Goal: Task Accomplishment & Management: Complete application form

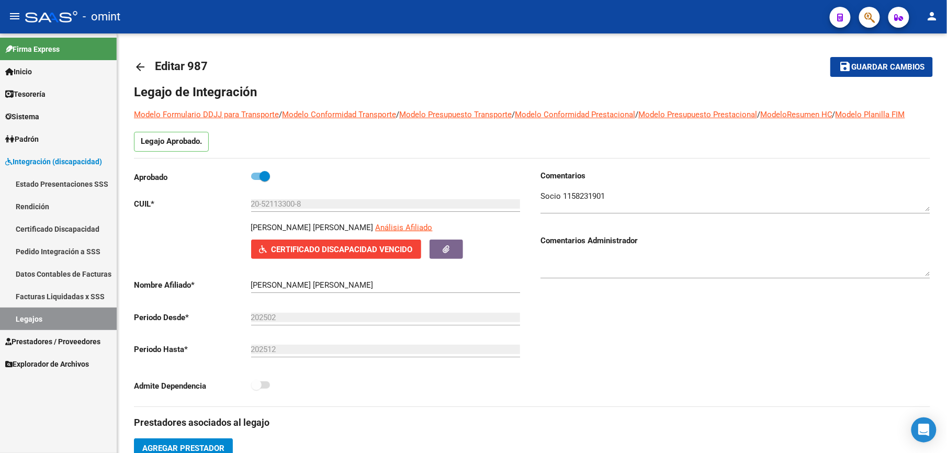
scroll to position [209, 0]
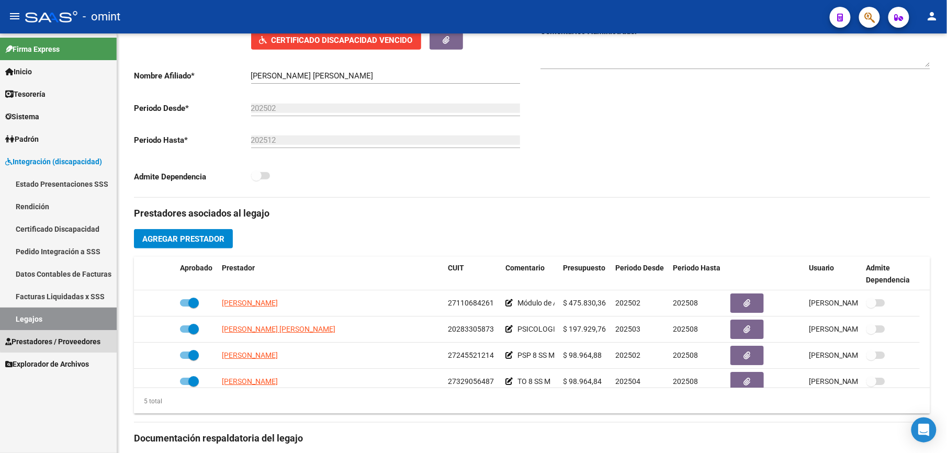
click at [61, 336] on span "Prestadores / Proveedores" at bounding box center [52, 342] width 95 height 12
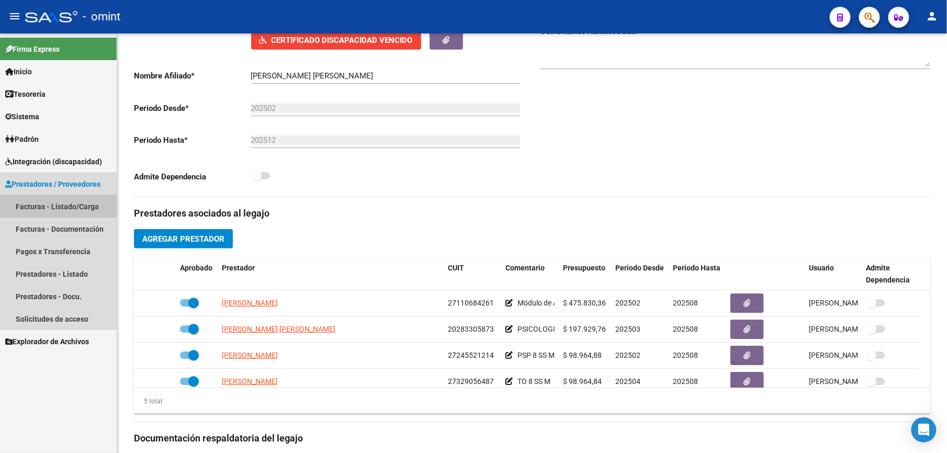
click at [75, 201] on link "Facturas - Listado/Carga" at bounding box center [58, 206] width 117 height 23
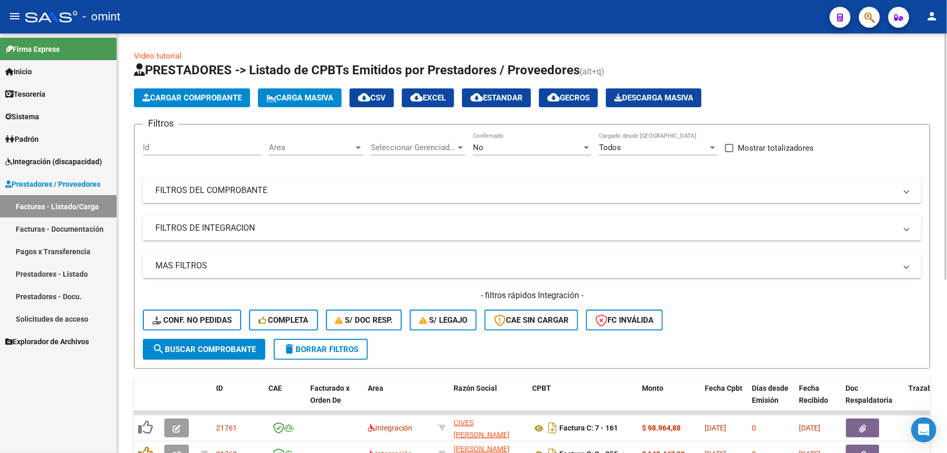
click at [436, 95] on span "cloud_download EXCEL" at bounding box center [428, 97] width 36 height 9
click at [434, 94] on span "cloud_download EXCEL" at bounding box center [428, 97] width 36 height 9
click at [327, 346] on span "delete Borrar Filtros" at bounding box center [320, 349] width 75 height 9
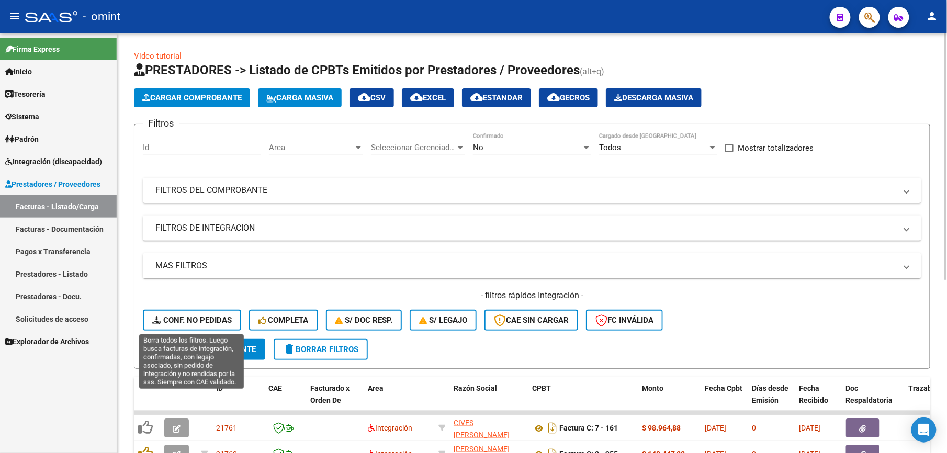
click at [217, 319] on span "Conf. no pedidas" at bounding box center [192, 320] width 80 height 9
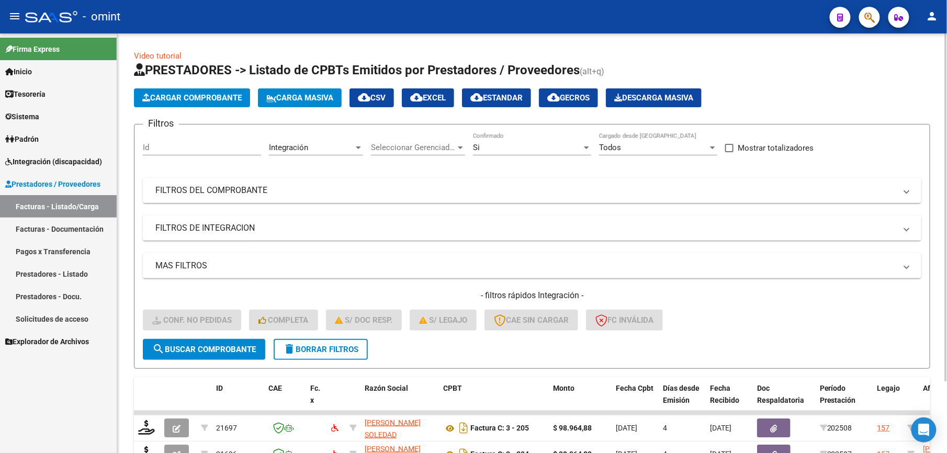
click at [390, 194] on mat-panel-title "FILTROS DEL COMPROBANTE" at bounding box center [525, 191] width 741 height 12
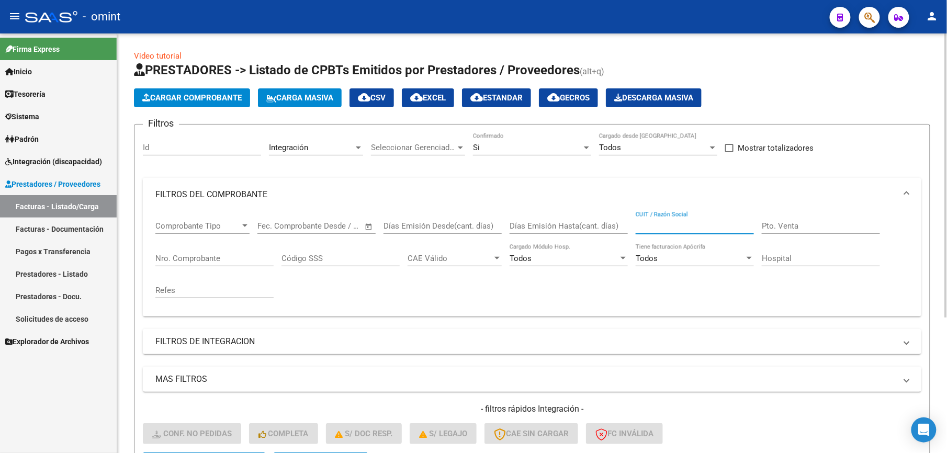
paste input "27355712147"
type input "27355712147"
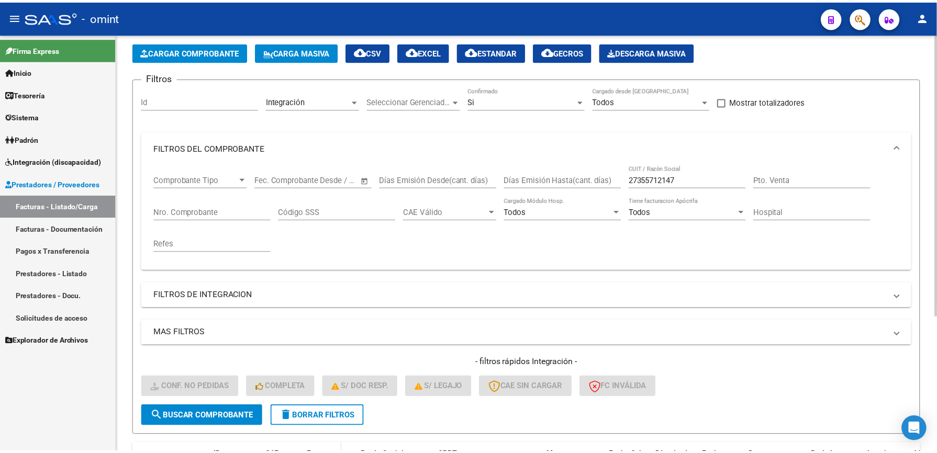
scroll to position [201, 0]
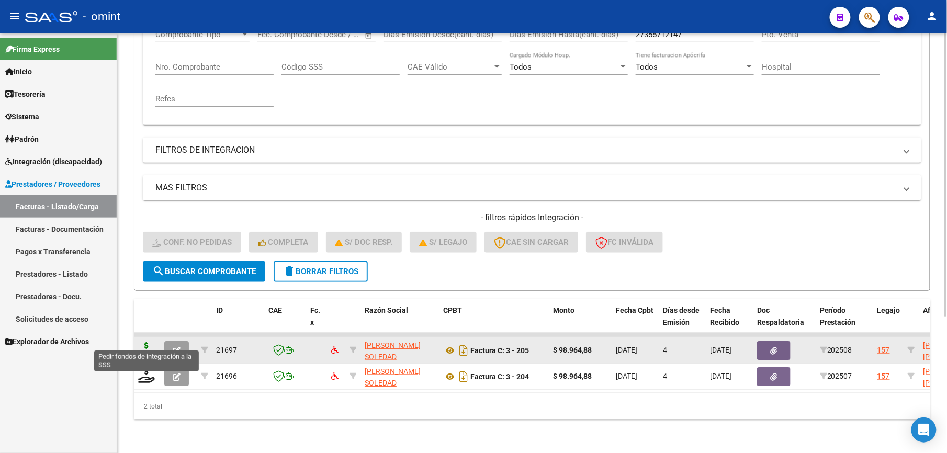
click at [149, 342] on icon at bounding box center [146, 349] width 17 height 15
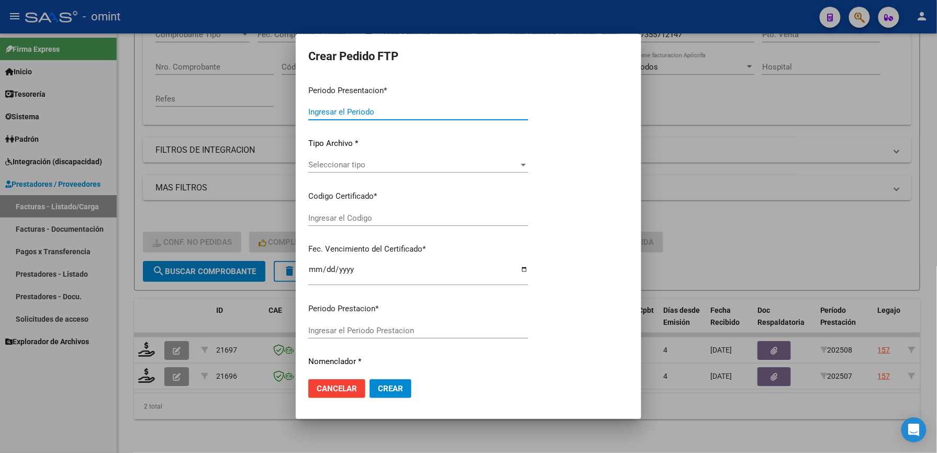
type input "202508"
type input "$ 98.964,88"
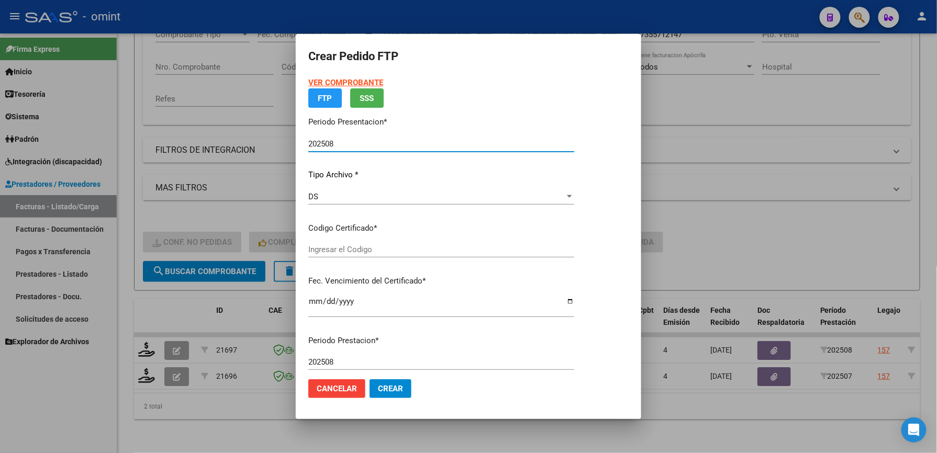
type input "1237496566"
type input "2028-03-31"
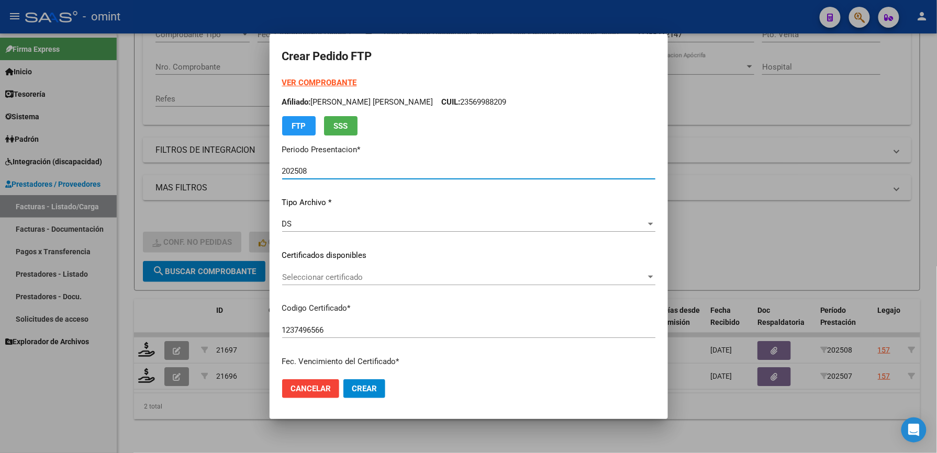
click at [369, 276] on span "Seleccionar certificado" at bounding box center [464, 277] width 364 height 9
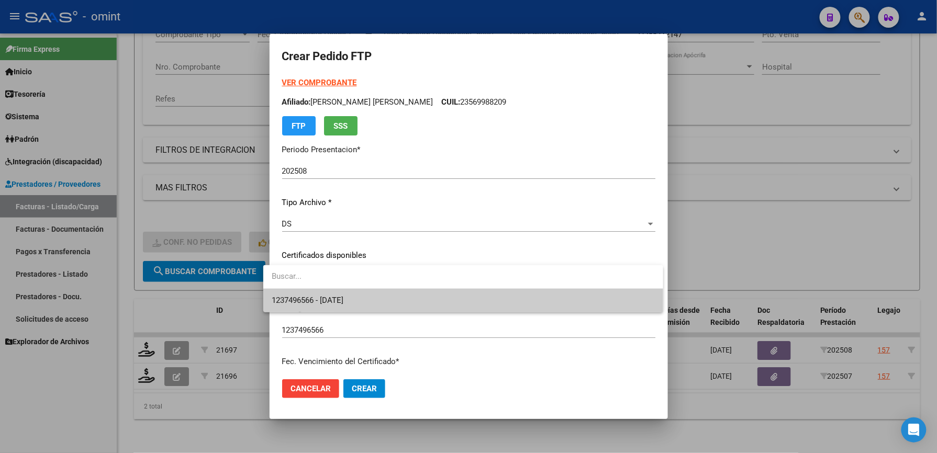
click at [366, 298] on span "1237496566 - 2028-03-31" at bounding box center [463, 301] width 383 height 24
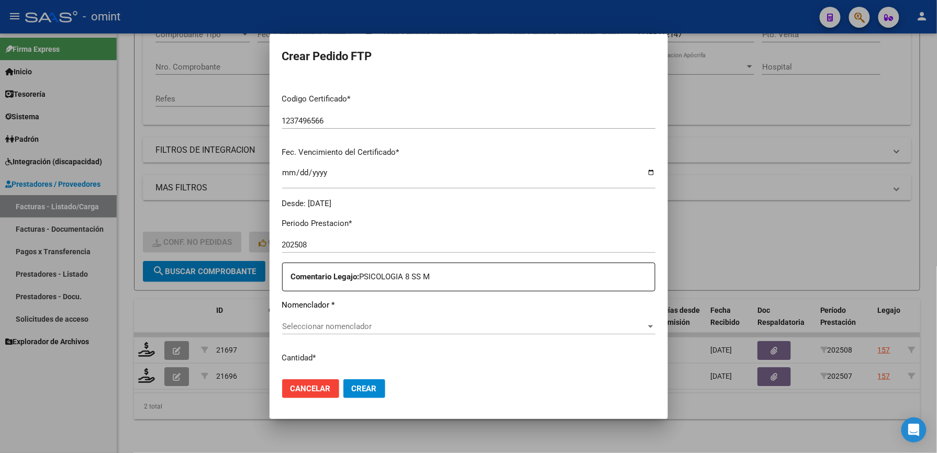
scroll to position [279, 0]
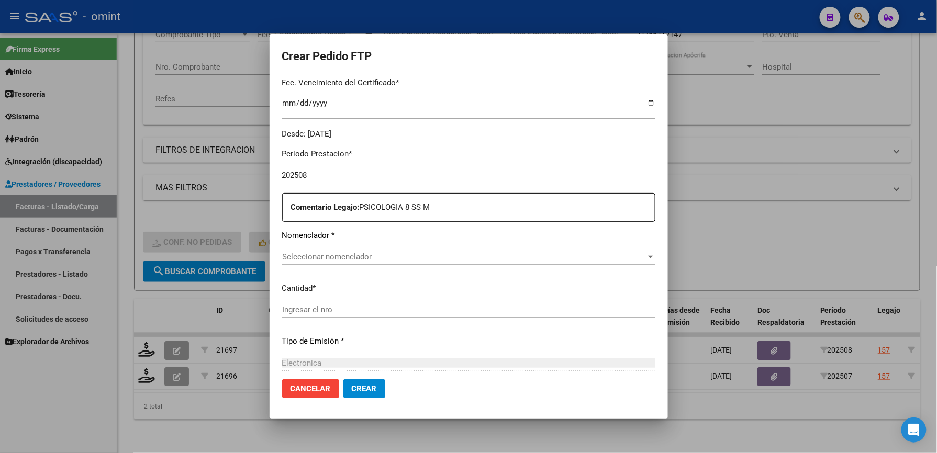
click at [362, 256] on span "Seleccionar nomenclador" at bounding box center [464, 256] width 364 height 9
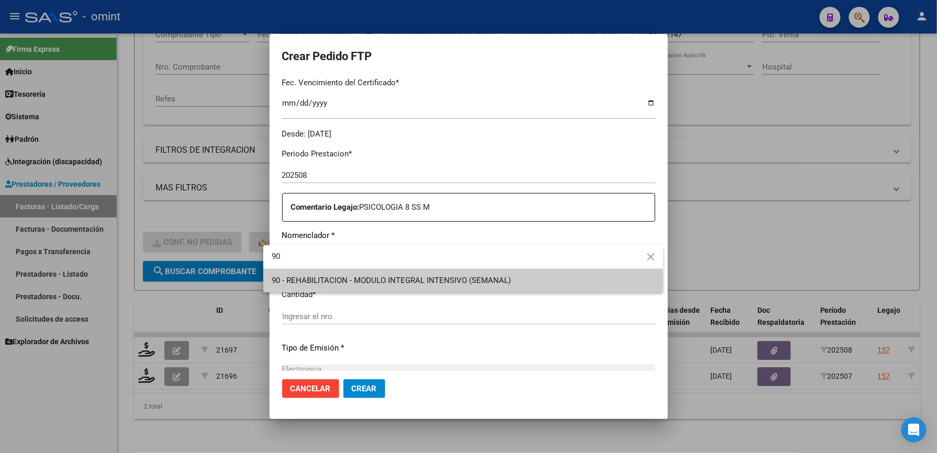
type input "90"
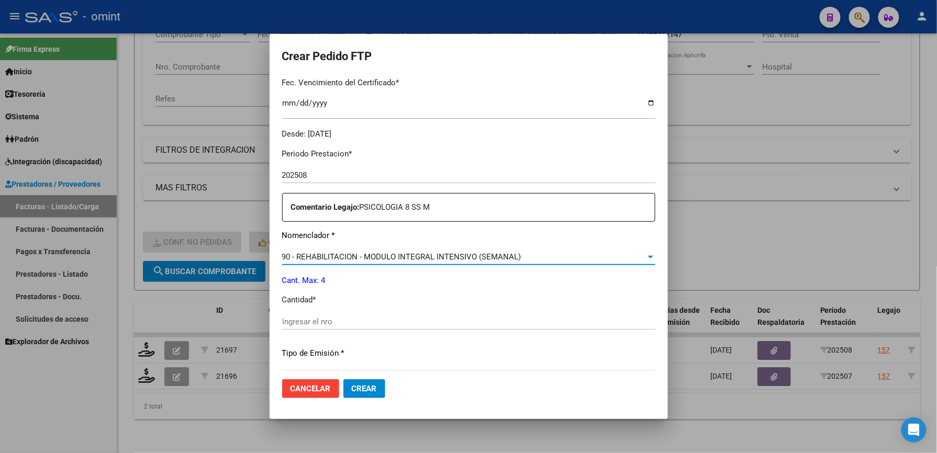
click at [317, 321] on input "Ingresar el nro" at bounding box center [468, 321] width 373 height 9
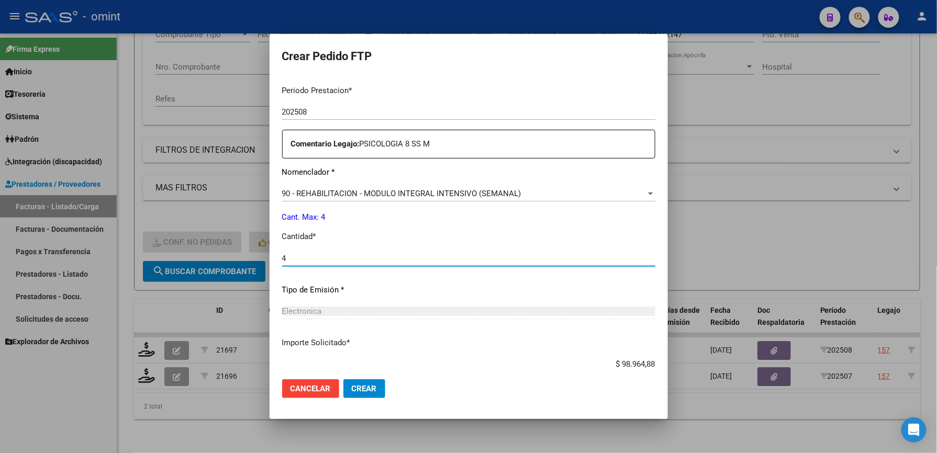
scroll to position [405, 0]
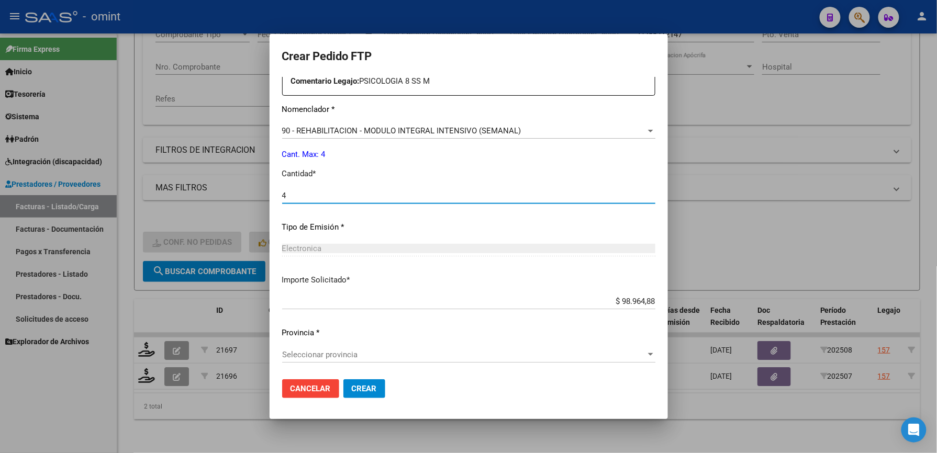
type input "4"
click at [342, 352] on span "Seleccionar provincia" at bounding box center [464, 354] width 364 height 9
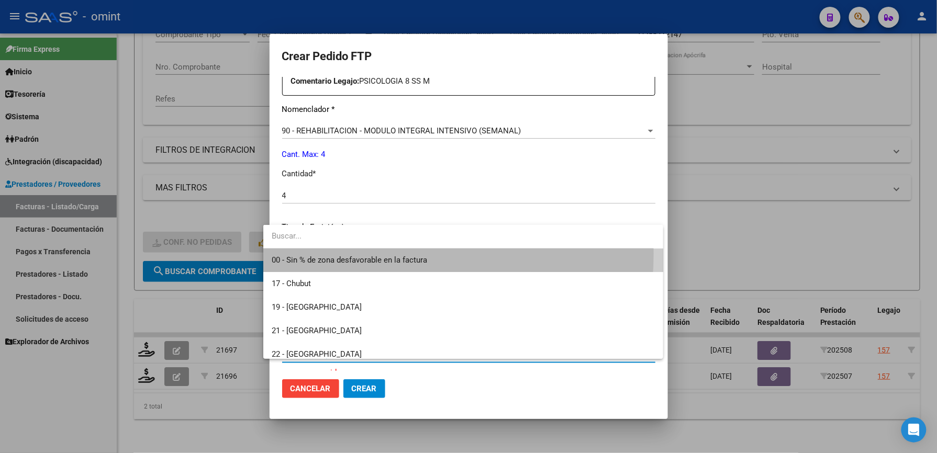
drag, startPoint x: 365, startPoint y: 254, endPoint x: 387, endPoint y: 349, distance: 97.4
click at [365, 256] on span "00 - Sin % de zona desfavorable en la factura" at bounding box center [463, 261] width 383 height 24
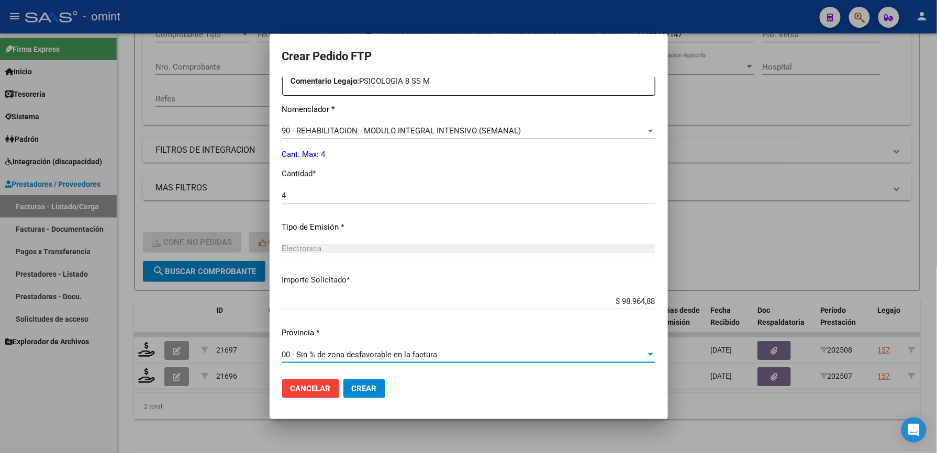
click at [359, 390] on span "Crear" at bounding box center [364, 388] width 25 height 9
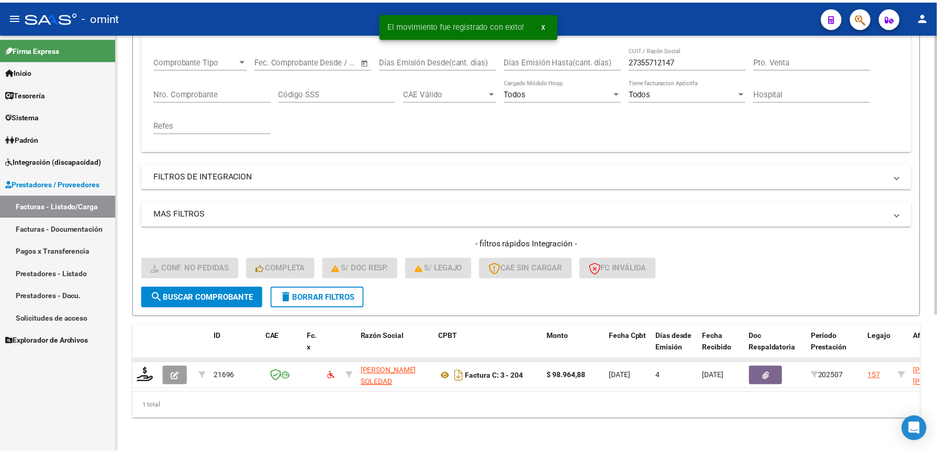
scroll to position [175, 0]
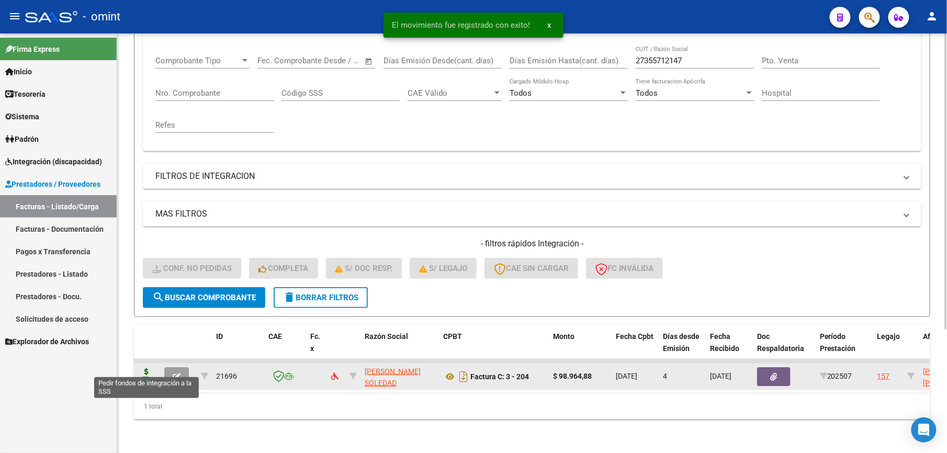
click at [145, 369] on icon at bounding box center [146, 375] width 17 height 15
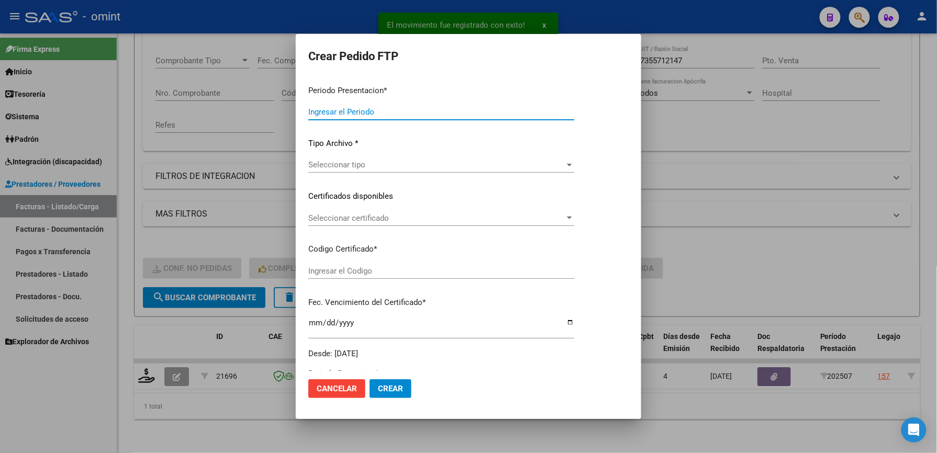
type input "202508"
type input "202507"
type input "$ 98.964,88"
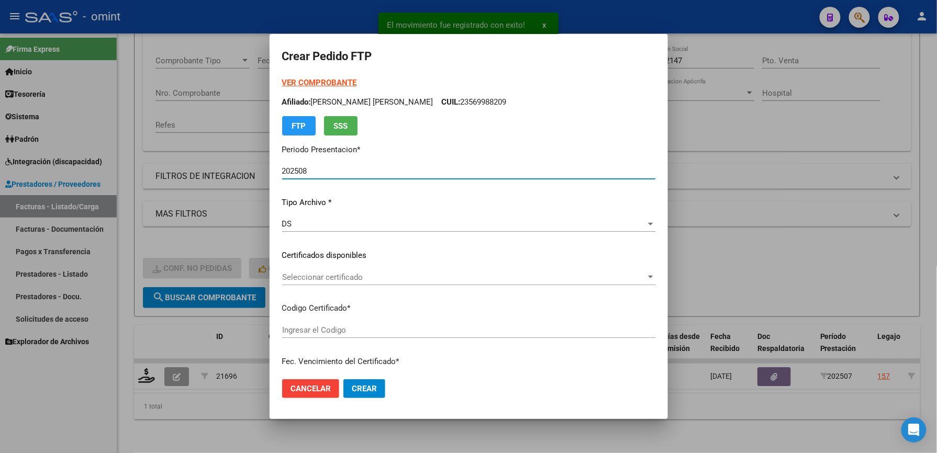
type input "1237496566"
type input "2028-03-31"
click at [350, 279] on span "Seleccionar certificado" at bounding box center [464, 277] width 364 height 9
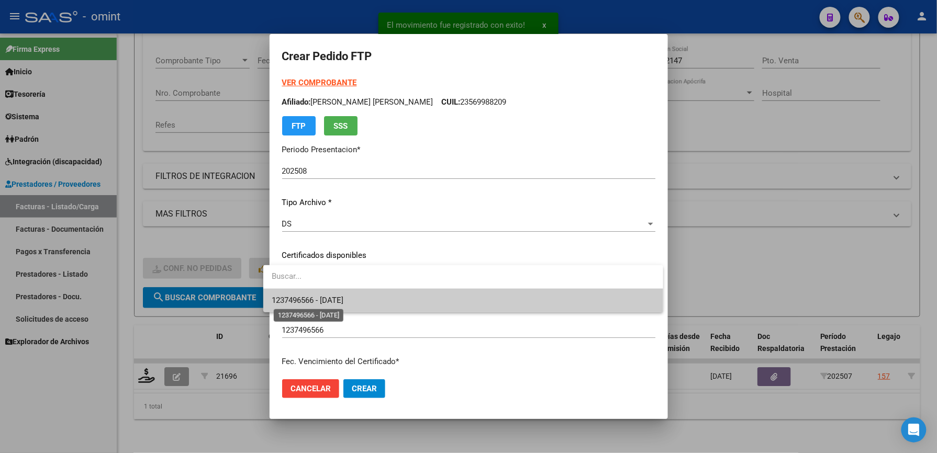
click at [343, 298] on span "1237496566 - 2028-03-31" at bounding box center [308, 300] width 72 height 9
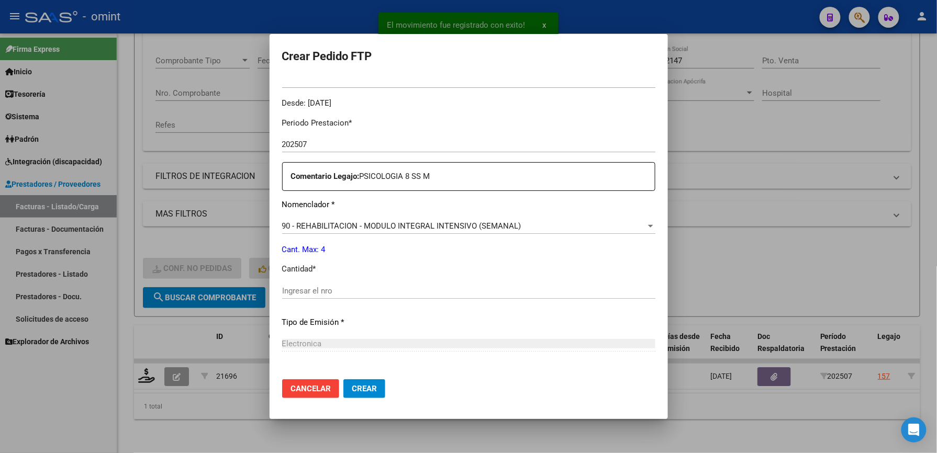
scroll to position [349, 0]
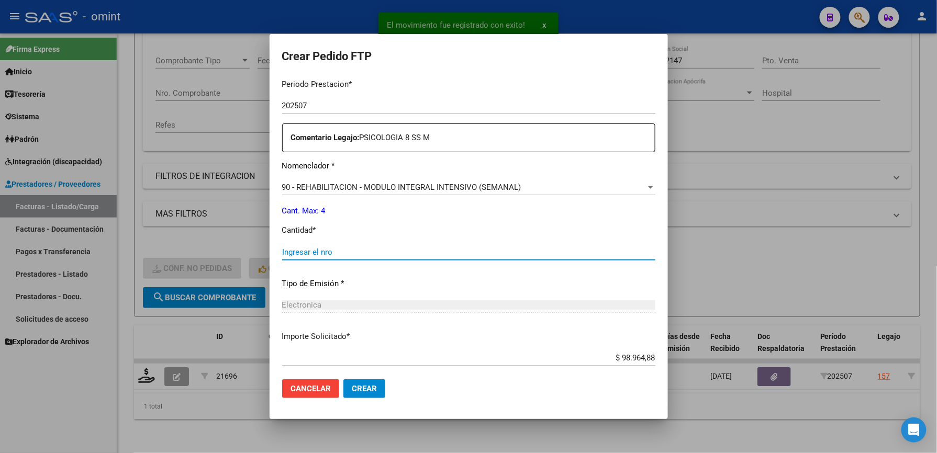
click at [338, 256] on input "Ingresar el nro" at bounding box center [468, 252] width 373 height 9
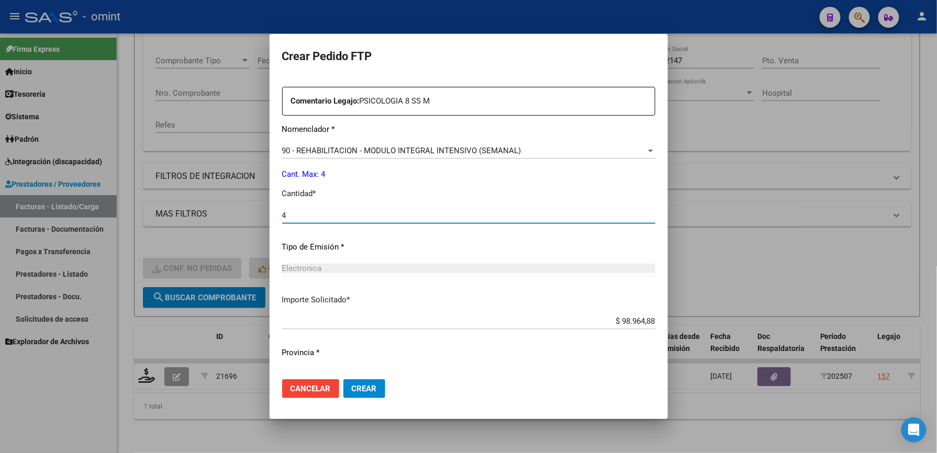
scroll to position [405, 0]
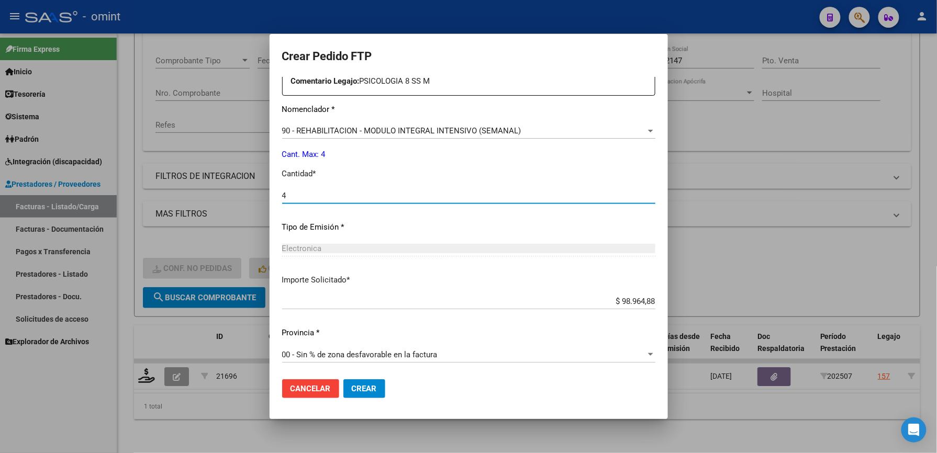
type input "4"
drag, startPoint x: 358, startPoint y: 391, endPoint x: 436, endPoint y: 421, distance: 83.8
click at [359, 391] on span "Crear" at bounding box center [364, 388] width 25 height 9
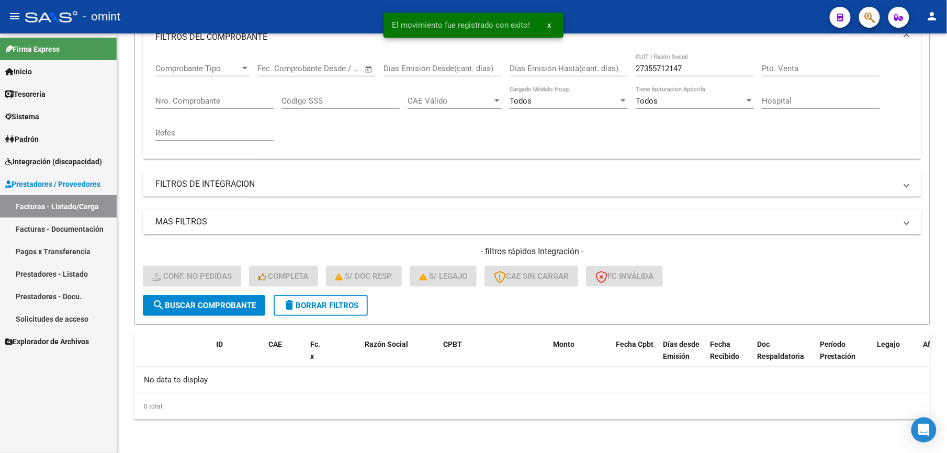
scroll to position [157, 0]
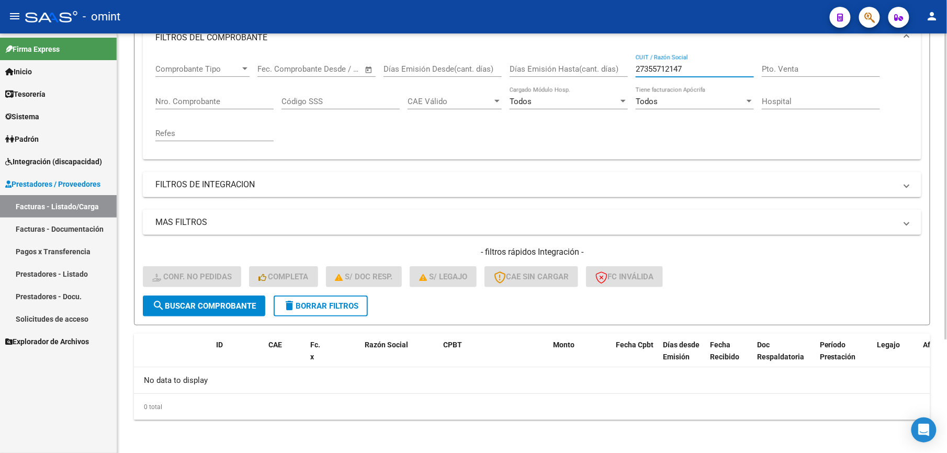
drag, startPoint x: 654, startPoint y: 63, endPoint x: 592, endPoint y: 69, distance: 61.5
click at [593, 69] on div "Comprobante Tipo Comprobante Tipo Fecha inicio – Fecha fin Fec. Comprobante Des…" at bounding box center [532, 102] width 754 height 97
paste input "347422"
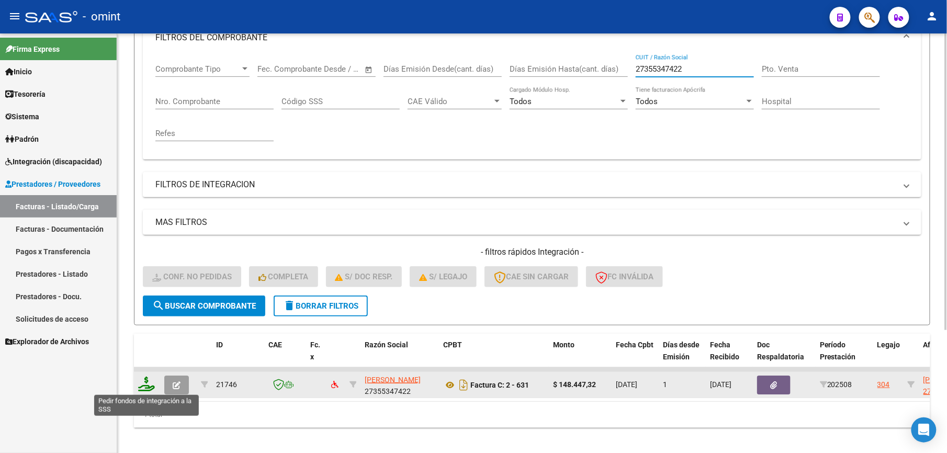
type input "27355347422"
click at [153, 384] on icon at bounding box center [146, 384] width 17 height 15
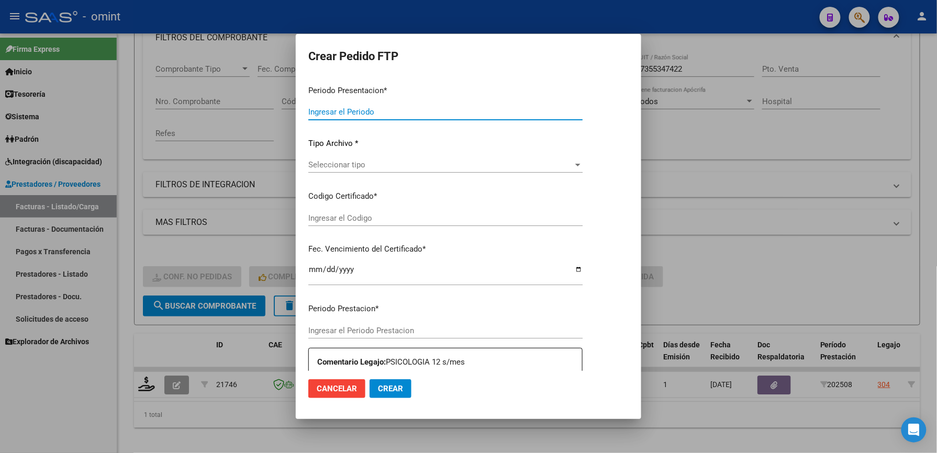
type input "202508"
type input "$ 148.447,32"
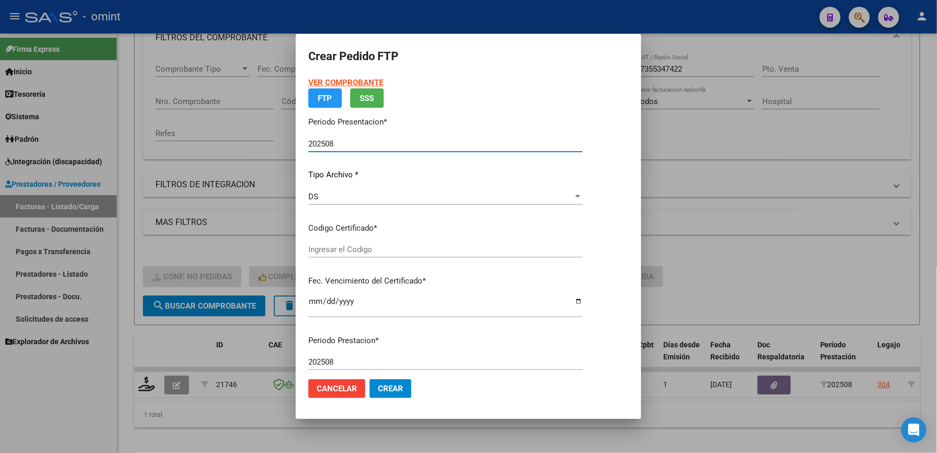
type input "4967736892"
type input "2028-03-01"
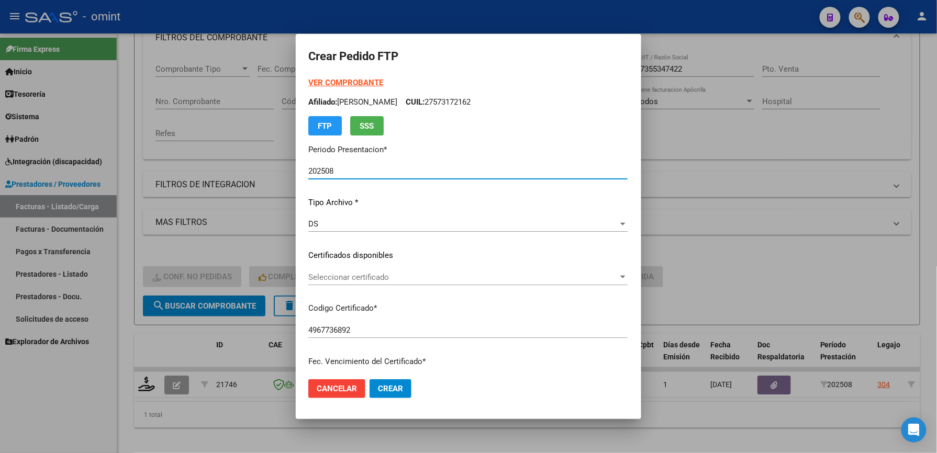
click at [353, 275] on span "Seleccionar certificado" at bounding box center [463, 277] width 310 height 9
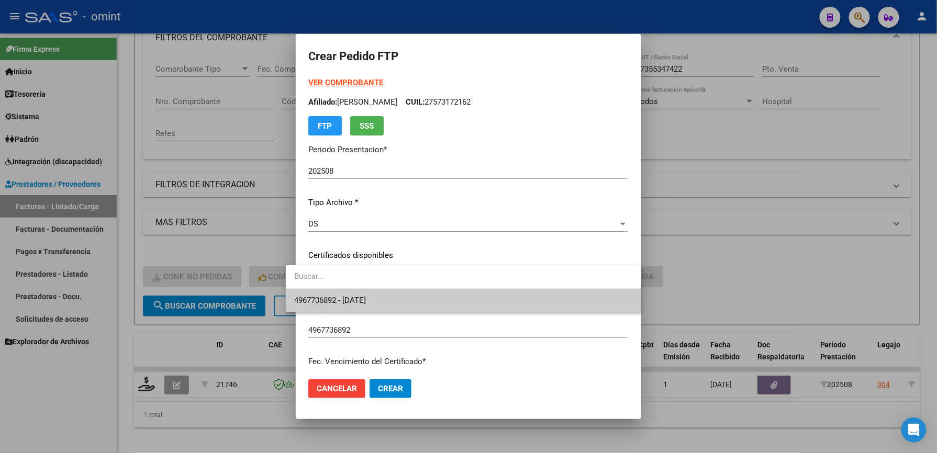
click at [363, 291] on span "4967736892 - 2028-03-01" at bounding box center [463, 301] width 339 height 24
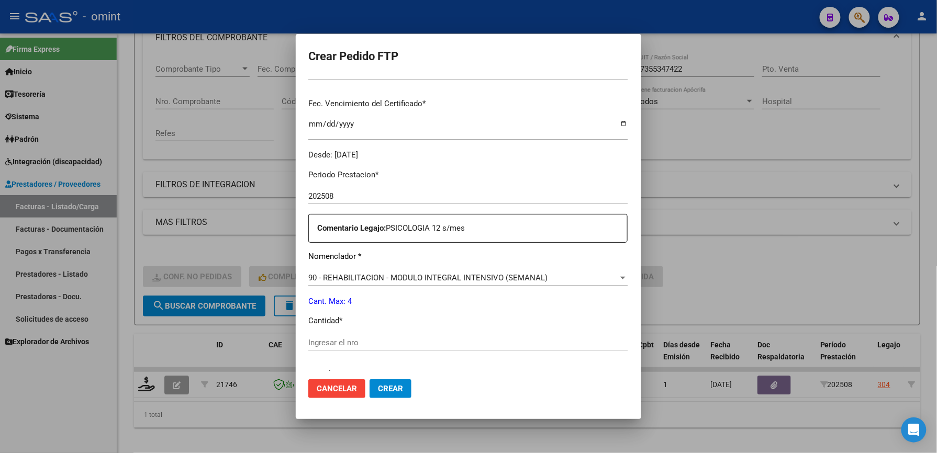
scroll to position [279, 0]
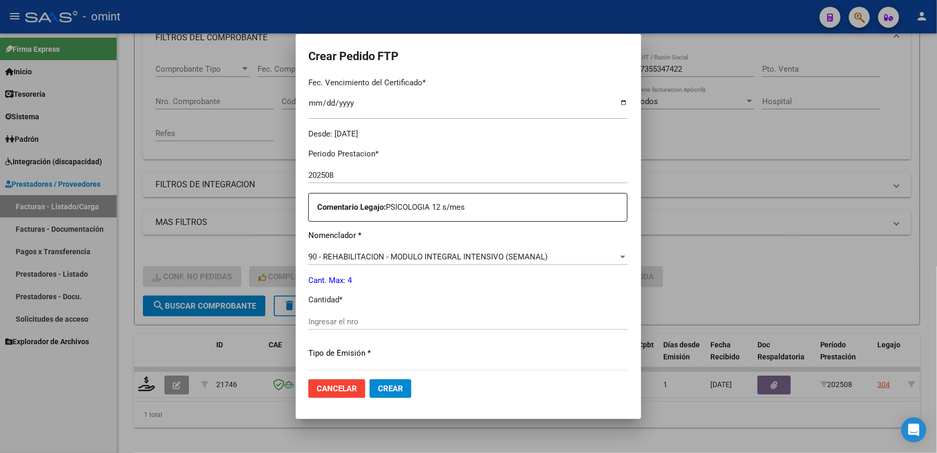
click at [353, 315] on div "Ingresar el nro" at bounding box center [467, 322] width 319 height 16
click at [352, 321] on input "Ingresar el nro" at bounding box center [467, 321] width 319 height 9
type input "4"
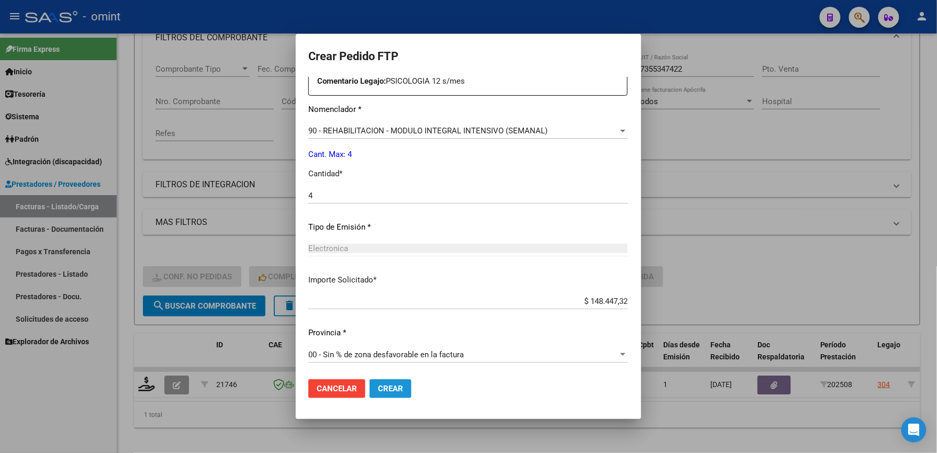
click at [380, 387] on span "Crear" at bounding box center [390, 388] width 25 height 9
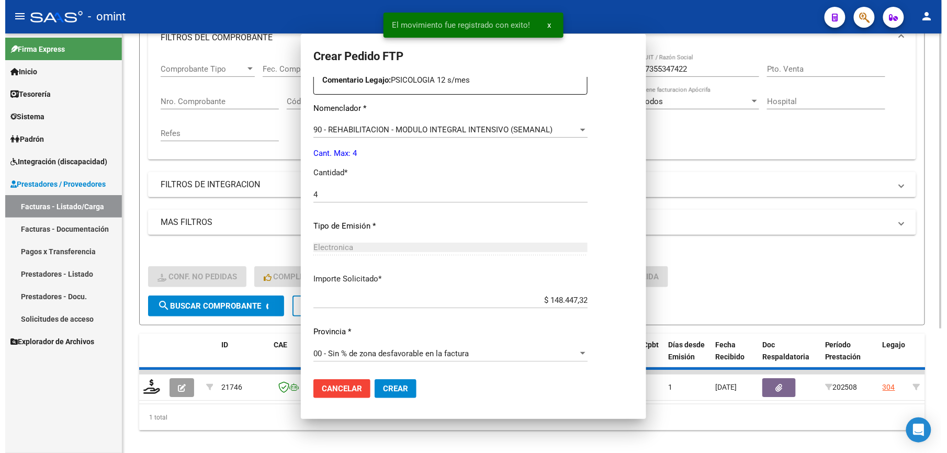
scroll to position [0, 0]
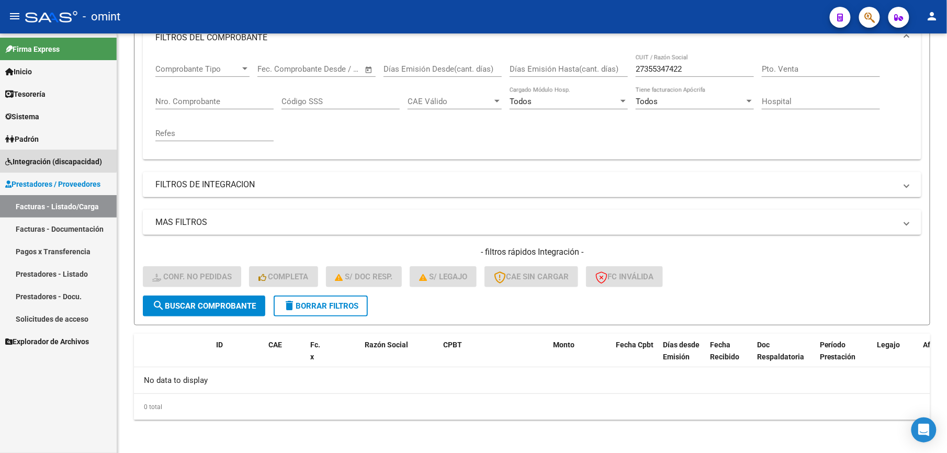
click at [55, 156] on span "Integración (discapacidad)" at bounding box center [53, 162] width 97 height 12
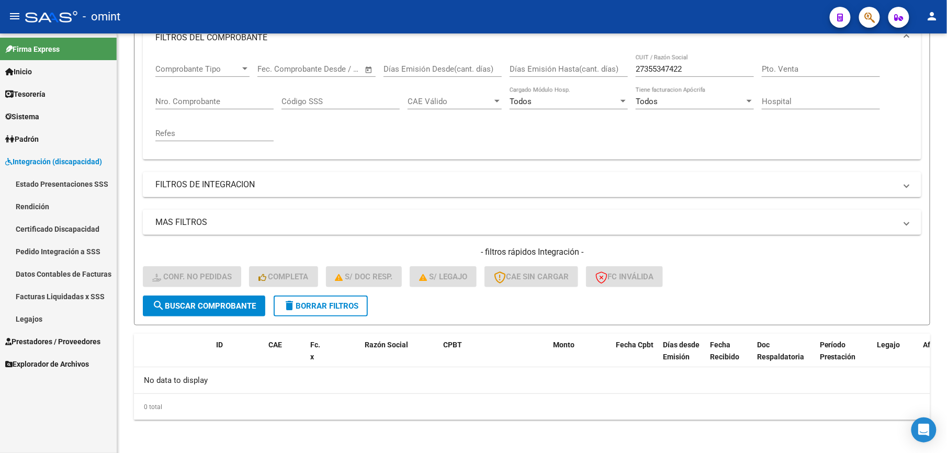
click at [61, 296] on link "Facturas Liquidadas x SSS" at bounding box center [58, 296] width 117 height 23
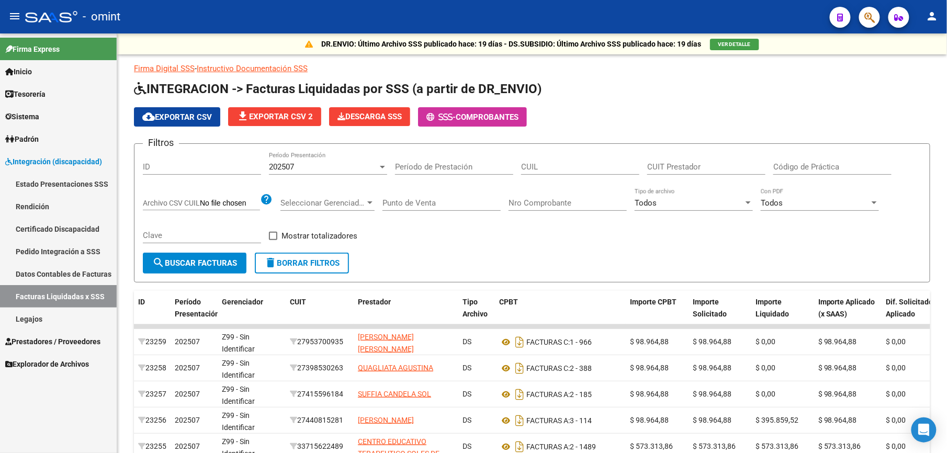
click at [344, 169] on div "202507" at bounding box center [323, 166] width 109 height 9
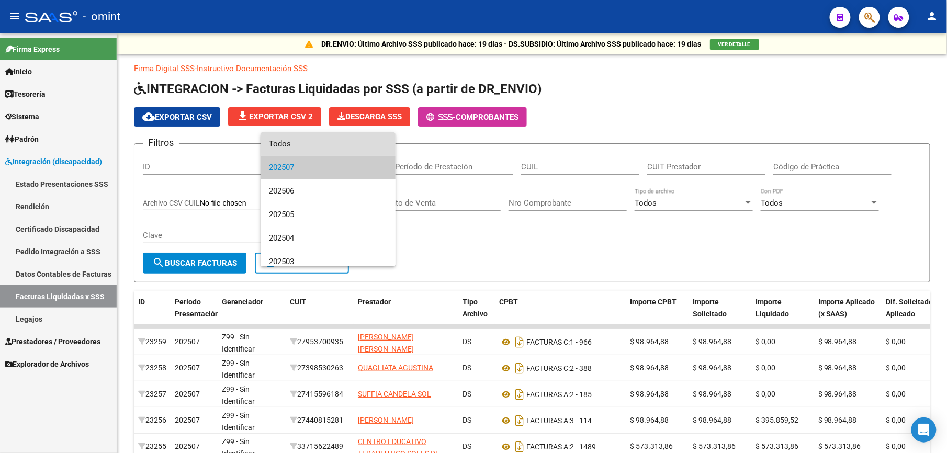
click at [340, 144] on span "Todos" at bounding box center [328, 144] width 118 height 24
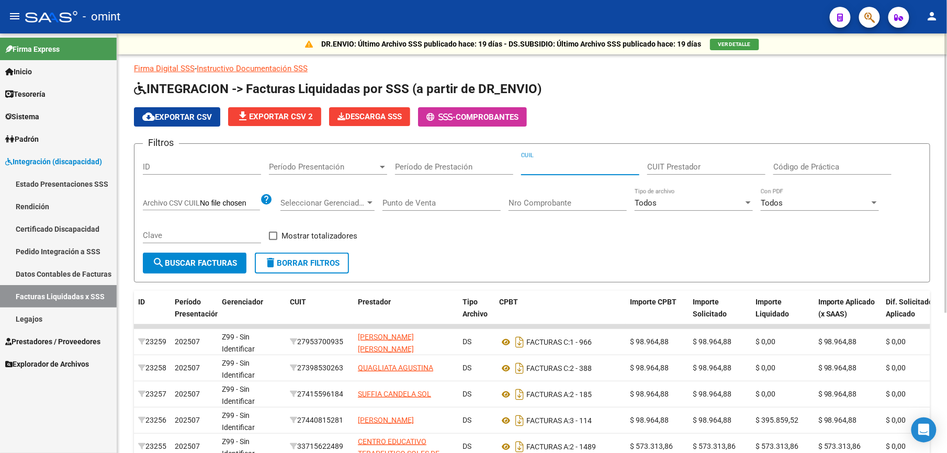
drag, startPoint x: 585, startPoint y: 165, endPoint x: 691, endPoint y: 148, distance: 108.2
click at [691, 148] on form "Filtros ID Período Presentación Período Presentación Período de Prestación CUIL…" at bounding box center [532, 212] width 797 height 139
paste input "27-38267946-1"
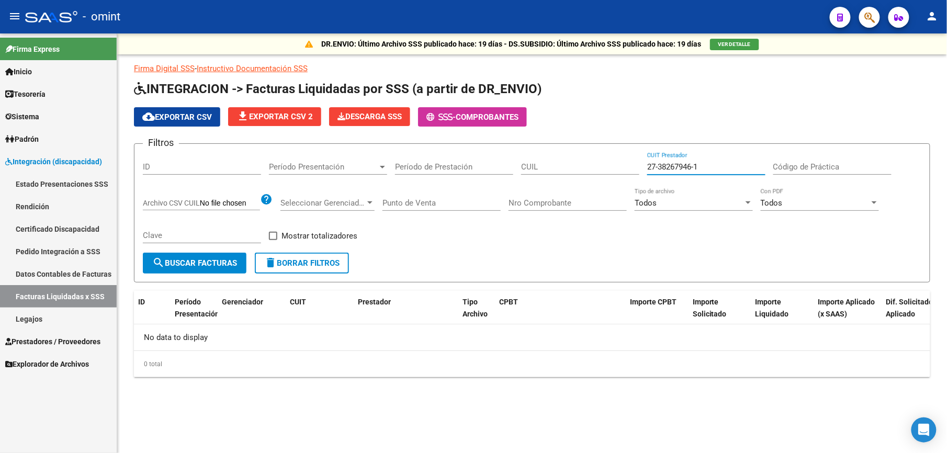
type input "27-38267946-1"
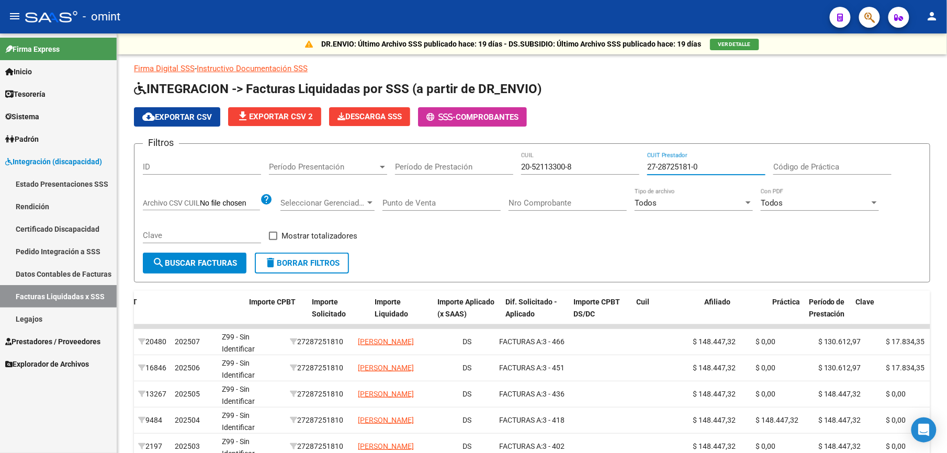
scroll to position [0, 381]
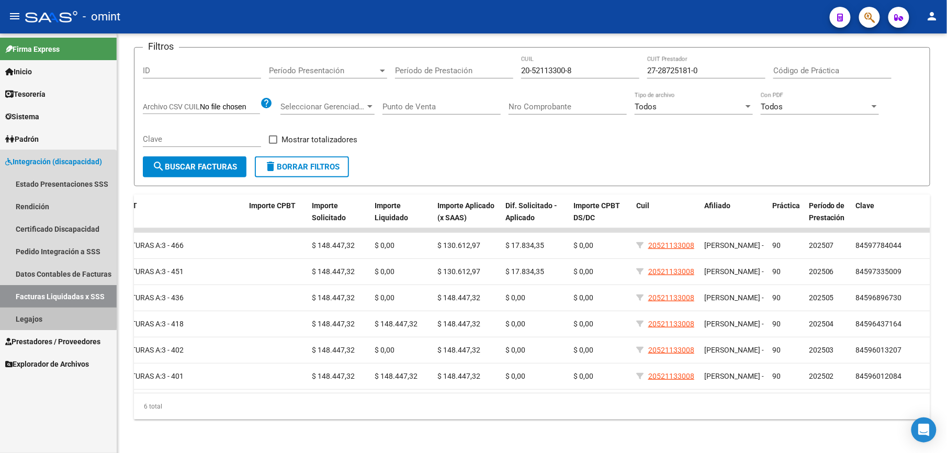
click at [32, 316] on link "Legajos" at bounding box center [58, 319] width 117 height 23
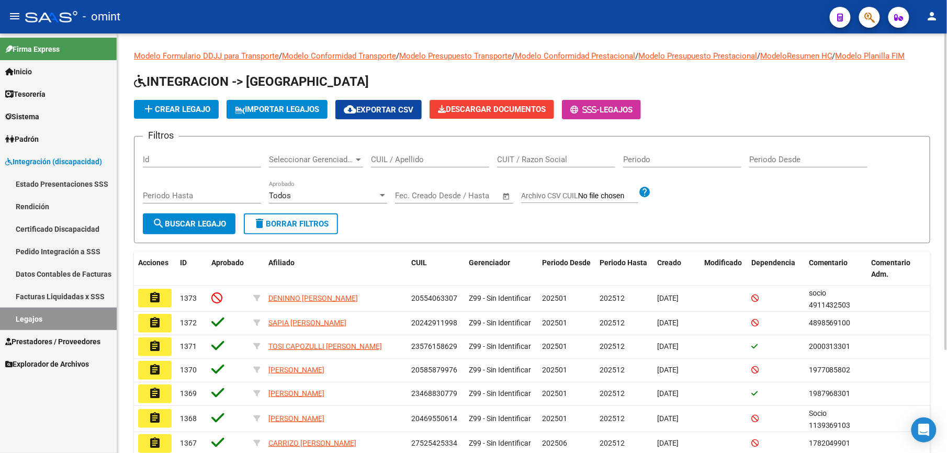
drag, startPoint x: 440, startPoint y: 160, endPoint x: 438, endPoint y: 153, distance: 6.8
click at [441, 159] on input "CUIL / Apellido" at bounding box center [430, 159] width 118 height 9
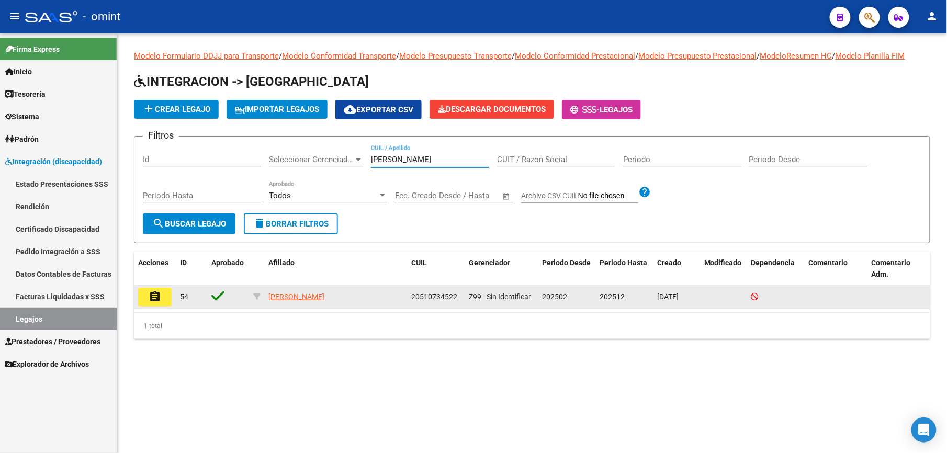
type input "[PERSON_NAME]"
click at [151, 295] on mat-icon "assignment" at bounding box center [155, 296] width 13 height 13
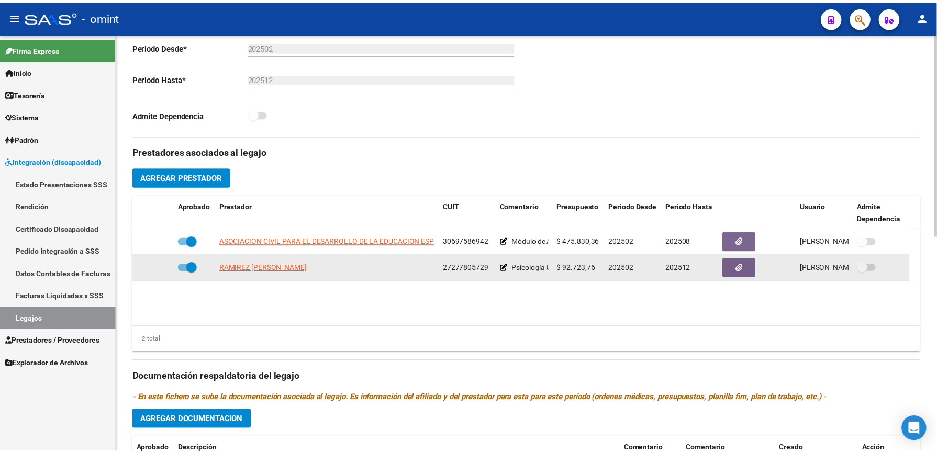
scroll to position [279, 0]
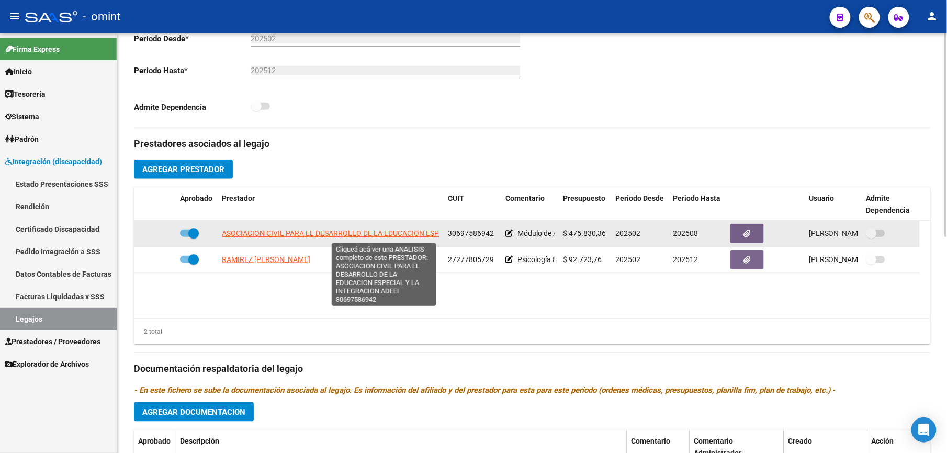
click at [413, 236] on span "ASOCIACION CIVIL PARA EL DESARROLLO DE LA EDUCACION ESPECIAL Y LA INTEGRACION A…" at bounding box center [384, 233] width 324 height 8
type textarea "30697586942"
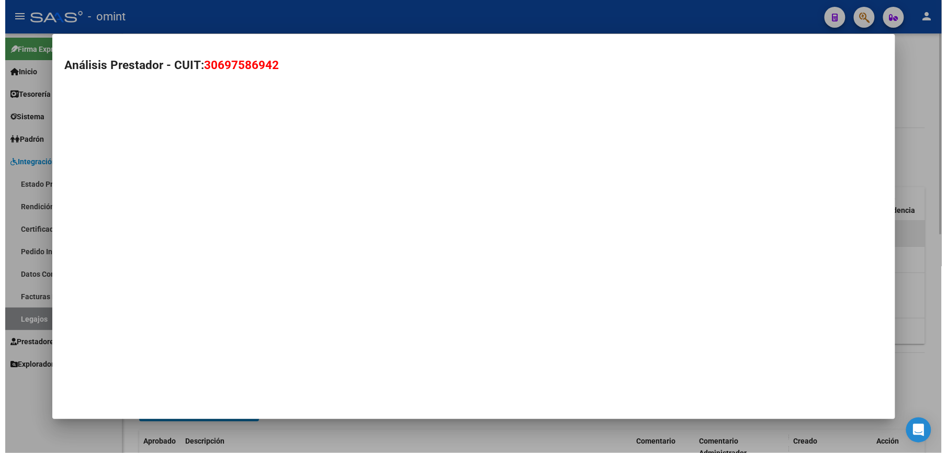
scroll to position [291, 0]
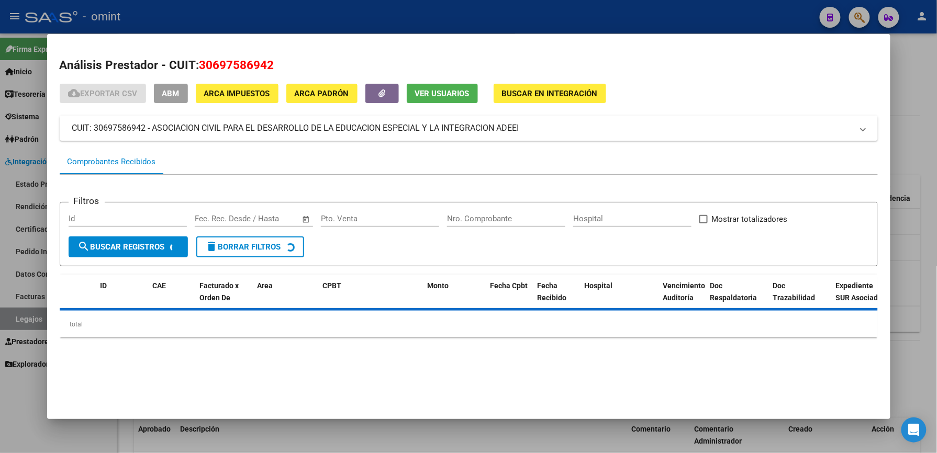
click at [660, 5] on div at bounding box center [468, 226] width 937 height 453
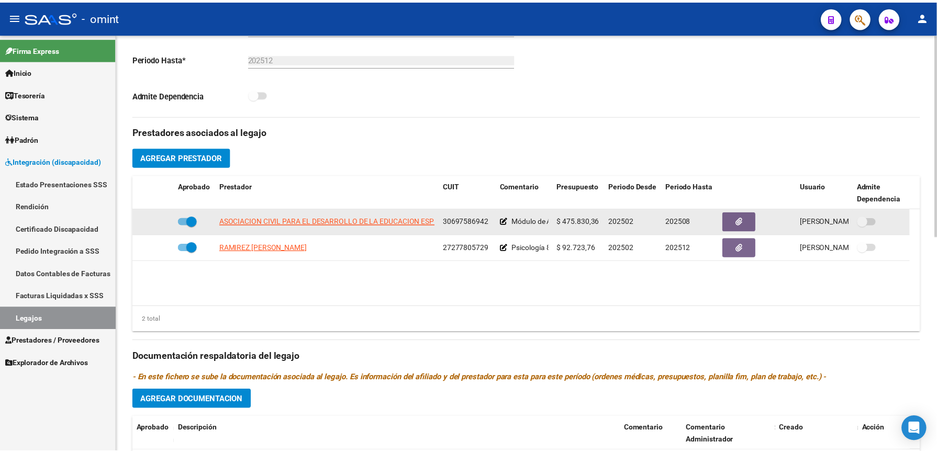
scroll to position [279, 0]
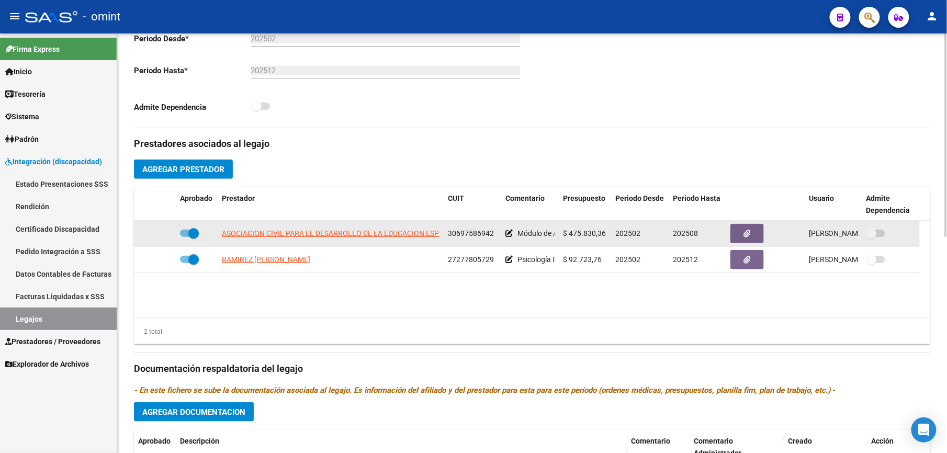
click at [185, 239] on label at bounding box center [189, 233] width 19 height 13
click at [185, 238] on input "checkbox" at bounding box center [185, 237] width 1 height 1
checkbox input "false"
click at [163, 232] on icon at bounding box center [160, 233] width 7 height 7
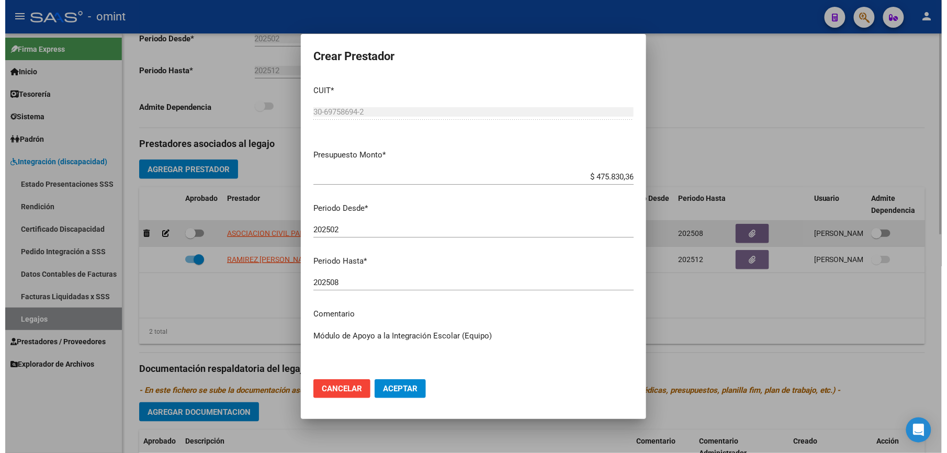
scroll to position [291, 0]
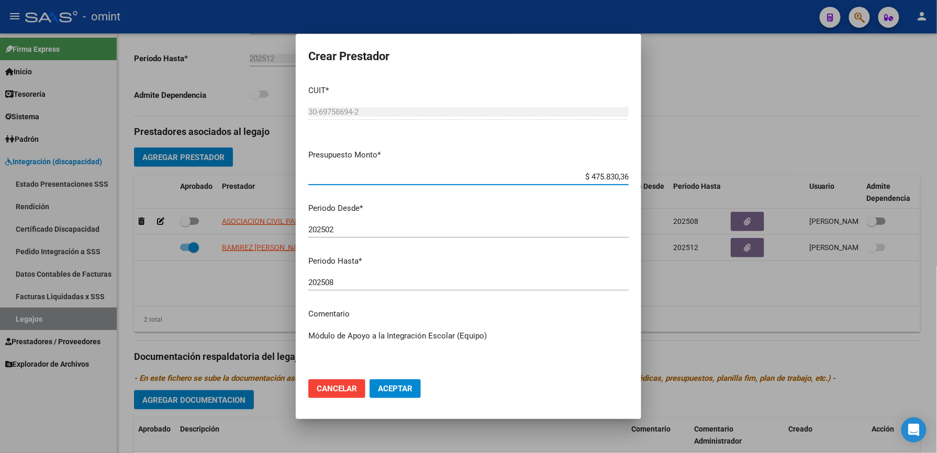
click at [350, 278] on input "202508" at bounding box center [468, 282] width 320 height 9
type input "202512"
click at [406, 393] on span "Aceptar" at bounding box center [395, 388] width 35 height 9
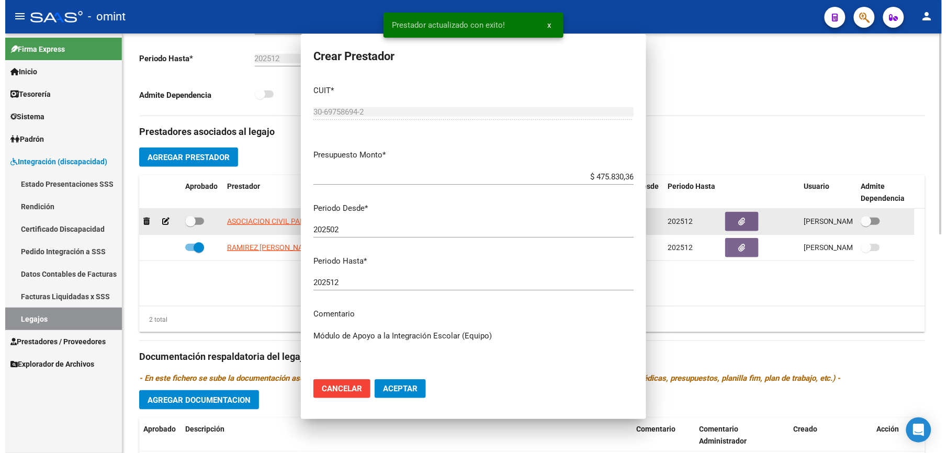
scroll to position [279, 0]
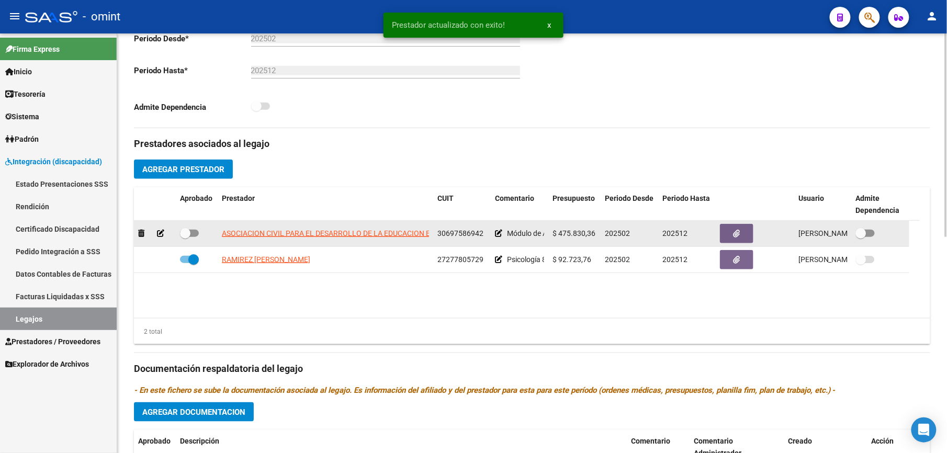
click at [195, 232] on span at bounding box center [189, 233] width 19 height 7
click at [185, 237] on input "checkbox" at bounding box center [185, 237] width 1 height 1
checkbox input "true"
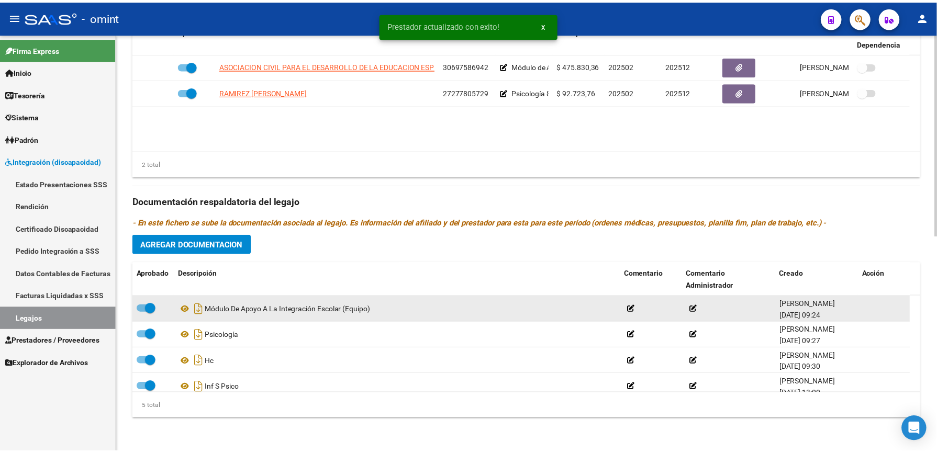
scroll to position [36, 0]
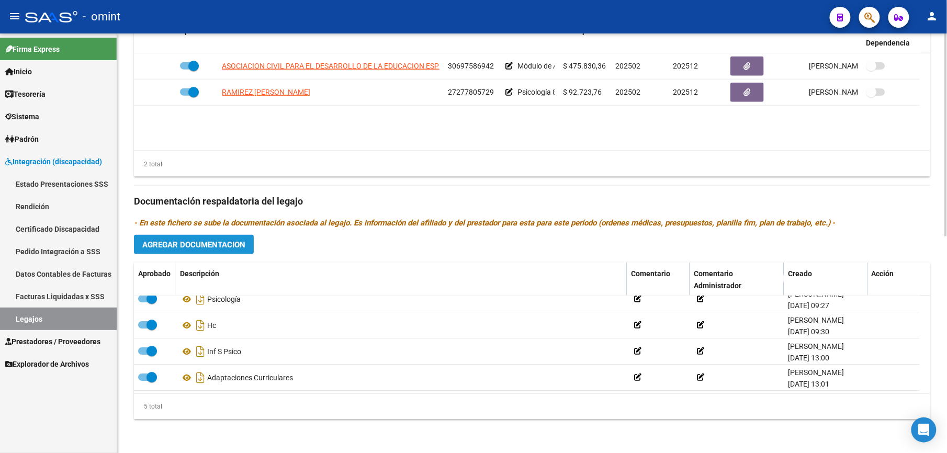
click at [231, 248] on span "Agregar Documentacion" at bounding box center [193, 244] width 103 height 9
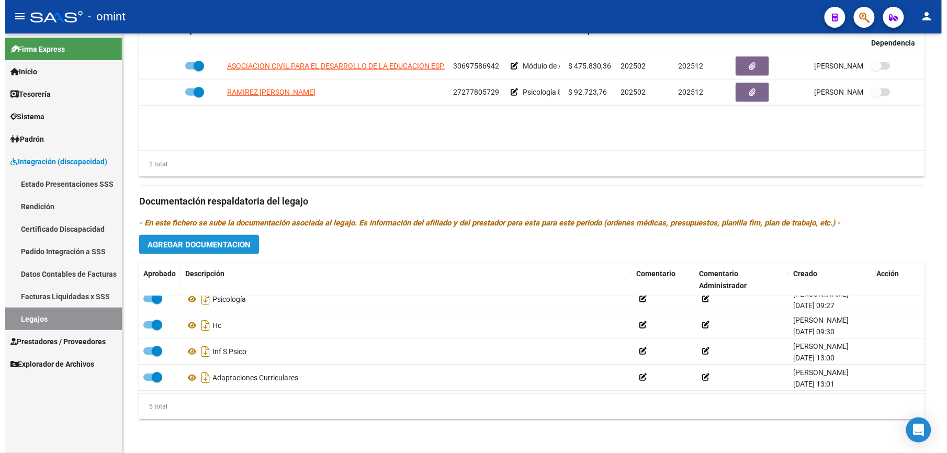
scroll to position [458, 0]
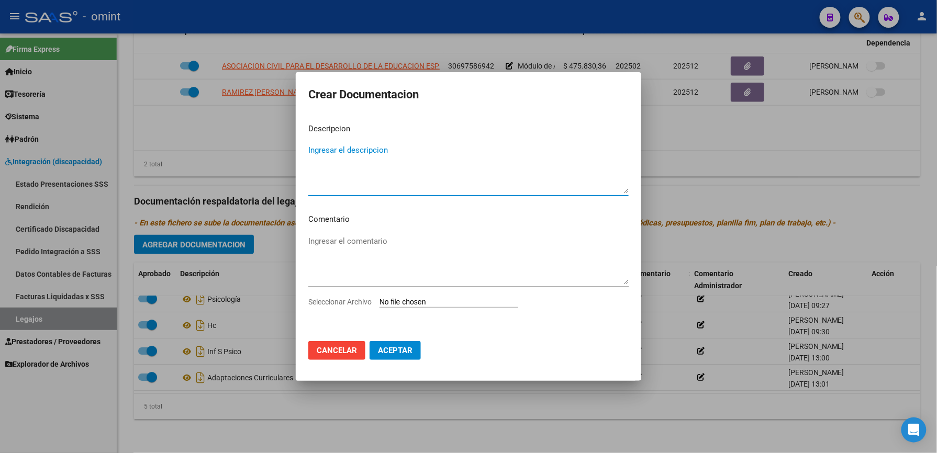
click at [490, 153] on textarea "Ingresar el descripcion" at bounding box center [468, 168] width 320 height 49
type textarea "c"
type textarea "CAR"
click at [341, 305] on span "Seleccionar Archivo" at bounding box center [339, 302] width 63 height 8
click at [379, 305] on input "Seleccionar Archivo" at bounding box center [448, 303] width 139 height 10
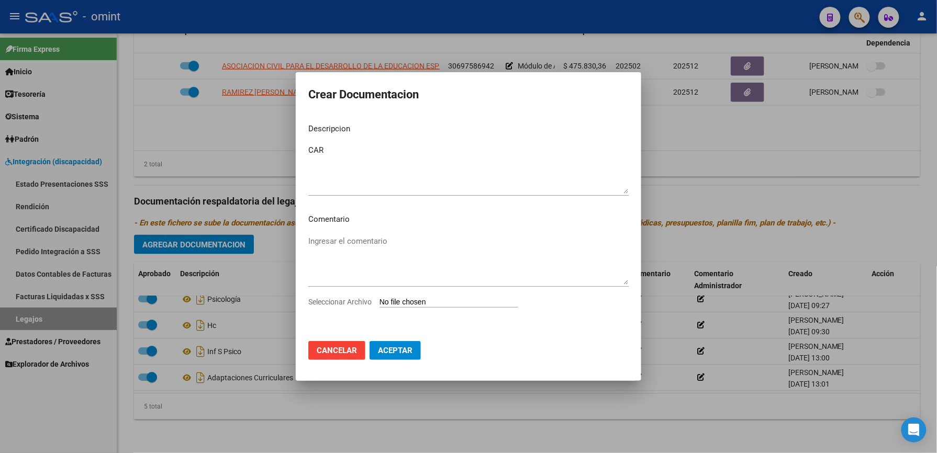
type input "C:\fakepath\1739856101_25091710531_const-alumn-reg.pdf"
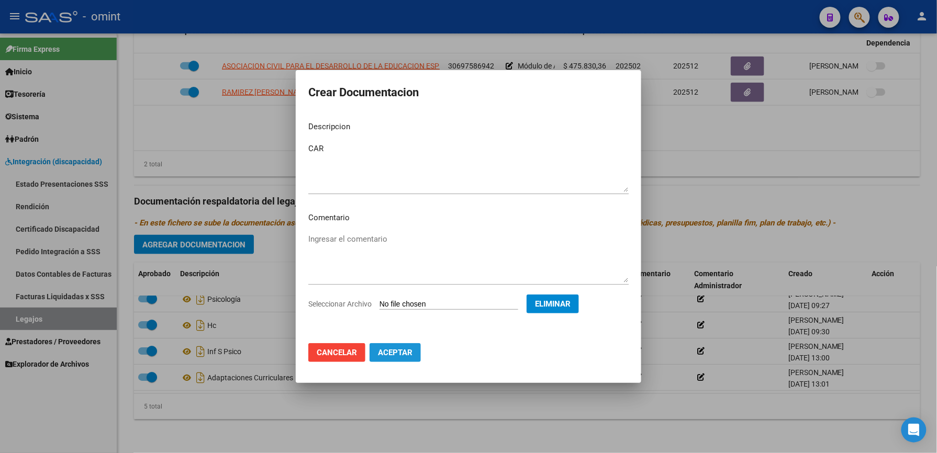
click at [388, 352] on span "Aceptar" at bounding box center [395, 352] width 35 height 9
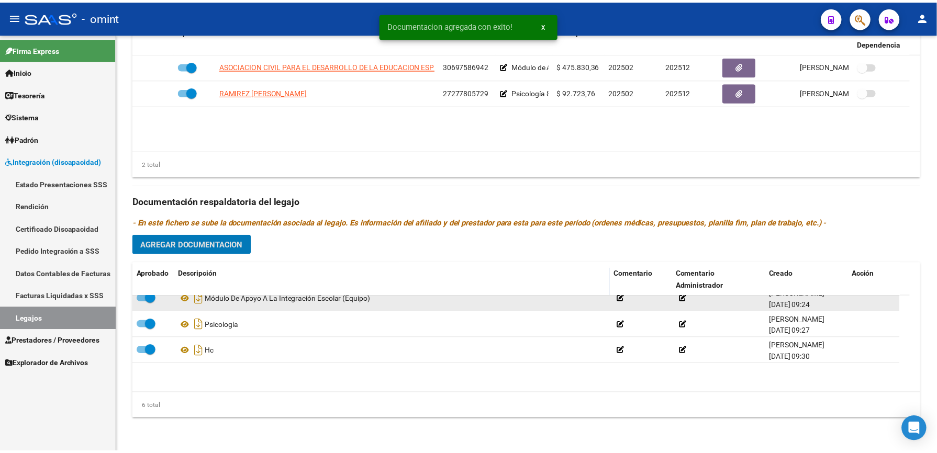
scroll to position [0, 0]
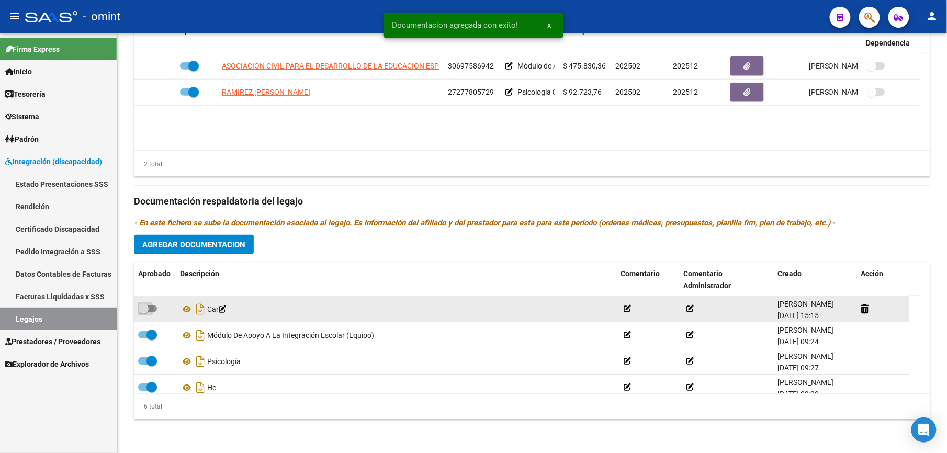
click at [149, 310] on span at bounding box center [147, 308] width 19 height 7
click at [143, 312] on input "checkbox" at bounding box center [143, 312] width 1 height 1
checkbox input "true"
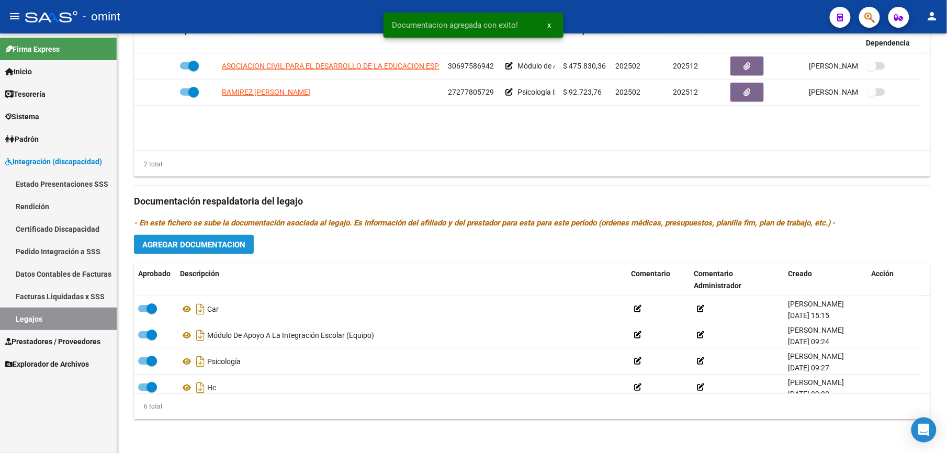
click at [214, 247] on span "Agregar Documentacion" at bounding box center [193, 244] width 103 height 9
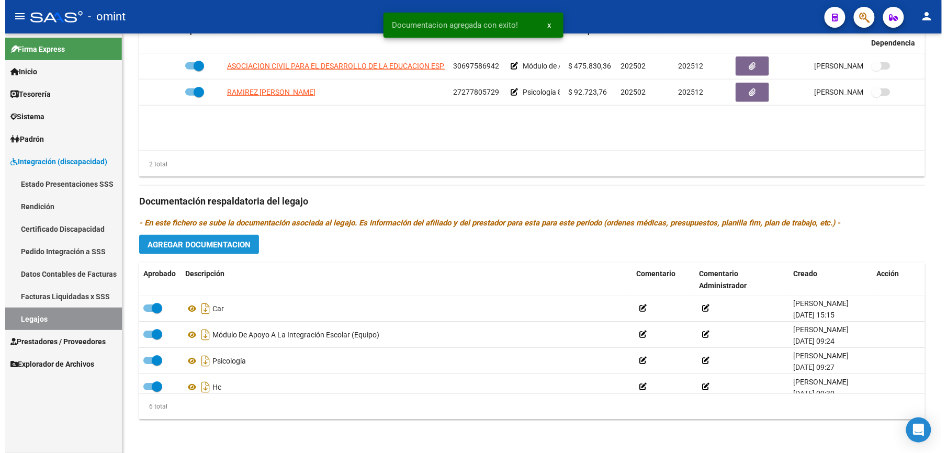
scroll to position [458, 0]
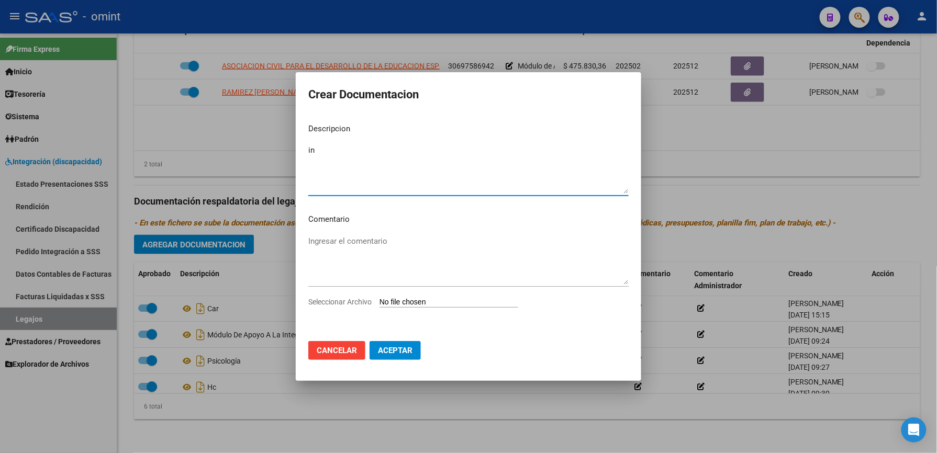
type textarea "i"
type textarea "INF S. INT ESCOLAR"
click at [342, 304] on span "Seleccionar Archivo" at bounding box center [339, 302] width 63 height 8
click at [379, 304] on input "Seleccionar Archivo" at bounding box center [448, 303] width 139 height 10
type input "C:\fakepath\1739856101_25091710530_inf-seg-eval-sem.pdf"
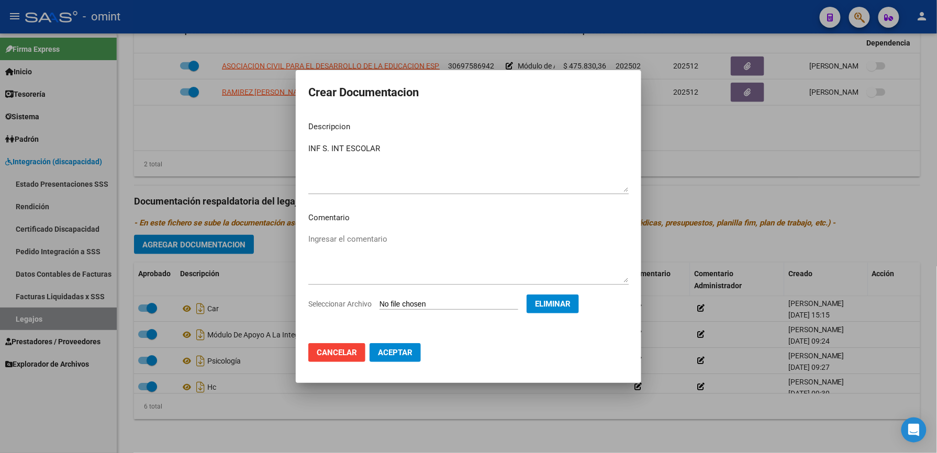
click at [388, 353] on span "Aceptar" at bounding box center [395, 352] width 35 height 9
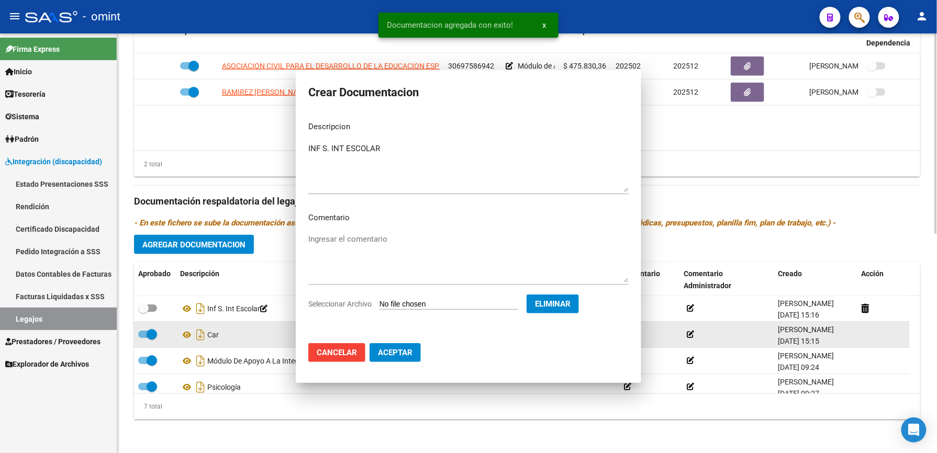
scroll to position [446, 0]
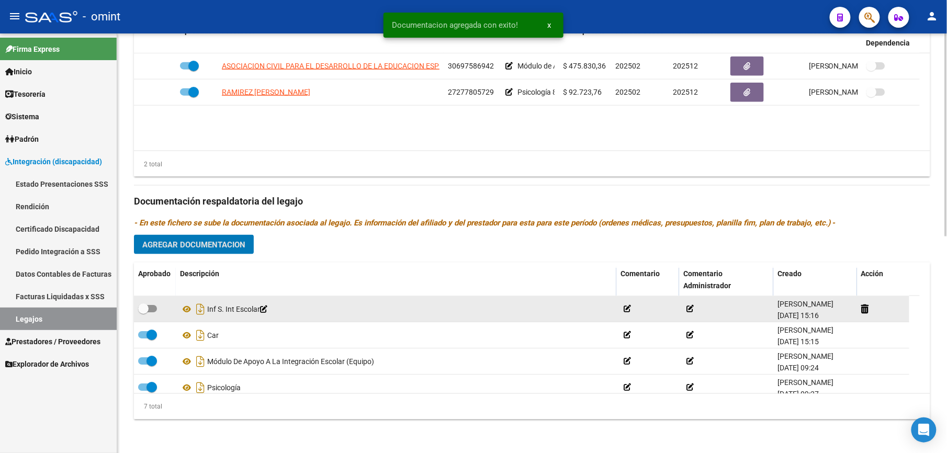
click at [155, 309] on span at bounding box center [147, 308] width 19 height 7
click at [143, 312] on input "checkbox" at bounding box center [143, 312] width 1 height 1
checkbox input "true"
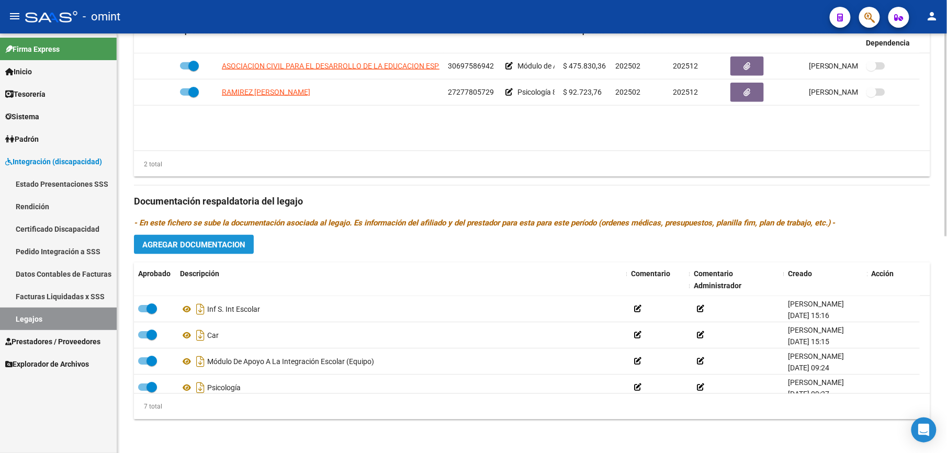
click at [194, 246] on span "Agregar Documentacion" at bounding box center [193, 244] width 103 height 9
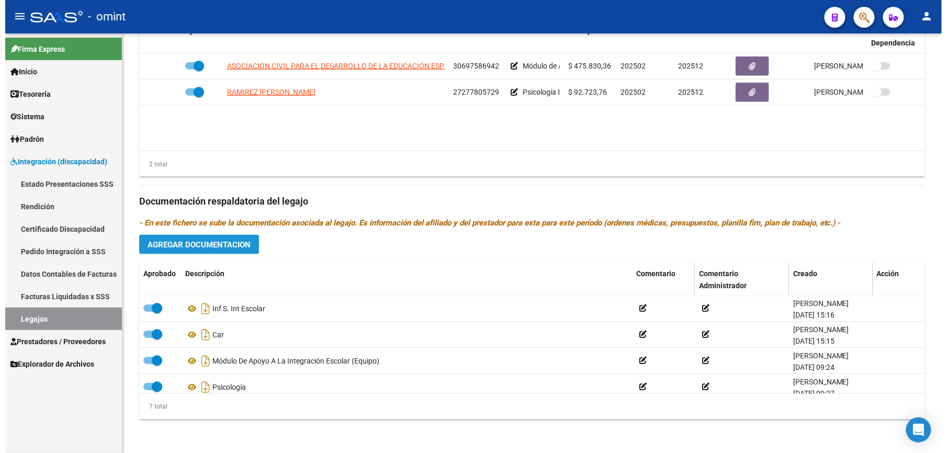
scroll to position [458, 0]
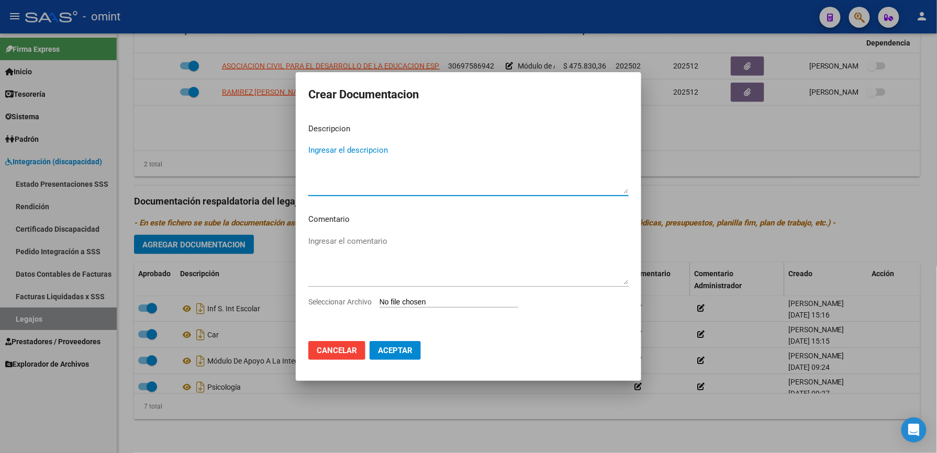
drag, startPoint x: 368, startPoint y: 160, endPoint x: 369, endPoint y: 151, distance: 9.0
click at [368, 158] on textarea "Ingresar el descripcion" at bounding box center [468, 168] width 320 height 49
type textarea "acta acuerdo"
click at [360, 300] on span "Seleccionar Archivo" at bounding box center [339, 302] width 63 height 8
click at [379, 300] on input "Seleccionar Archivo" at bounding box center [448, 303] width 139 height 10
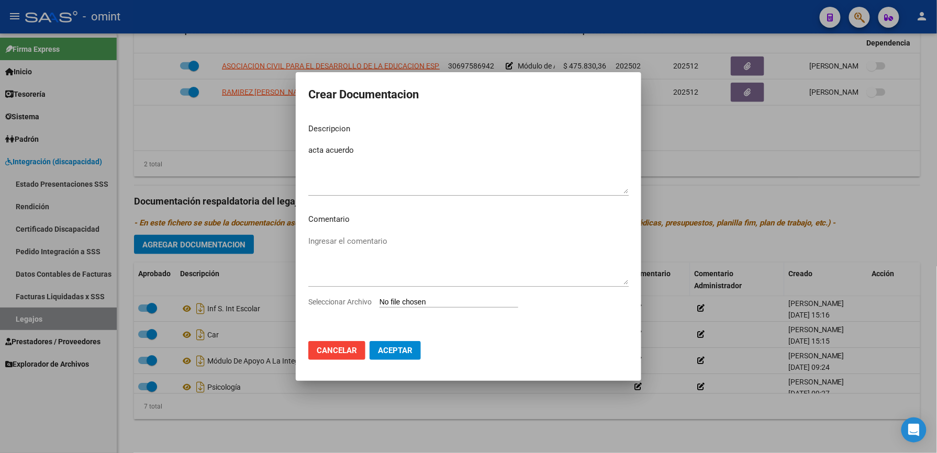
type input "C:\fakepath\1739856101_25091710532_form030.pdf"
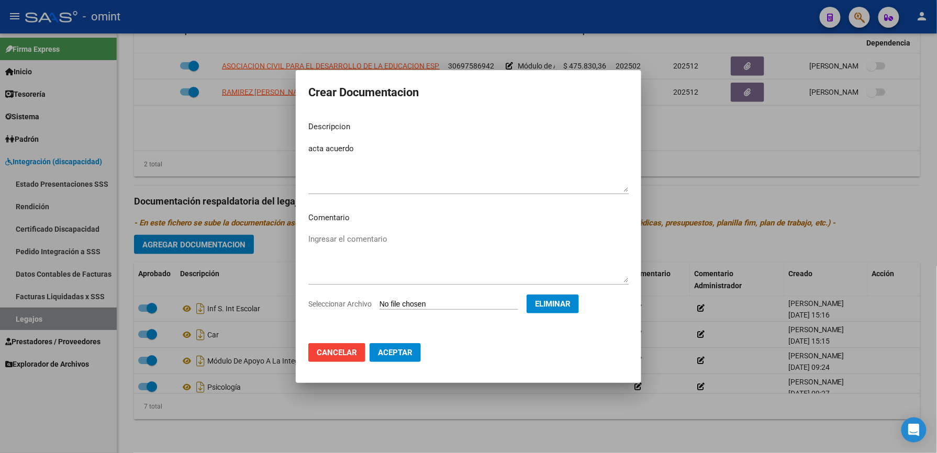
click at [401, 344] on mat-dialog-actions "Cancelar Aceptar" at bounding box center [468, 353] width 320 height 36
click at [400, 346] on button "Aceptar" at bounding box center [394, 352] width 51 height 19
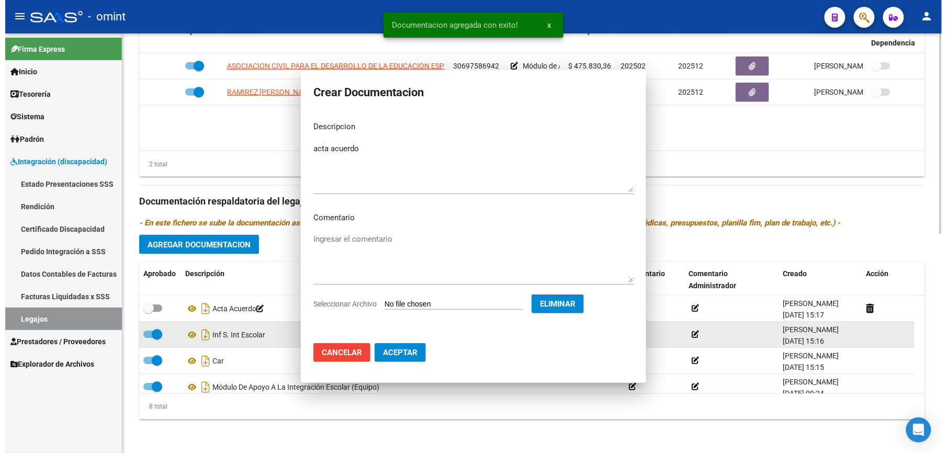
scroll to position [446, 0]
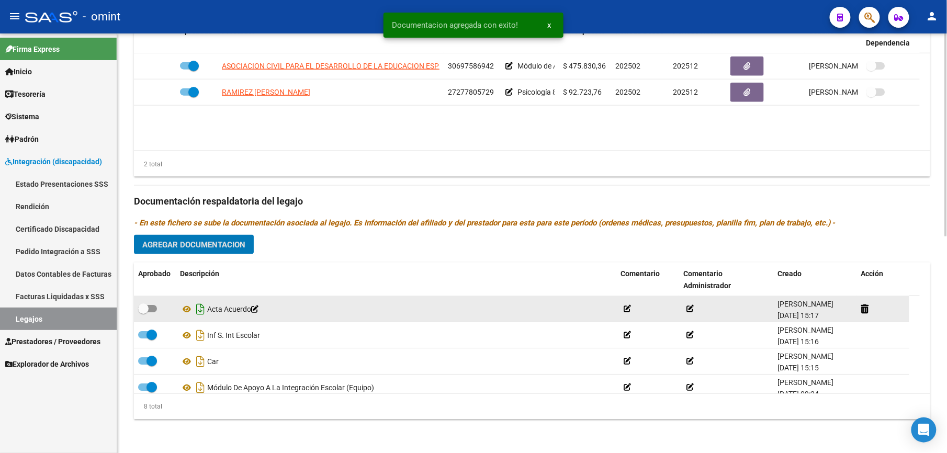
drag, startPoint x: 149, startPoint y: 310, endPoint x: 197, endPoint y: 310, distance: 47.6
click at [149, 311] on span at bounding box center [147, 308] width 19 height 7
click at [143, 312] on input "checkbox" at bounding box center [143, 312] width 1 height 1
checkbox input "true"
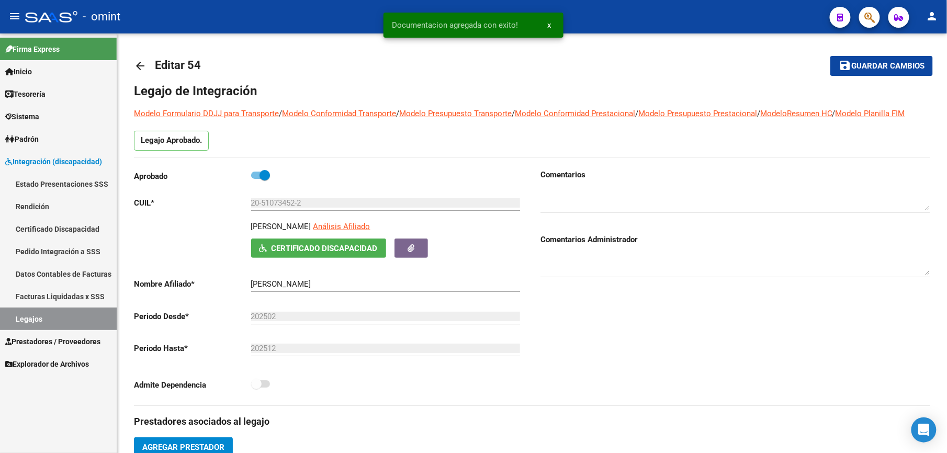
scroll to position [0, 0]
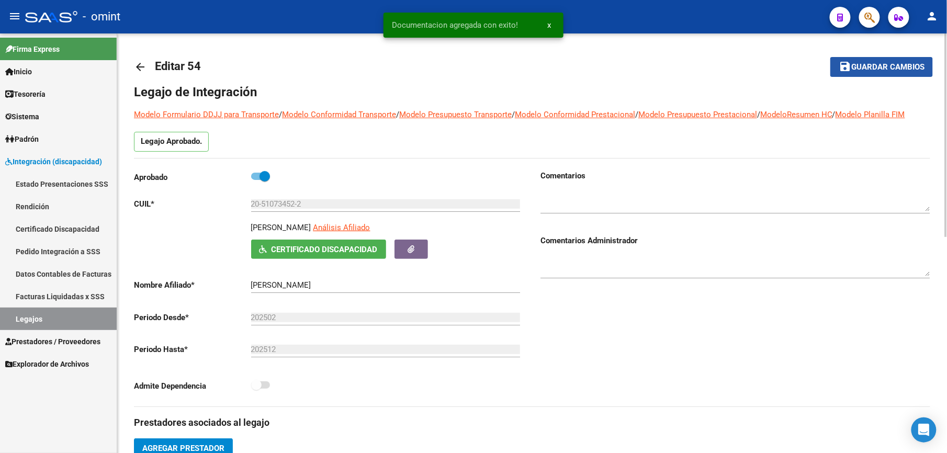
click at [887, 70] on span "Guardar cambios" at bounding box center [887, 67] width 73 height 9
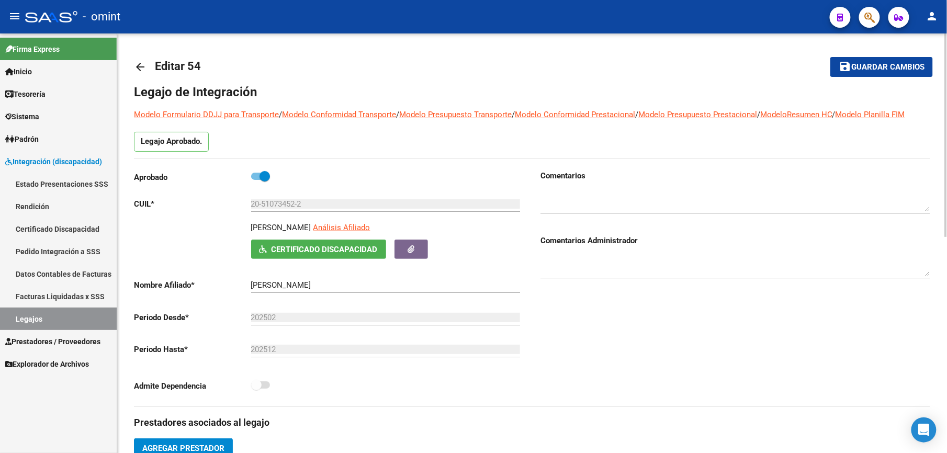
click at [137, 67] on mat-icon "arrow_back" at bounding box center [140, 67] width 13 height 13
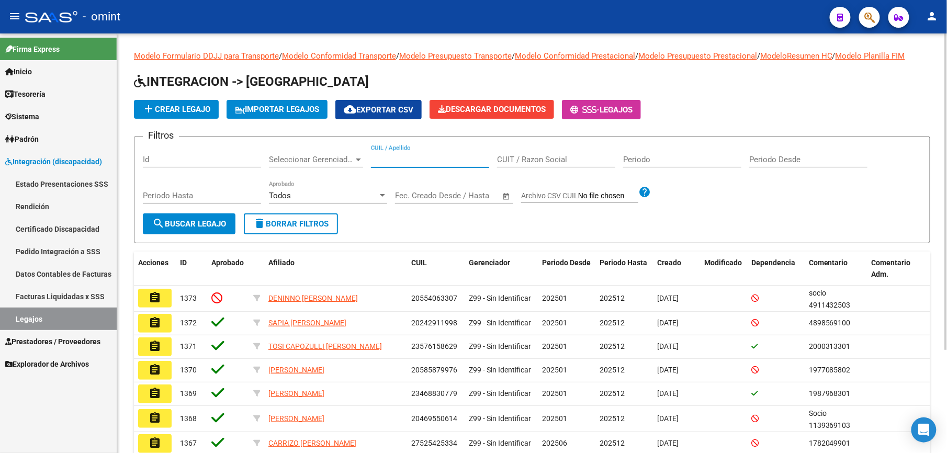
click at [379, 161] on input "CUIL / Apellido" at bounding box center [430, 159] width 118 height 9
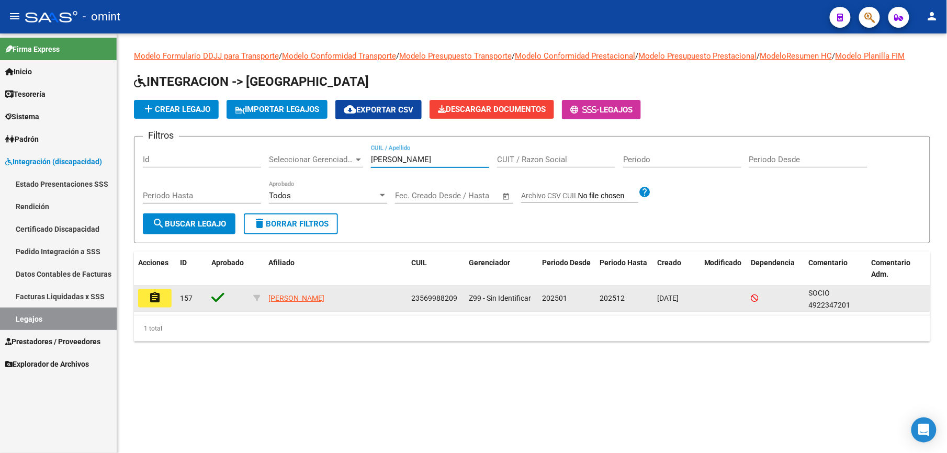
type input "[PERSON_NAME]"
click at [153, 297] on mat-icon "assignment" at bounding box center [155, 298] width 13 height 13
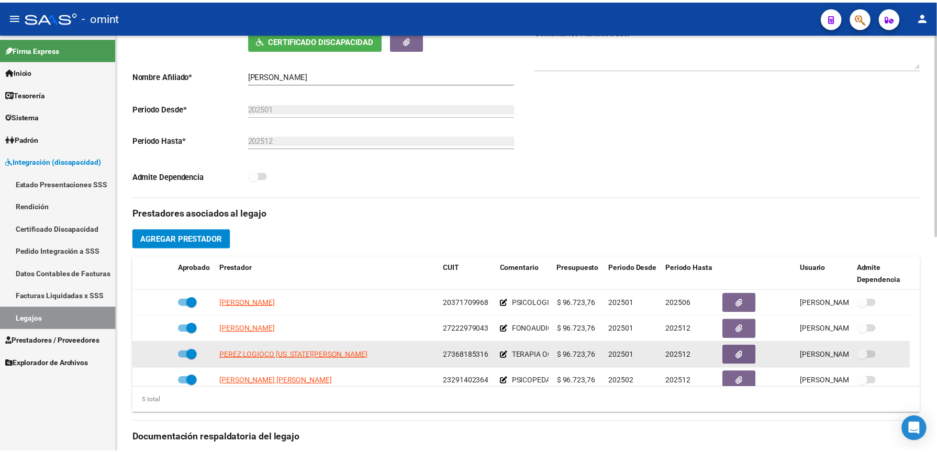
scroll to position [36, 0]
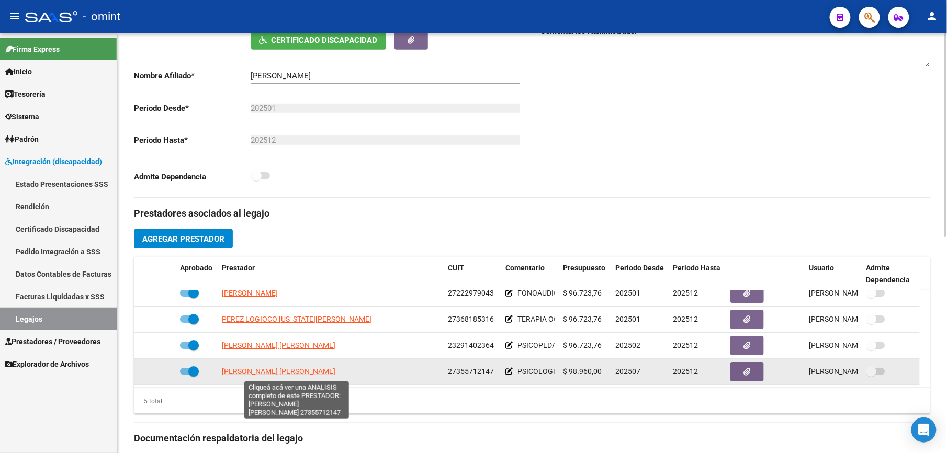
click at [300, 375] on span "[PERSON_NAME] [PERSON_NAME]" at bounding box center [279, 371] width 114 height 8
type textarea "27355712147"
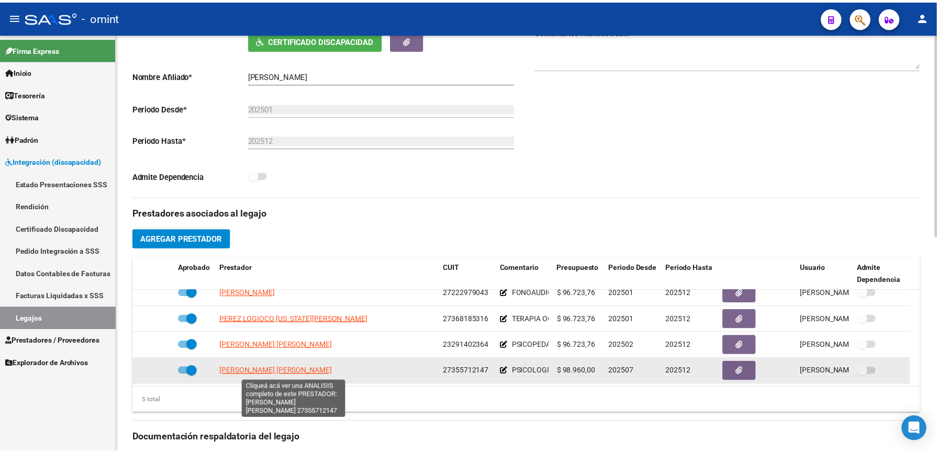
scroll to position [220, 0]
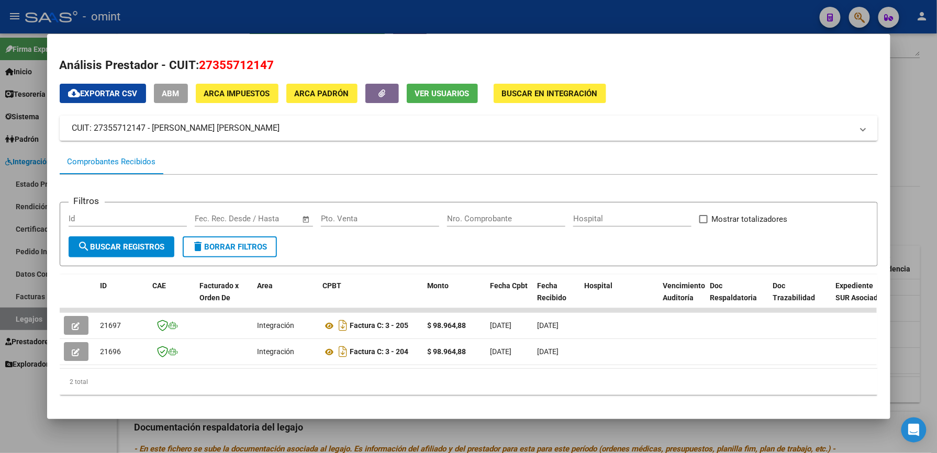
drag, startPoint x: 407, startPoint y: 372, endPoint x: 904, endPoint y: 378, distance: 497.2
click at [904, 378] on div "Análisis Prestador - CUIT: 27355712147 cloud_download Exportar CSV ABM ARCA Imp…" at bounding box center [468, 226] width 937 height 453
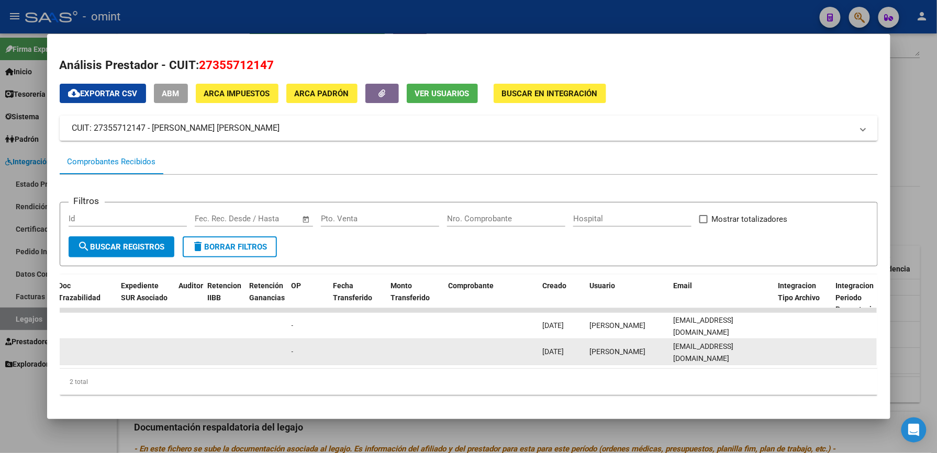
click at [742, 361] on datatable-body-cell "[EMAIL_ADDRESS][DOMAIN_NAME]" at bounding box center [721, 352] width 105 height 26
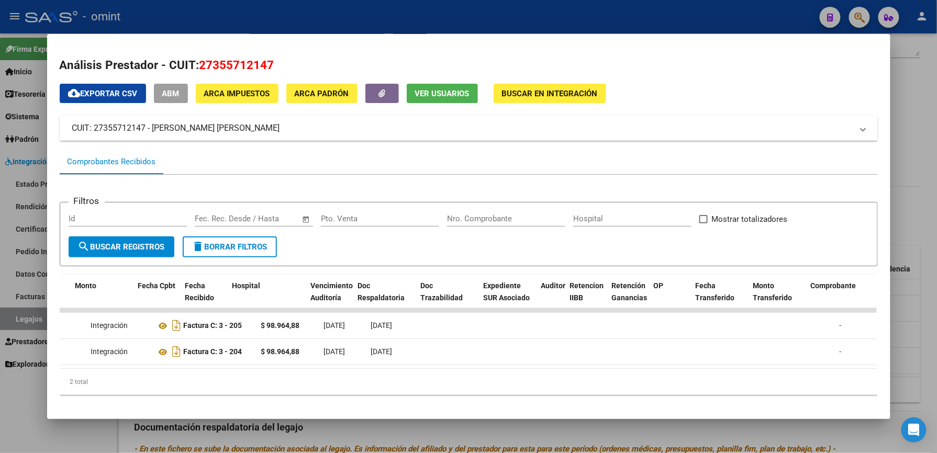
scroll to position [0, 0]
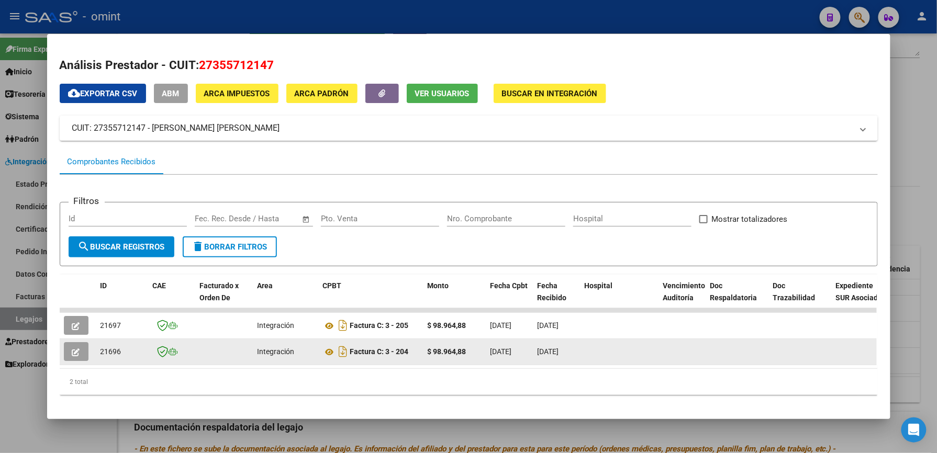
click at [72, 351] on icon "button" at bounding box center [76, 353] width 8 height 8
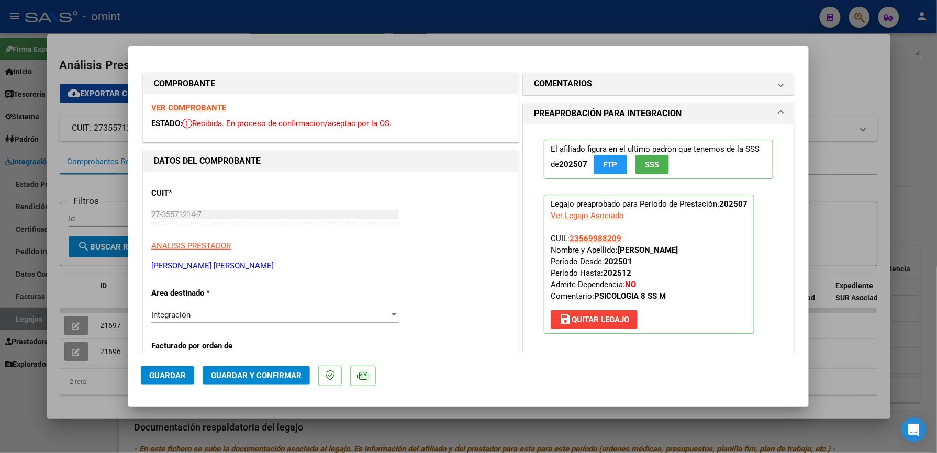
drag, startPoint x: 626, startPoint y: 31, endPoint x: 616, endPoint y: 42, distance: 14.8
click at [624, 31] on div at bounding box center [468, 226] width 937 height 453
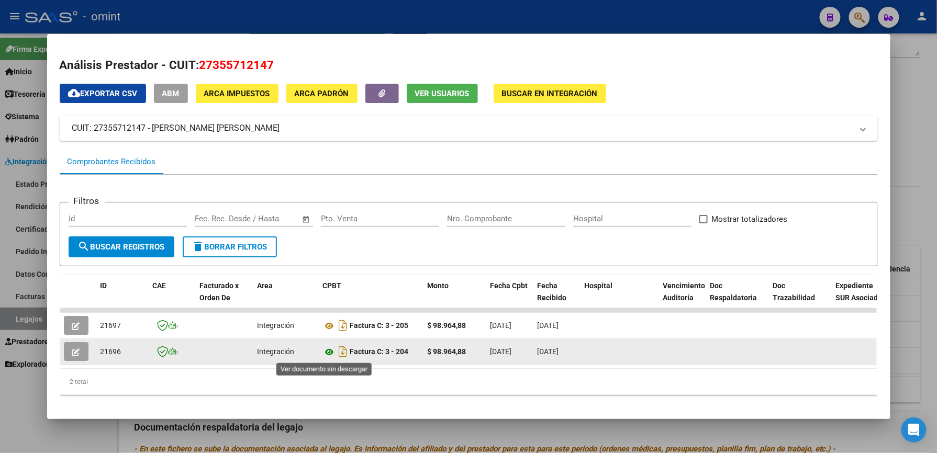
click at [323, 354] on icon at bounding box center [330, 352] width 14 height 13
click at [72, 349] on icon "button" at bounding box center [76, 353] width 8 height 8
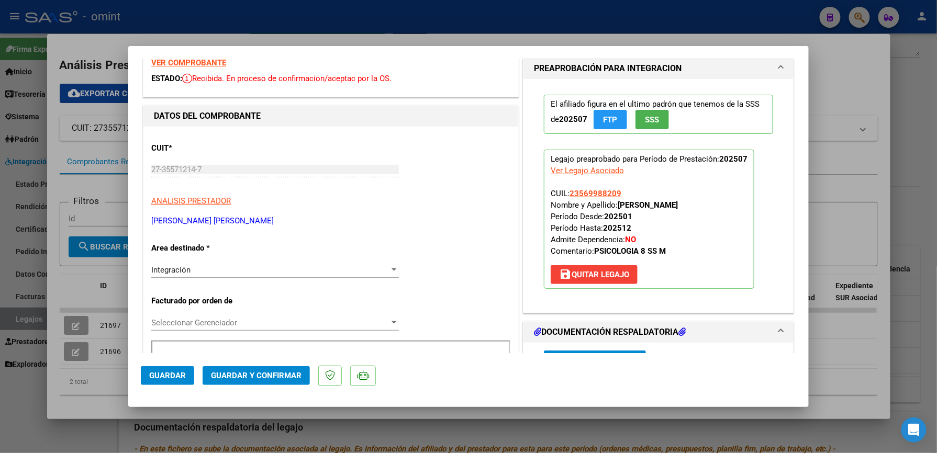
scroll to position [139, 0]
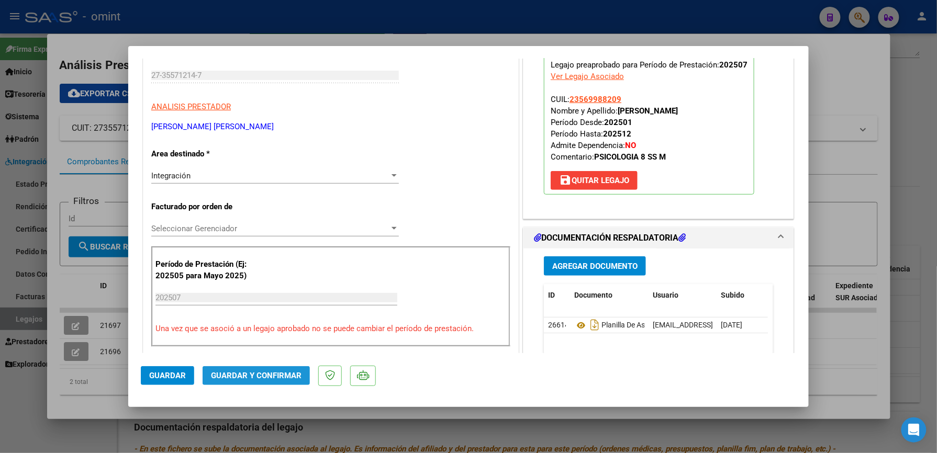
click at [262, 372] on span "Guardar y Confirmar" at bounding box center [256, 375] width 91 height 9
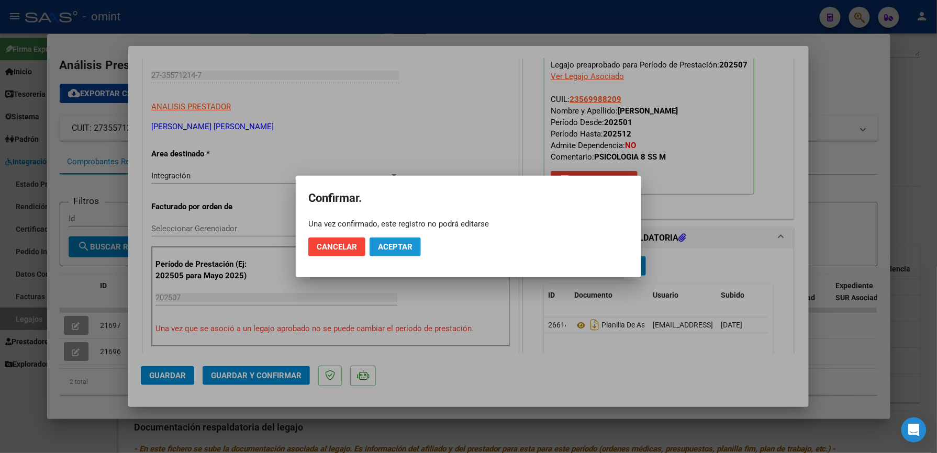
click at [407, 243] on span "Aceptar" at bounding box center [395, 246] width 35 height 9
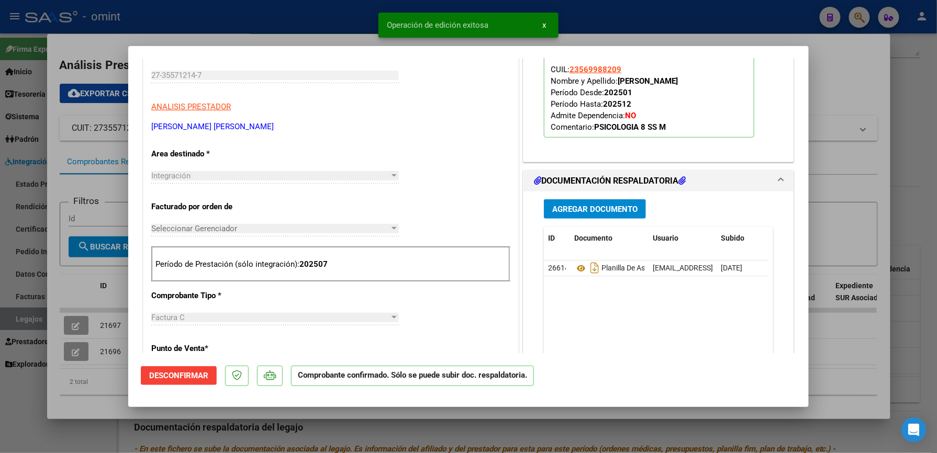
drag, startPoint x: 626, startPoint y: 7, endPoint x: 578, endPoint y: 71, distance: 80.4
click at [624, 7] on div at bounding box center [468, 226] width 937 height 453
type input "$ 0,00"
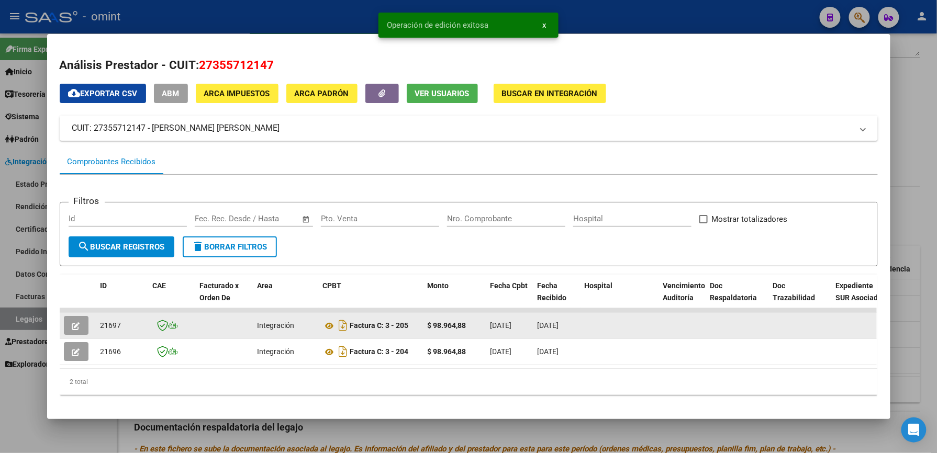
click at [64, 323] on button "button" at bounding box center [76, 325] width 25 height 19
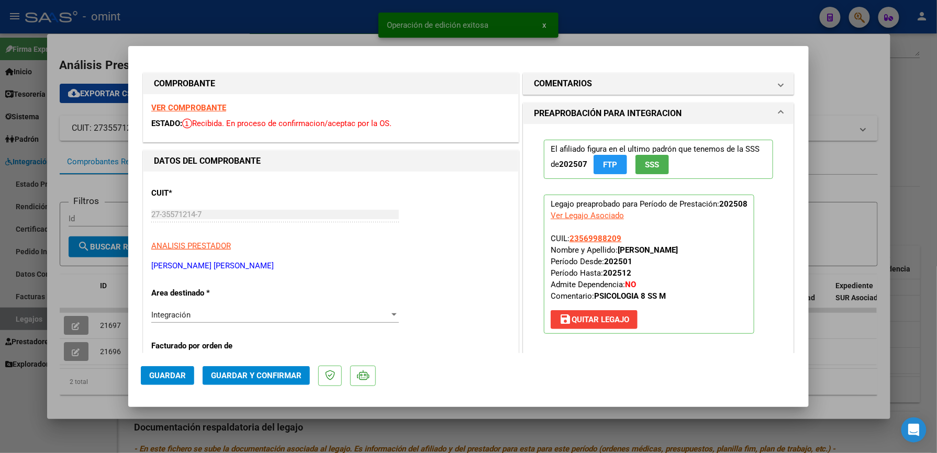
drag, startPoint x: 671, startPoint y: 33, endPoint x: 659, endPoint y: 42, distance: 14.2
click at [671, 32] on div at bounding box center [468, 226] width 937 height 453
type input "$ 0,00"
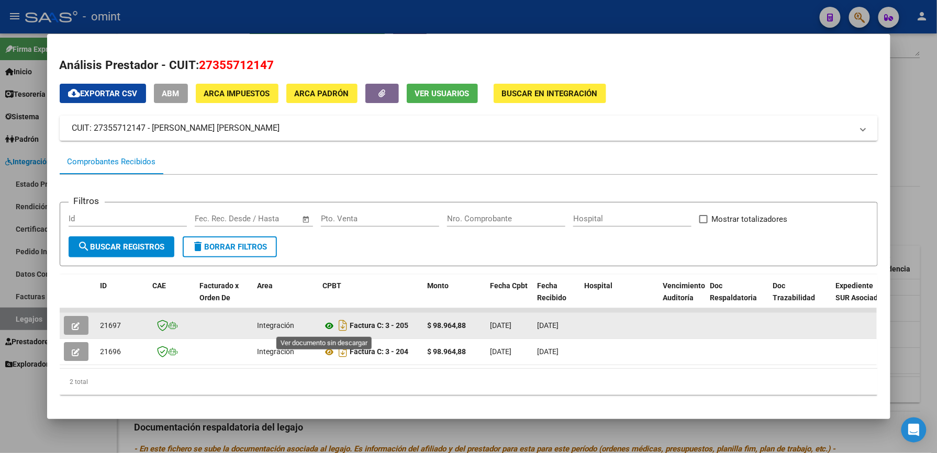
click at [323, 323] on icon at bounding box center [330, 326] width 14 height 13
click at [72, 323] on icon "button" at bounding box center [76, 326] width 8 height 8
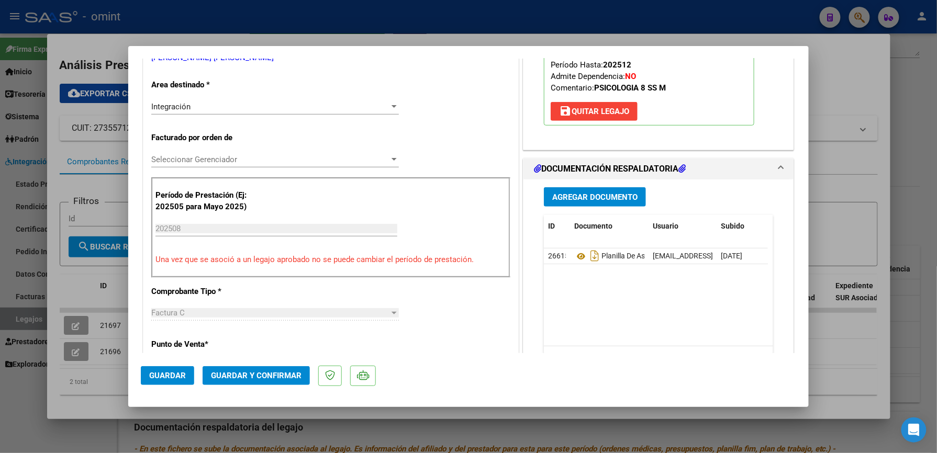
scroll to position [209, 0]
click at [274, 376] on span "Guardar y Confirmar" at bounding box center [256, 375] width 91 height 9
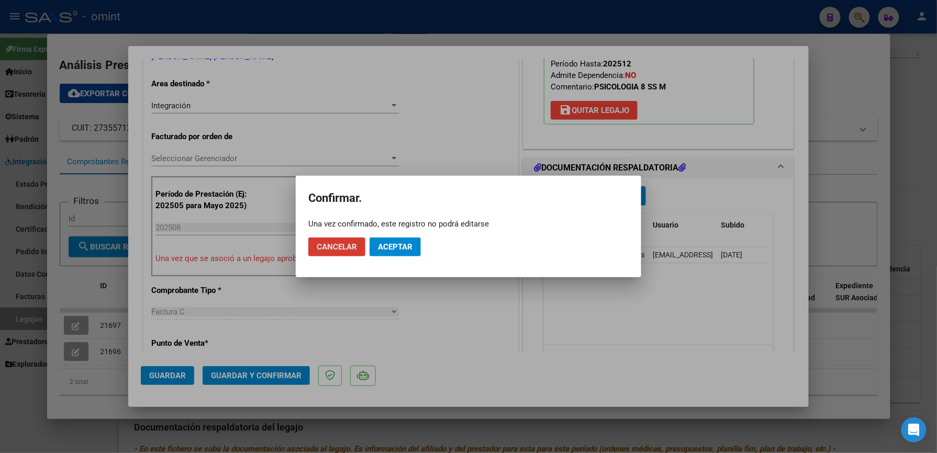
click at [405, 247] on span "Aceptar" at bounding box center [395, 246] width 35 height 9
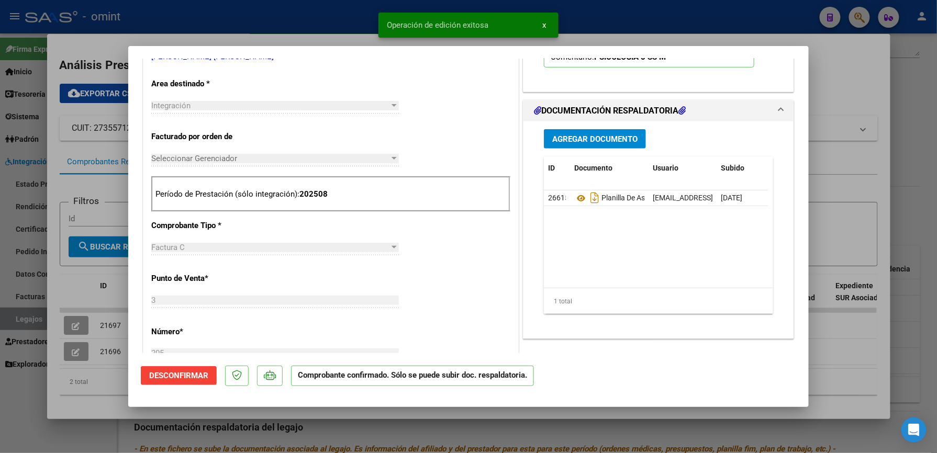
click at [726, 12] on div at bounding box center [468, 226] width 937 height 453
type input "$ 0,00"
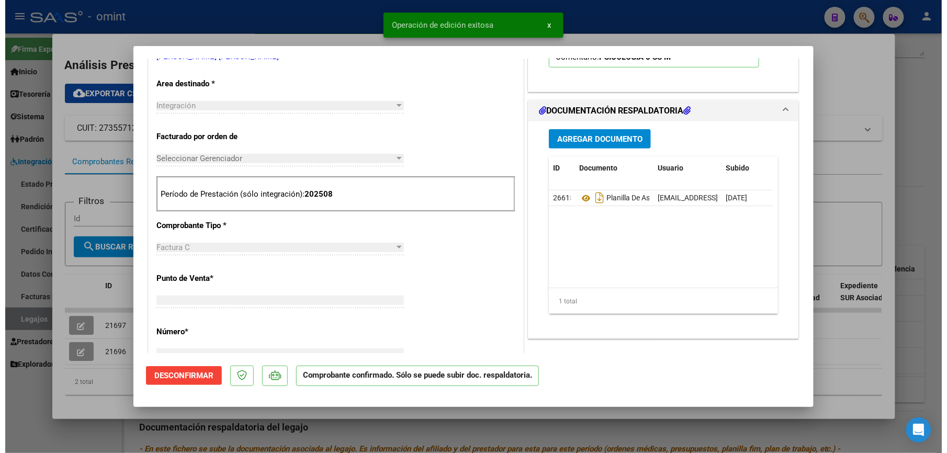
scroll to position [0, 0]
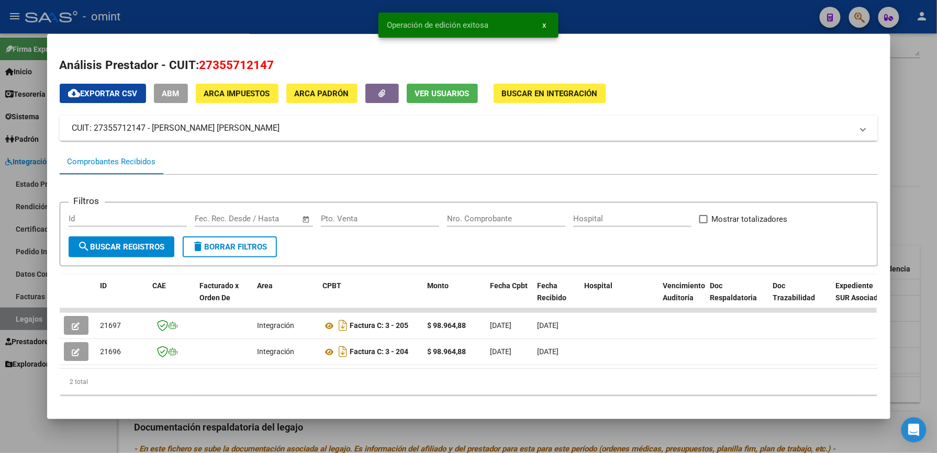
click at [733, 13] on div at bounding box center [468, 226] width 937 height 453
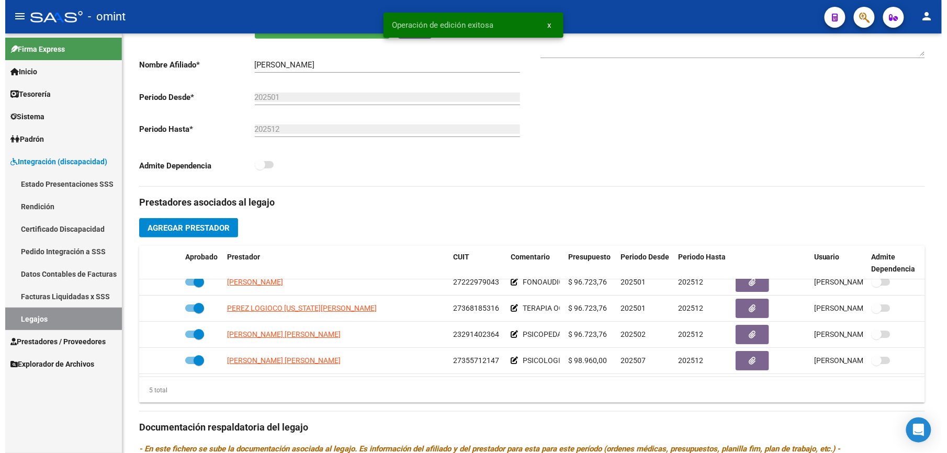
scroll to position [209, 0]
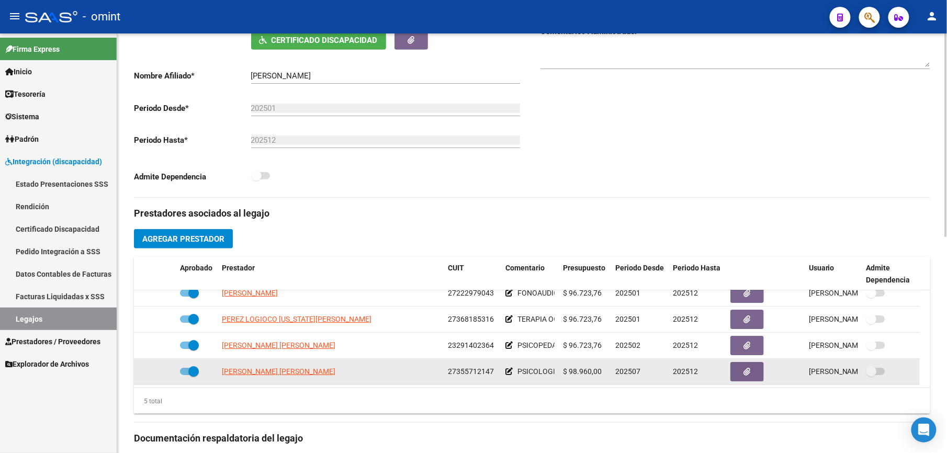
drag, startPoint x: 448, startPoint y: 371, endPoint x: 495, endPoint y: 371, distance: 46.6
click at [495, 371] on div "27355712147" at bounding box center [472, 372] width 49 height 12
drag, startPoint x: 495, startPoint y: 371, endPoint x: 487, endPoint y: 372, distance: 7.9
copy span "27355712147"
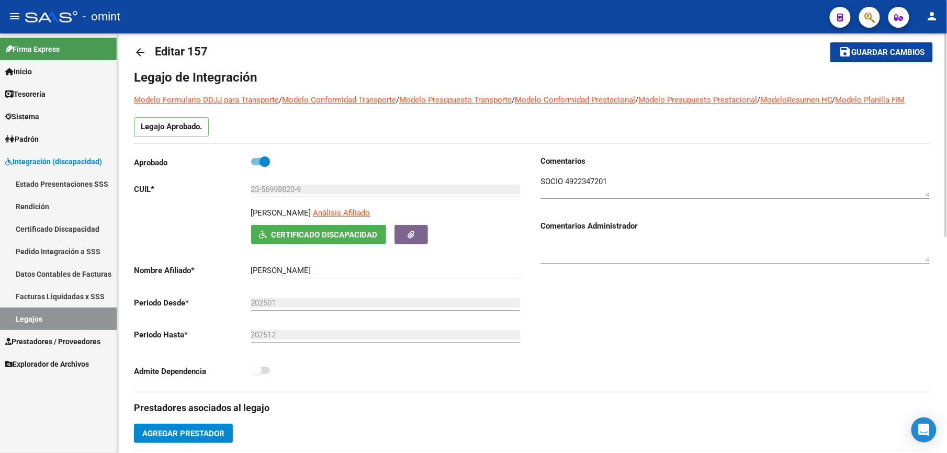
scroll to position [0, 0]
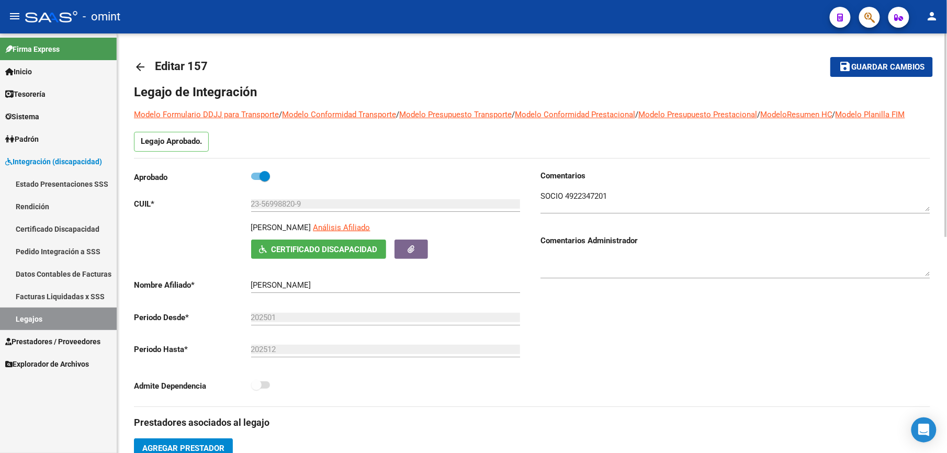
click at [141, 68] on mat-icon "arrow_back" at bounding box center [140, 67] width 13 height 13
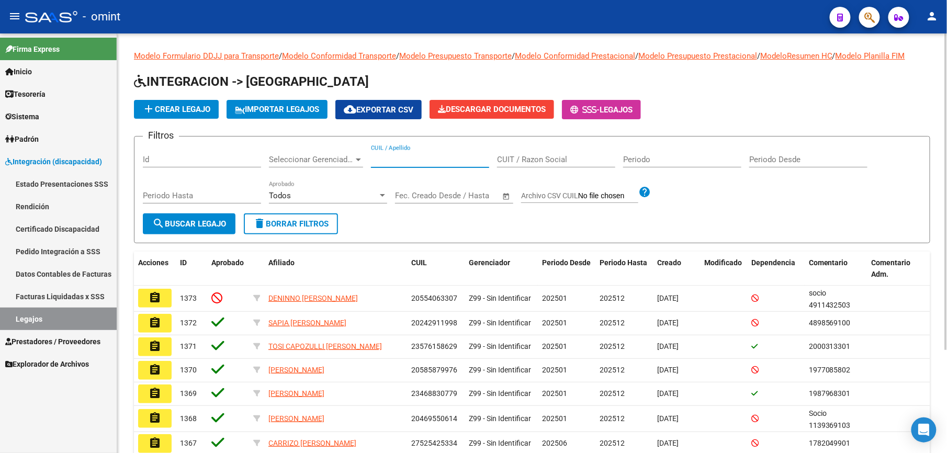
click at [382, 161] on input "CUIL / Apellido" at bounding box center [430, 159] width 118 height 9
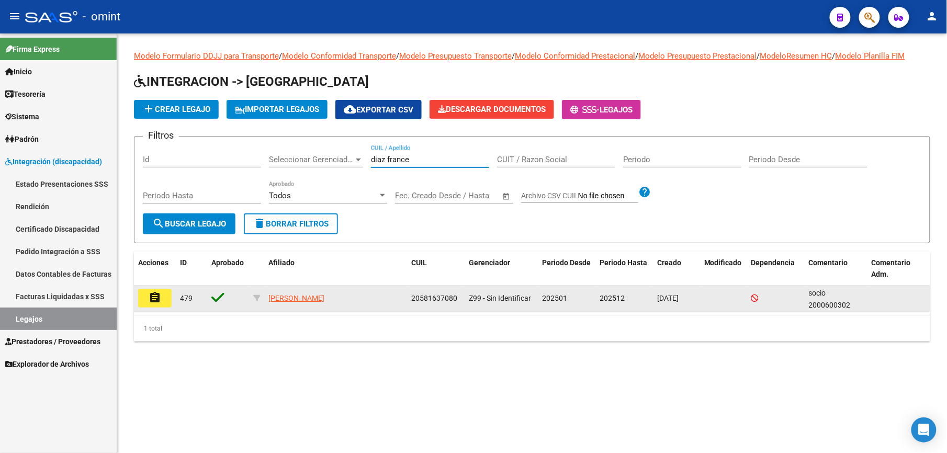
type input "diaz france"
click at [149, 296] on mat-icon "assignment" at bounding box center [155, 298] width 13 height 13
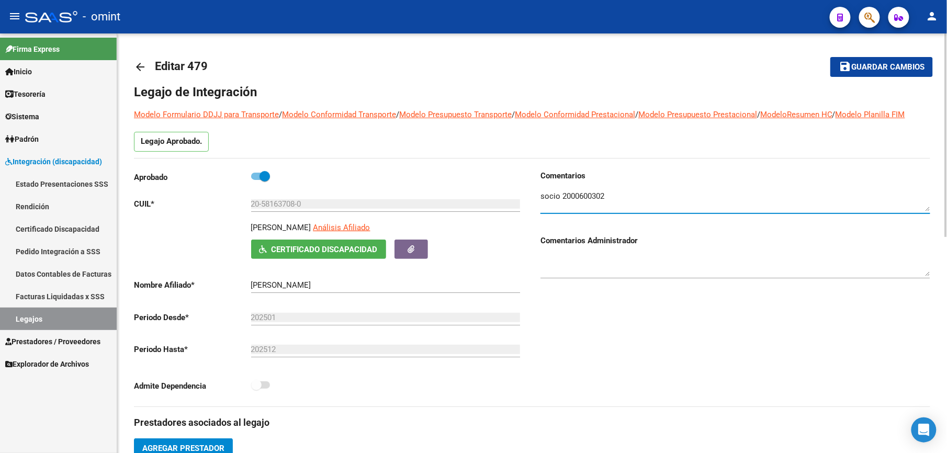
drag, startPoint x: 609, startPoint y: 198, endPoint x: 567, endPoint y: 196, distance: 41.9
click at [564, 196] on textarea at bounding box center [736, 201] width 390 height 21
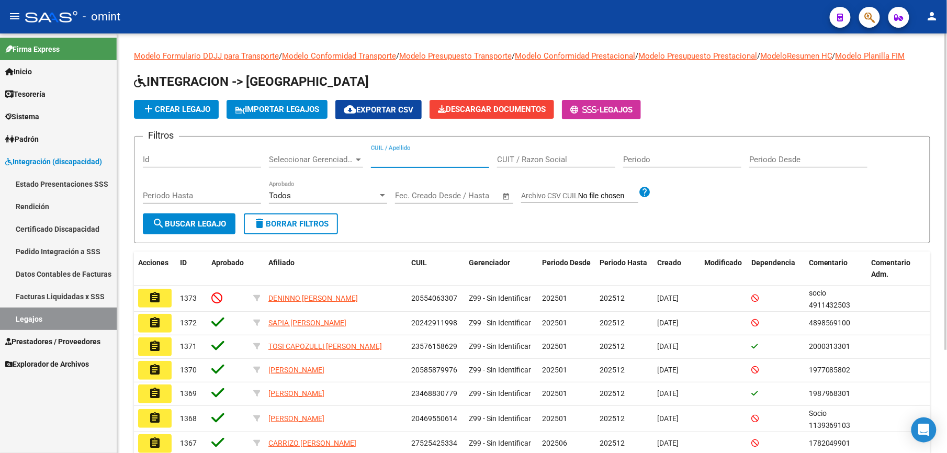
click at [382, 162] on input "CUIL / Apellido" at bounding box center [430, 159] width 118 height 9
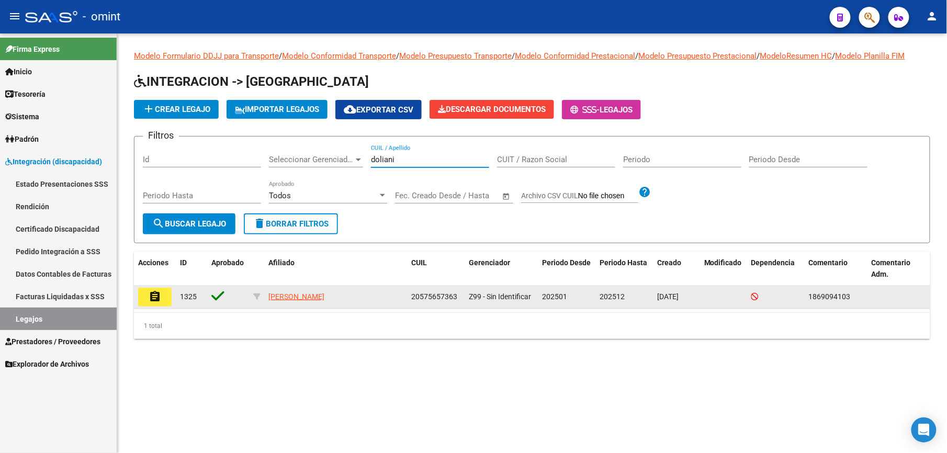
type input "doliani"
click at [160, 298] on mat-icon "assignment" at bounding box center [155, 296] width 13 height 13
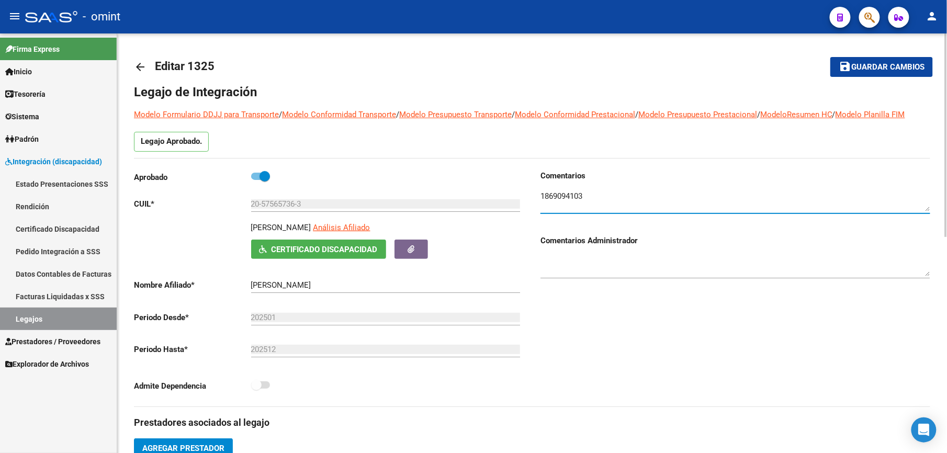
drag, startPoint x: 585, startPoint y: 196, endPoint x: 542, endPoint y: 196, distance: 42.9
click at [542, 196] on textarea at bounding box center [736, 201] width 390 height 21
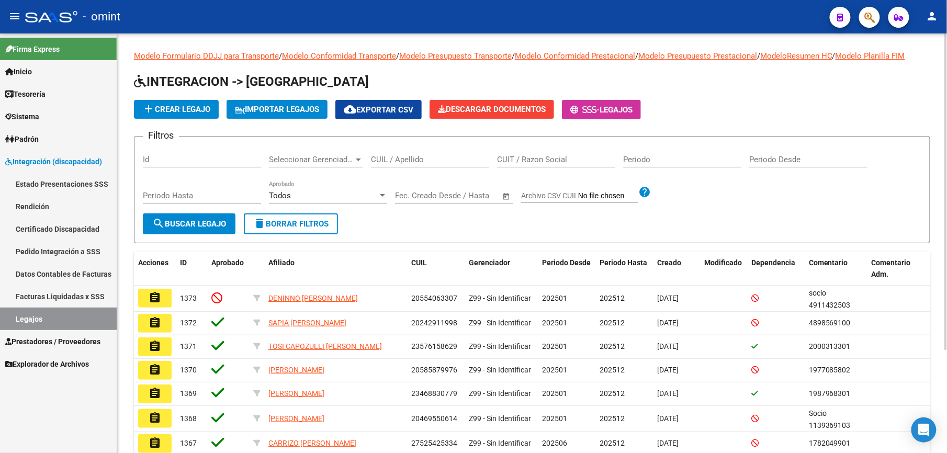
click at [447, 155] on input "CUIL / Apellido" at bounding box center [430, 159] width 118 height 9
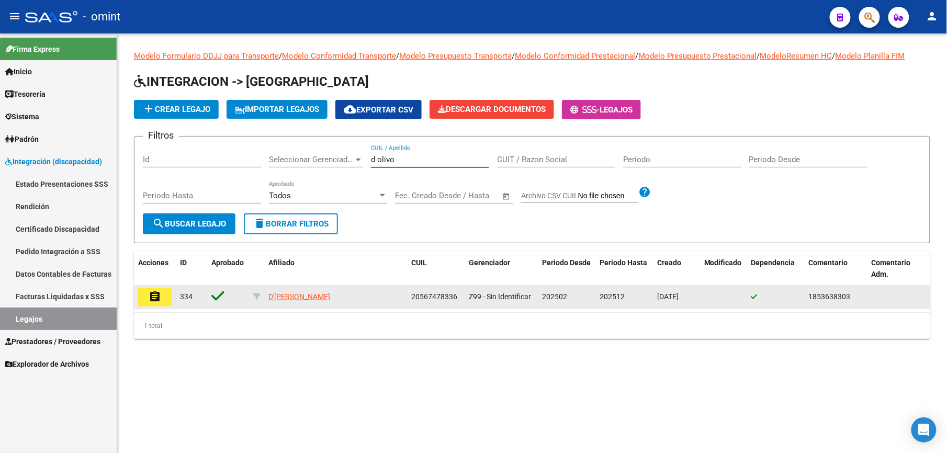
type input "d olivo"
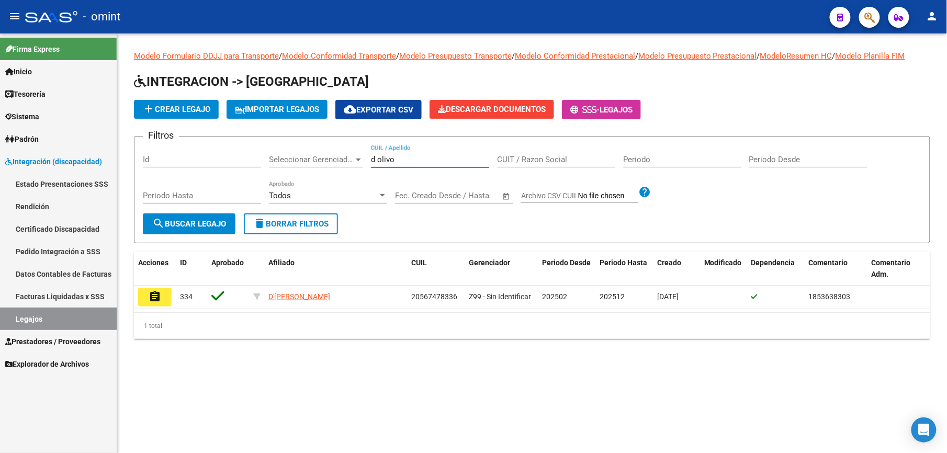
drag, startPoint x: 154, startPoint y: 296, endPoint x: 315, endPoint y: 405, distance: 194.5
click at [158, 296] on mat-icon "assignment" at bounding box center [155, 296] width 13 height 13
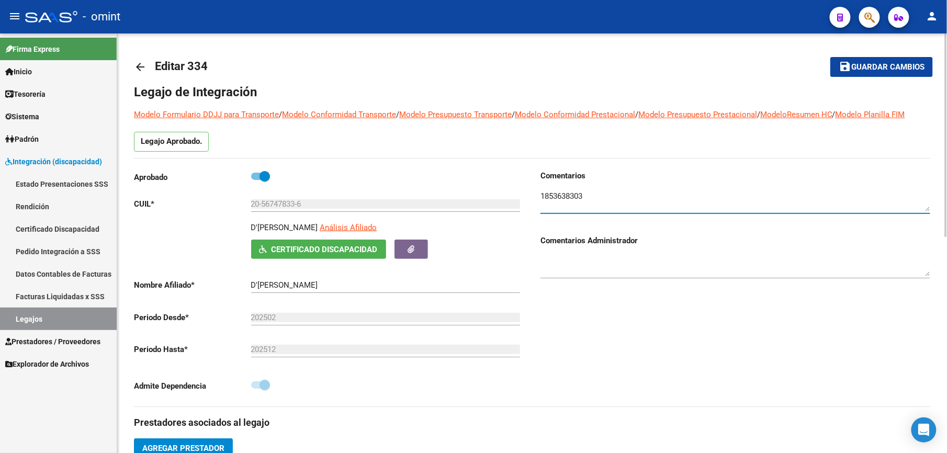
drag, startPoint x: 591, startPoint y: 199, endPoint x: 538, endPoint y: 199, distance: 53.4
click at [538, 199] on div "Comentarios Comentarios Administrador" at bounding box center [731, 288] width 398 height 237
click at [140, 66] on mat-icon "arrow_back" at bounding box center [140, 67] width 13 height 13
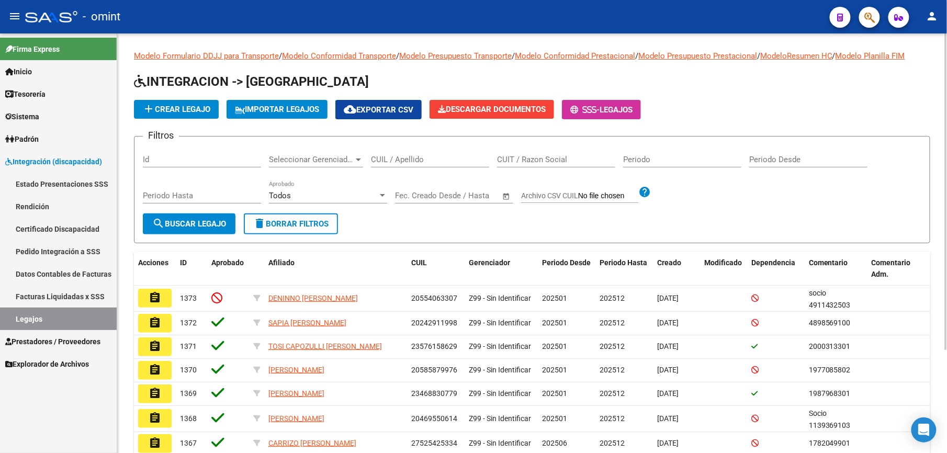
click at [407, 158] on input "CUIL / Apellido" at bounding box center [430, 159] width 118 height 9
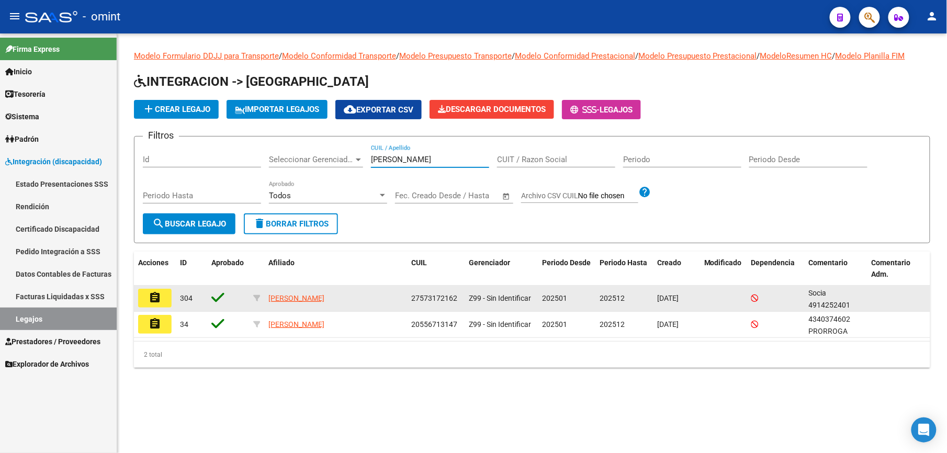
type input "[PERSON_NAME]"
click at [161, 294] on button "assignment" at bounding box center [154, 298] width 33 height 19
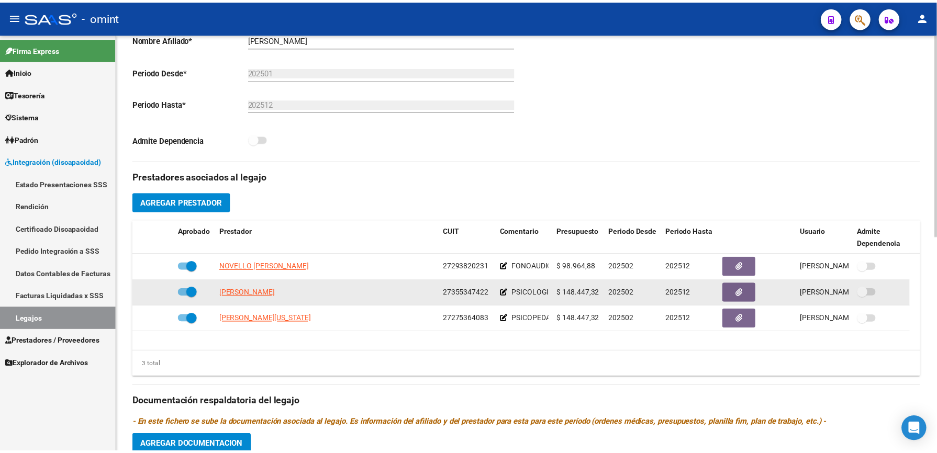
scroll to position [279, 0]
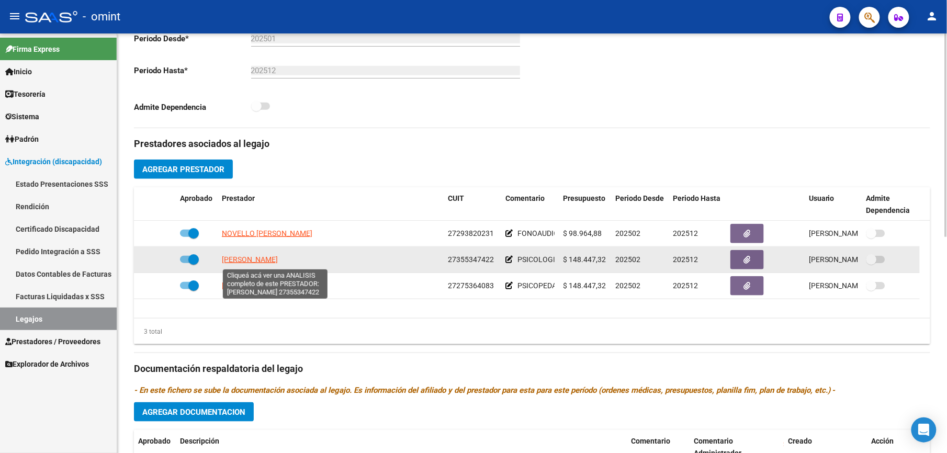
click at [278, 264] on span "[PERSON_NAME]" at bounding box center [250, 259] width 56 height 8
type textarea "27355347422"
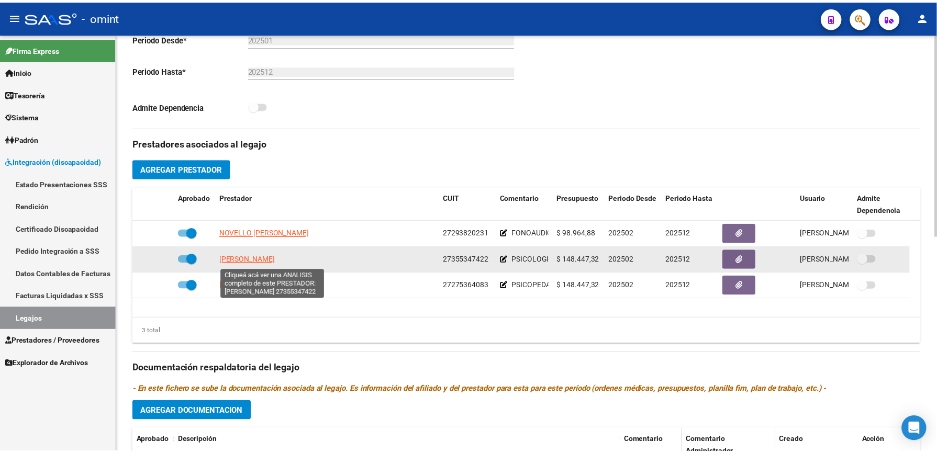
scroll to position [291, 0]
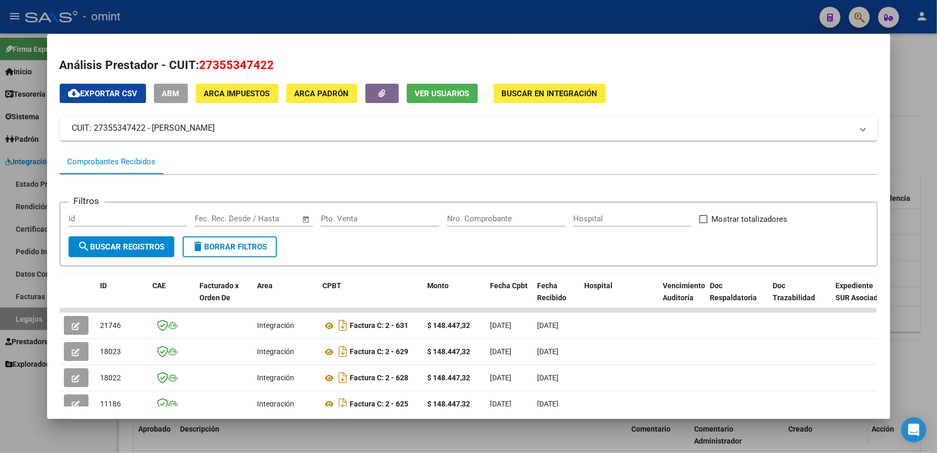
click at [633, 248] on form "Filtros Id Fecha inicio – Fecha fin Fec. Rec. Desde / Hasta Pto. Venta Nro. Com…" at bounding box center [469, 234] width 818 height 64
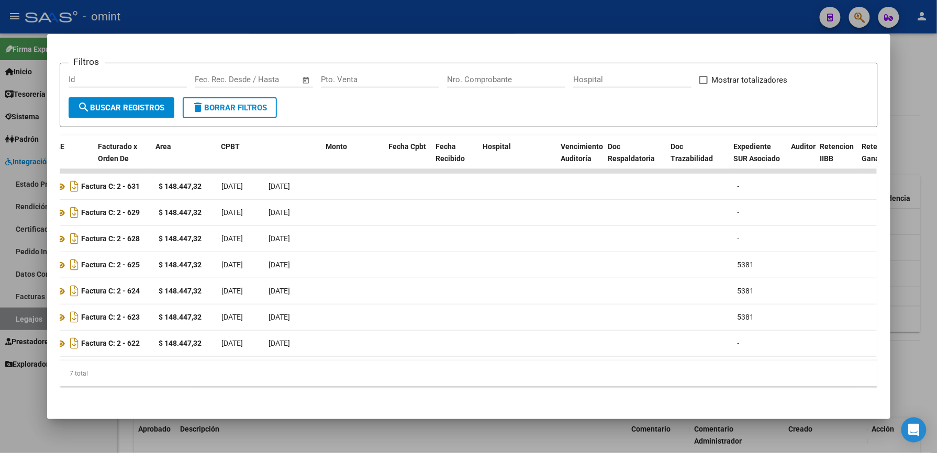
scroll to position [0, 0]
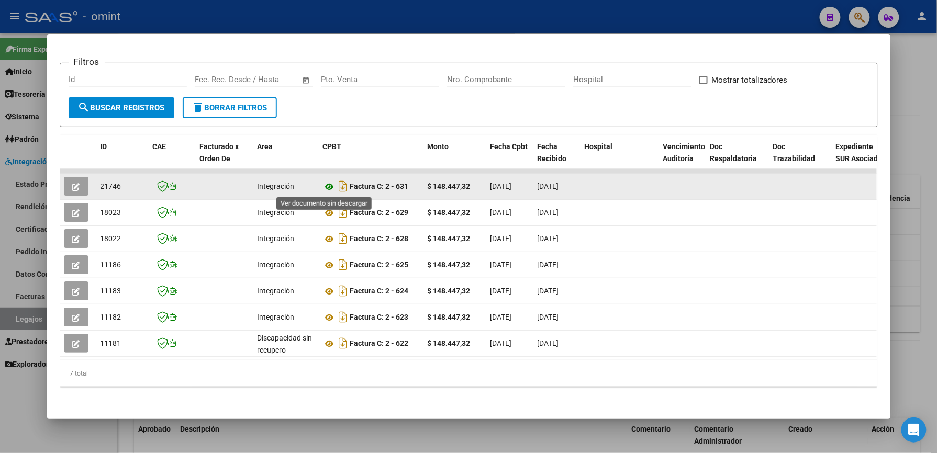
click at [329, 187] on icon at bounding box center [330, 187] width 14 height 13
click at [74, 185] on icon "button" at bounding box center [76, 187] width 8 height 8
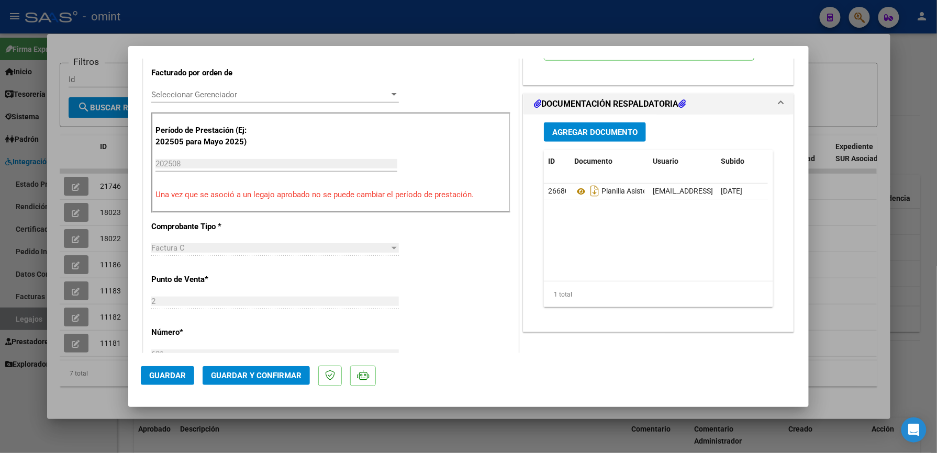
scroll to position [279, 0]
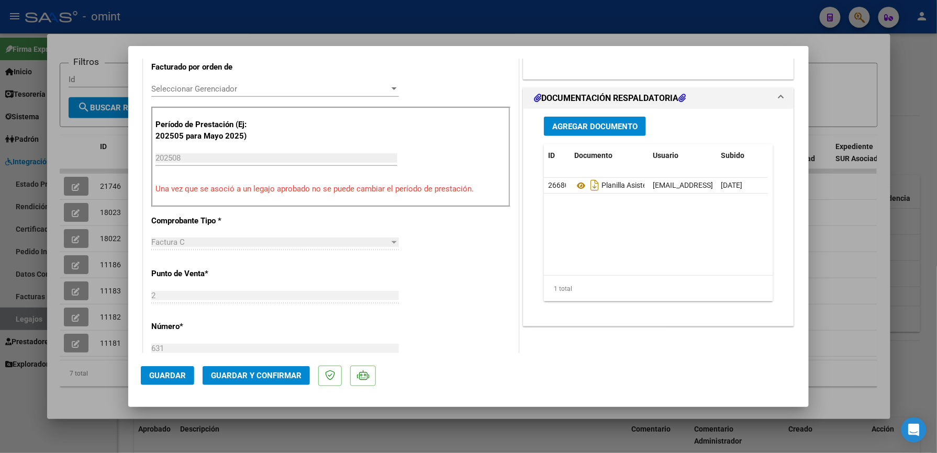
click at [283, 379] on span "Guardar y Confirmar" at bounding box center [256, 375] width 91 height 9
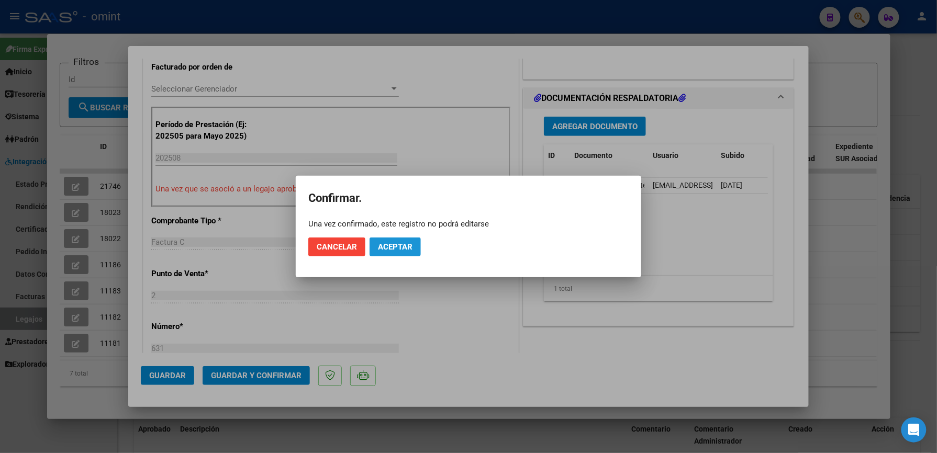
click at [401, 243] on span "Aceptar" at bounding box center [395, 246] width 35 height 9
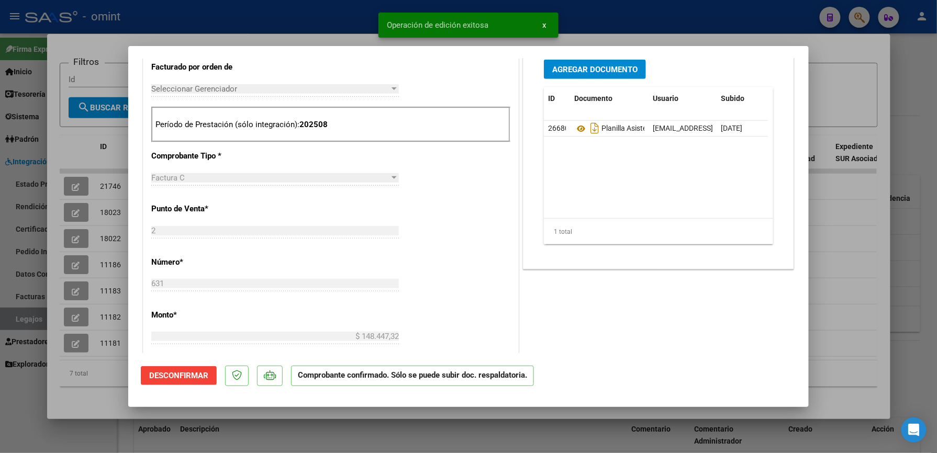
click at [674, 25] on div at bounding box center [468, 226] width 937 height 453
type input "$ 0,00"
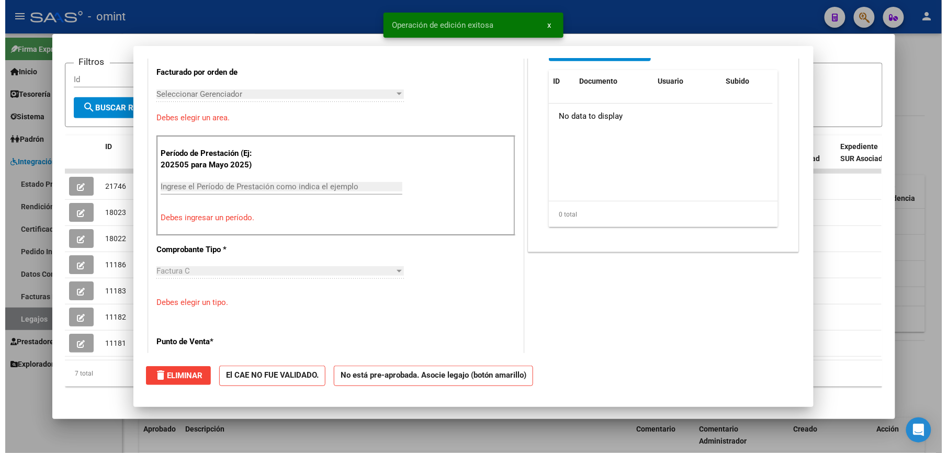
scroll to position [0, 0]
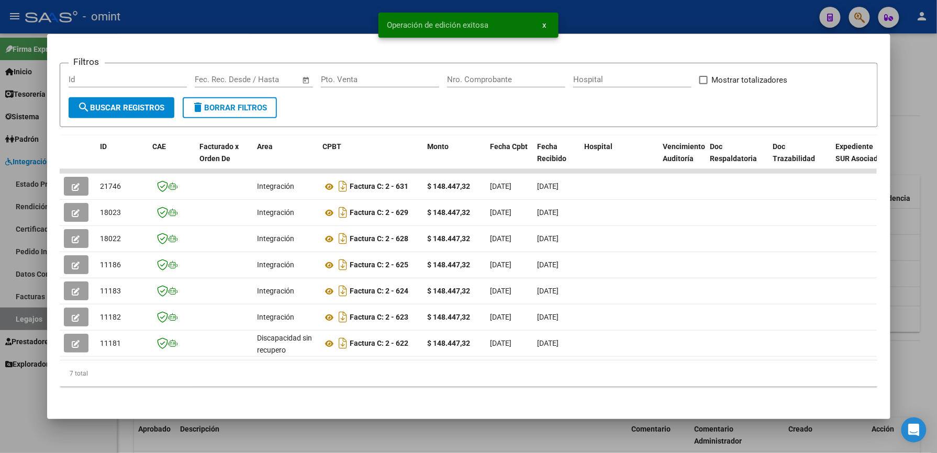
click at [658, 20] on div at bounding box center [468, 226] width 937 height 453
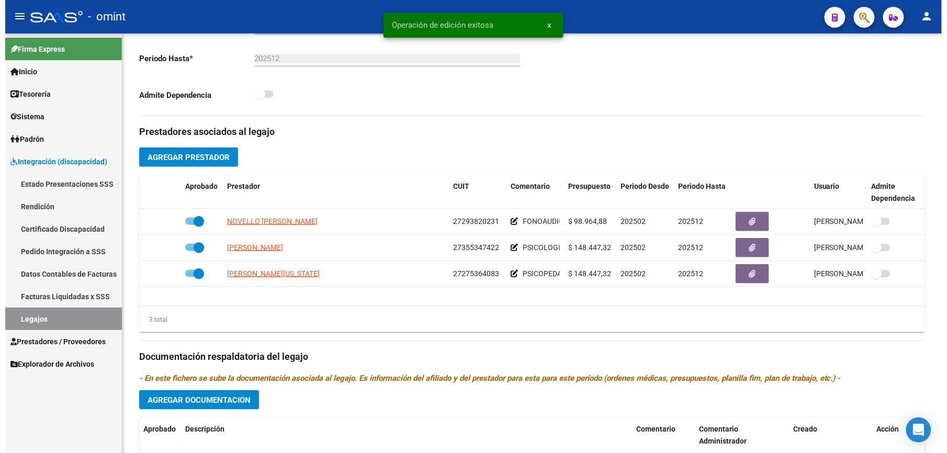
scroll to position [279, 0]
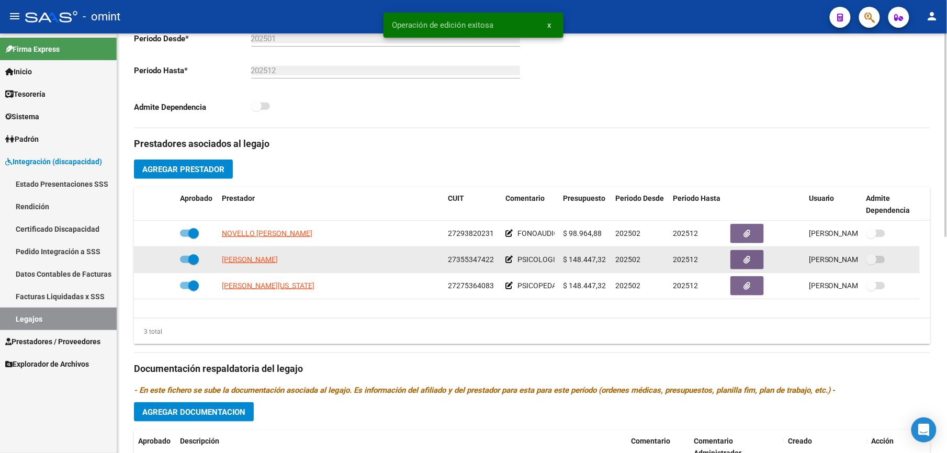
drag, startPoint x: 447, startPoint y: 262, endPoint x: 492, endPoint y: 262, distance: 45.0
click at [492, 262] on datatable-body-cell "27355347422" at bounding box center [473, 260] width 58 height 26
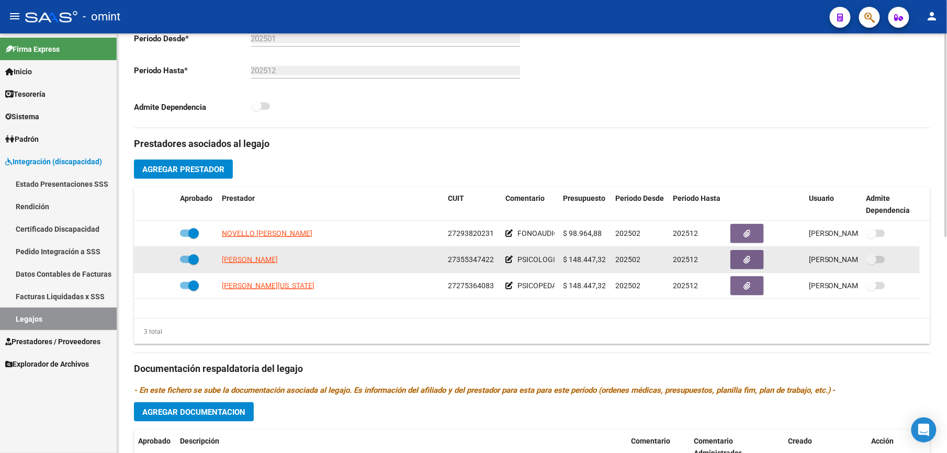
copy span "27355347422"
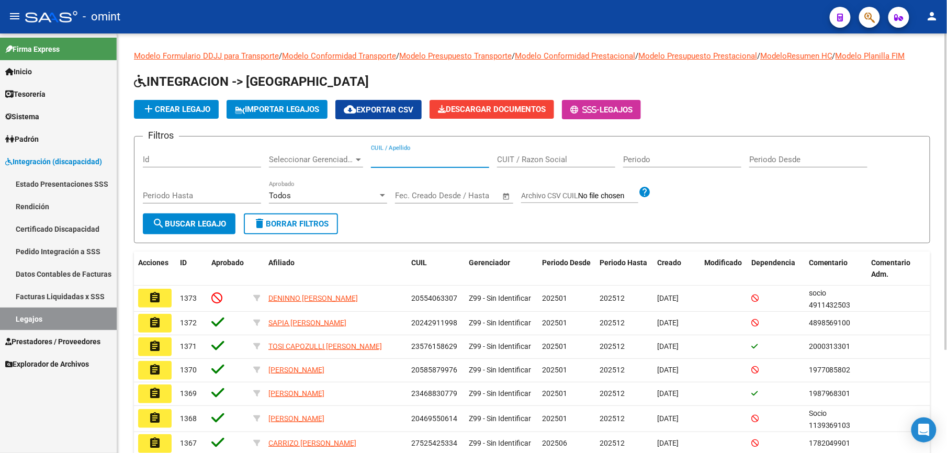
click at [410, 158] on input "CUIL / Apellido" at bounding box center [430, 159] width 118 height 9
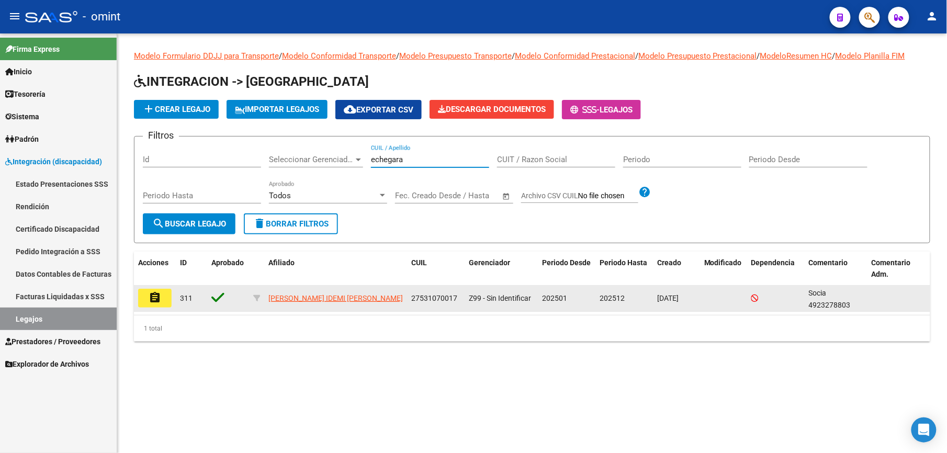
type input "echegara"
click at [154, 298] on mat-icon "assignment" at bounding box center [155, 298] width 13 height 13
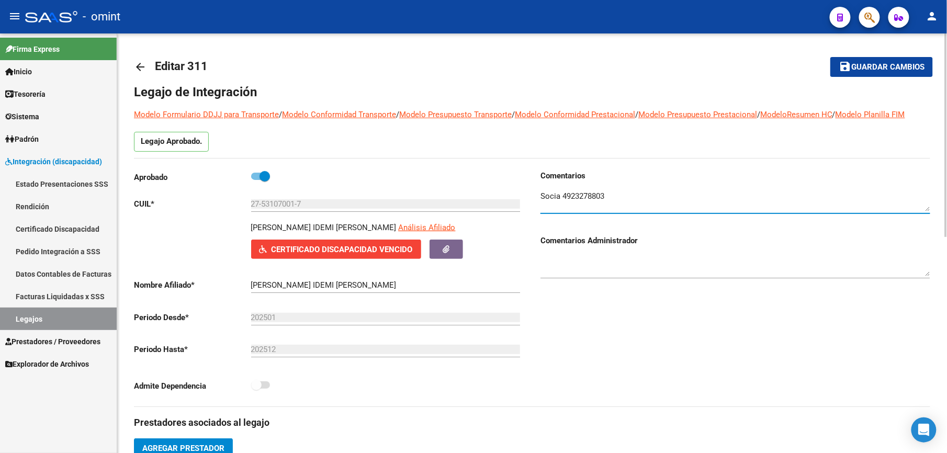
drag, startPoint x: 562, startPoint y: 197, endPoint x: 607, endPoint y: 199, distance: 45.1
click at [607, 199] on textarea at bounding box center [736, 201] width 390 height 21
click at [140, 67] on mat-icon "arrow_back" at bounding box center [140, 67] width 13 height 13
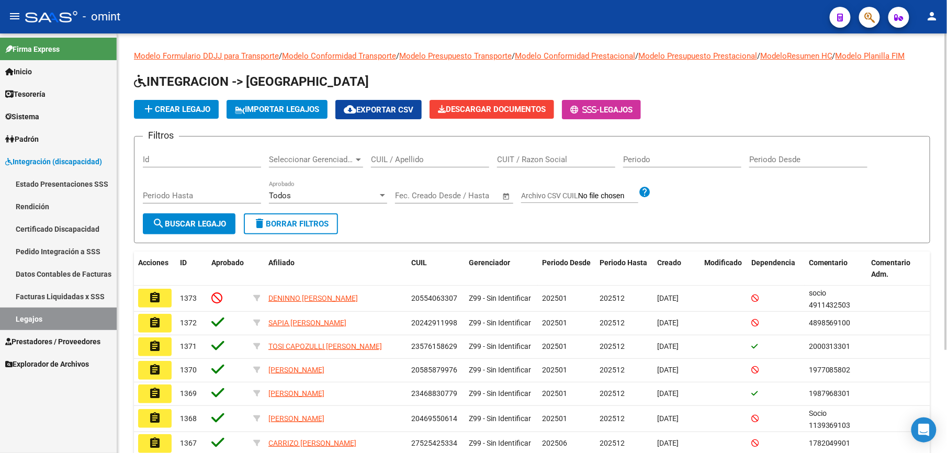
click at [400, 164] on input "CUIL / Apellido" at bounding box center [430, 159] width 118 height 9
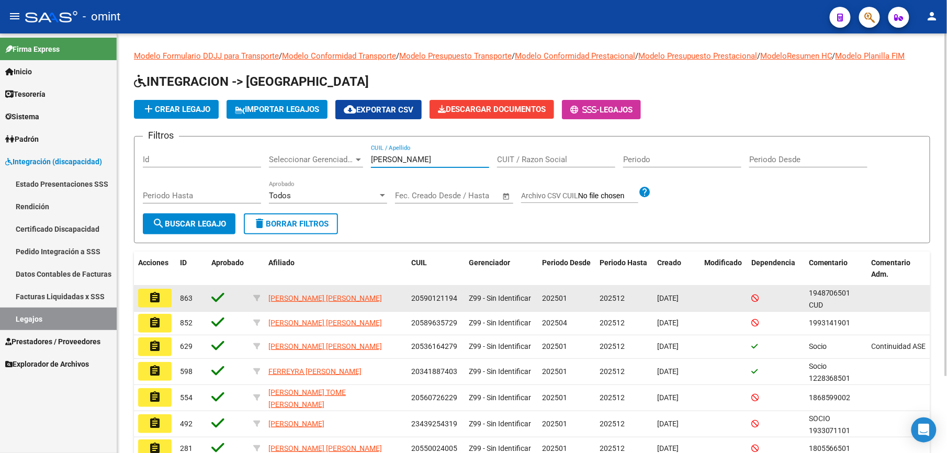
type input "[PERSON_NAME]"
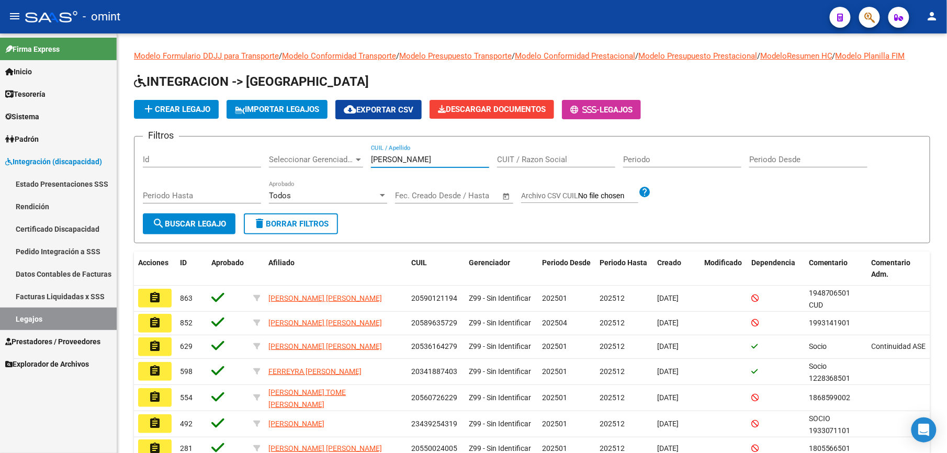
click at [150, 294] on mat-icon "assignment" at bounding box center [155, 298] width 13 height 13
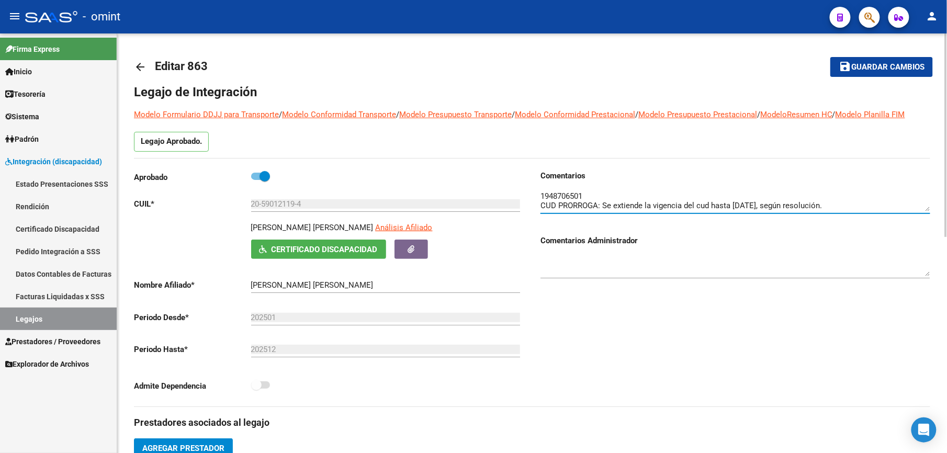
drag, startPoint x: 585, startPoint y: 195, endPoint x: 545, endPoint y: 197, distance: 40.4
click at [540, 196] on div "Comentarios Comentarios Administrador" at bounding box center [731, 288] width 398 height 237
click at [139, 68] on mat-icon "arrow_back" at bounding box center [140, 67] width 13 height 13
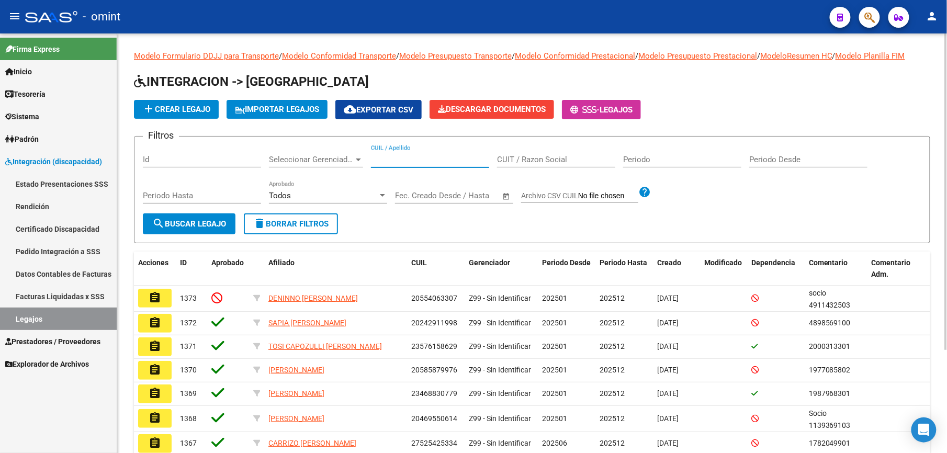
click at [409, 160] on input "CUIL / Apellido" at bounding box center [430, 159] width 118 height 9
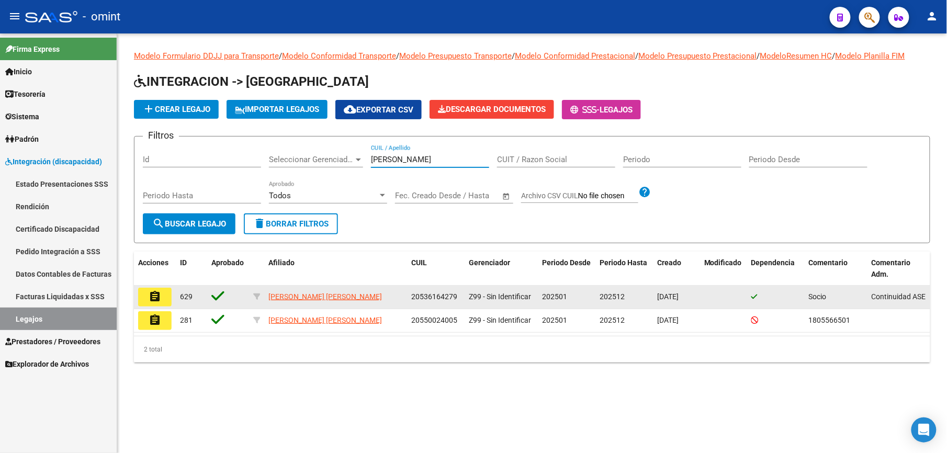
type input "[PERSON_NAME]"
click at [162, 298] on button "assignment" at bounding box center [154, 297] width 33 height 19
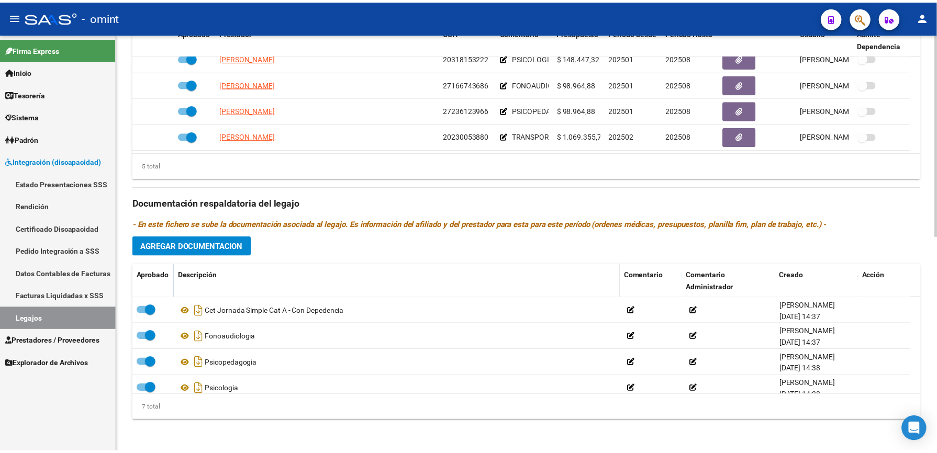
scroll to position [447, 0]
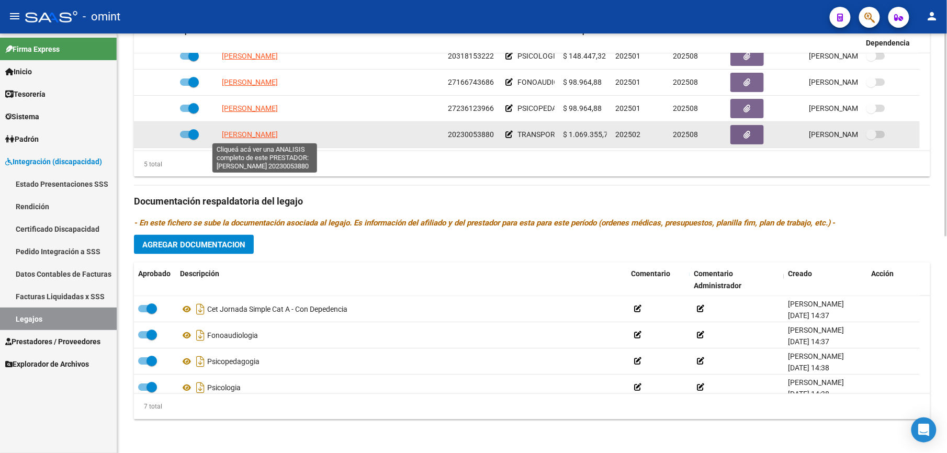
click at [264, 134] on span "[PERSON_NAME]" at bounding box center [250, 134] width 56 height 8
type textarea "20230053880"
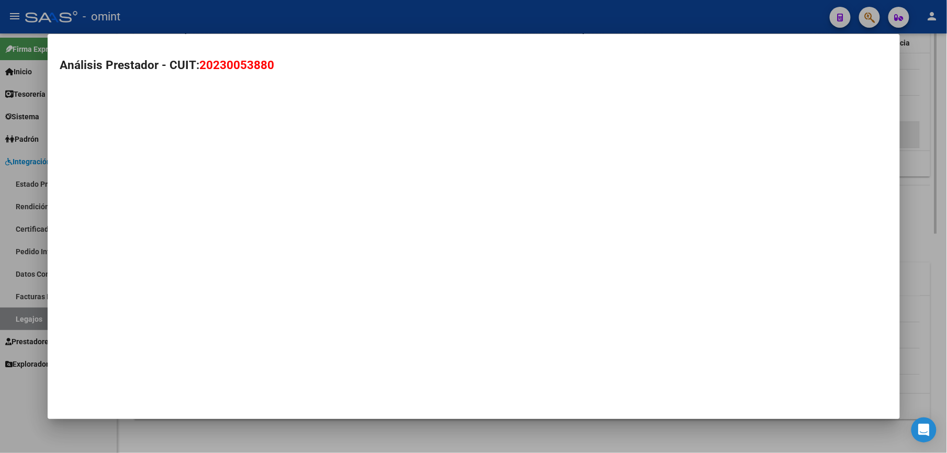
scroll to position [458, 0]
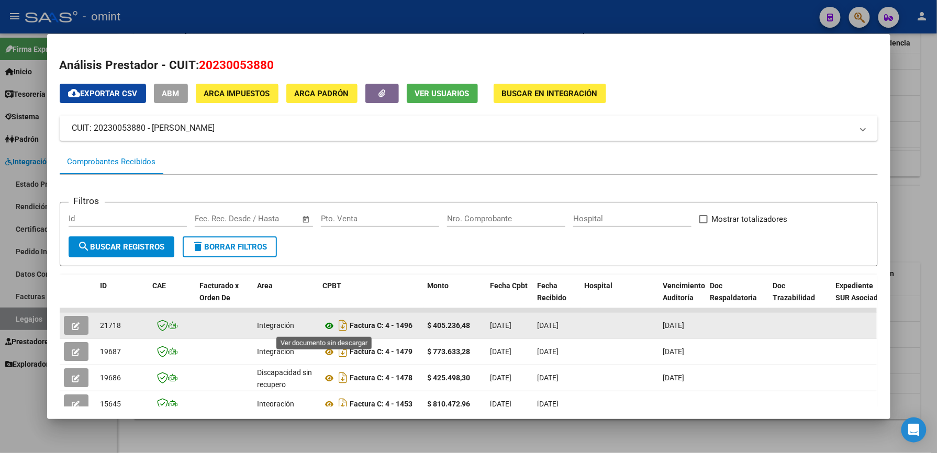
click at [323, 327] on icon at bounding box center [330, 326] width 14 height 13
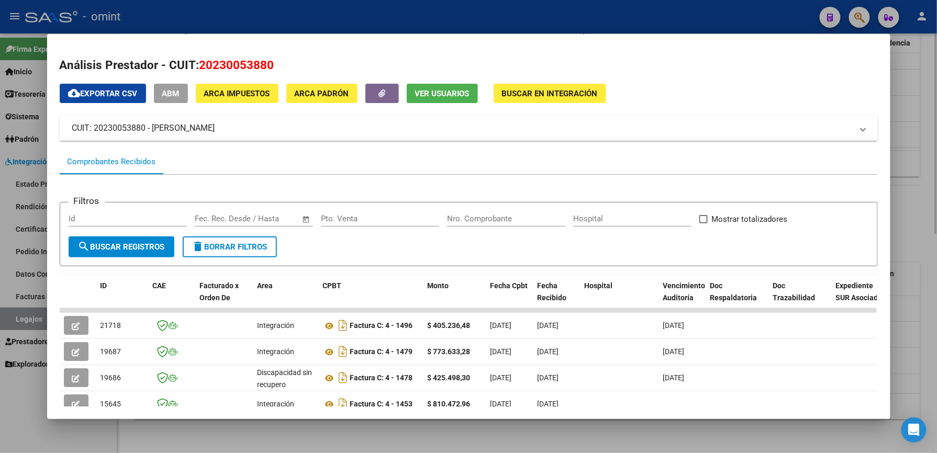
drag, startPoint x: 693, startPoint y: 15, endPoint x: 672, endPoint y: 443, distance: 428.6
click at [693, 17] on div at bounding box center [468, 226] width 937 height 453
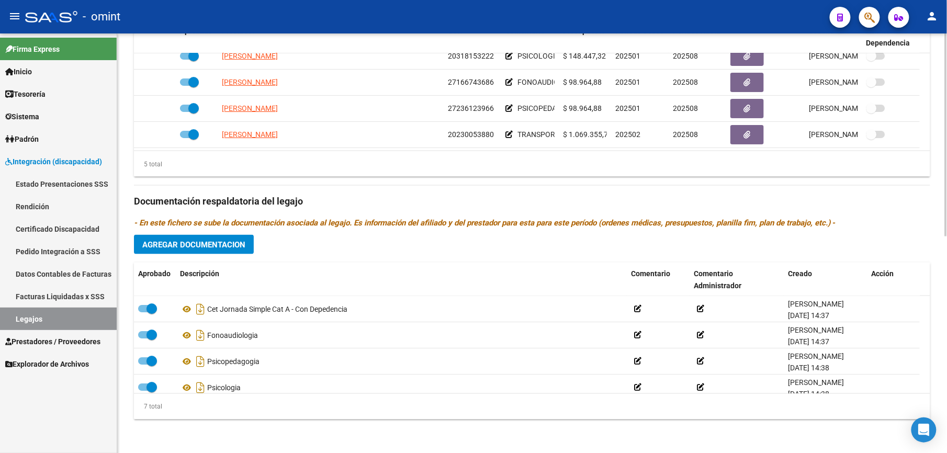
scroll to position [447, 0]
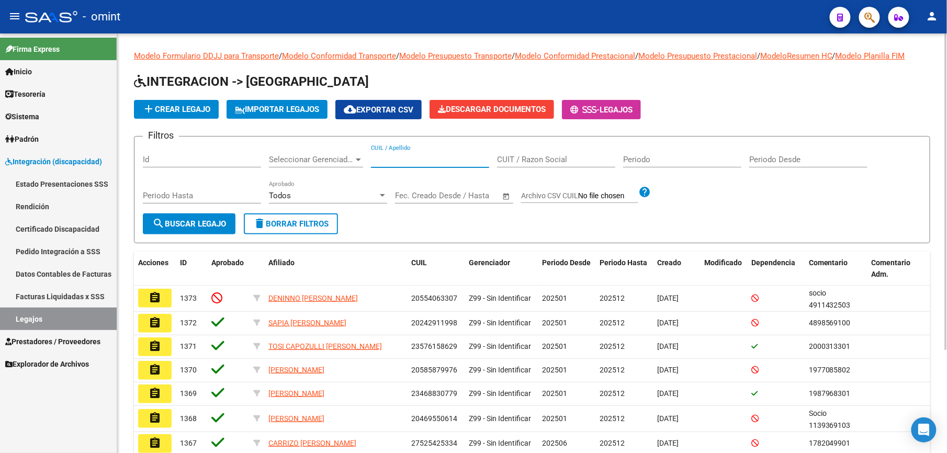
click at [398, 157] on input "CUIL / Apellido" at bounding box center [430, 159] width 118 height 9
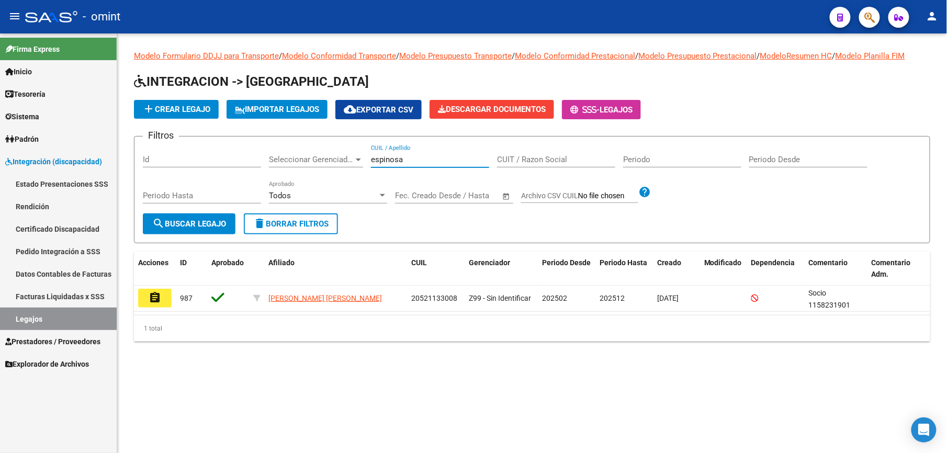
type input "espinosa"
